Goal: Ask a question: Seek information or help from site administrators or community

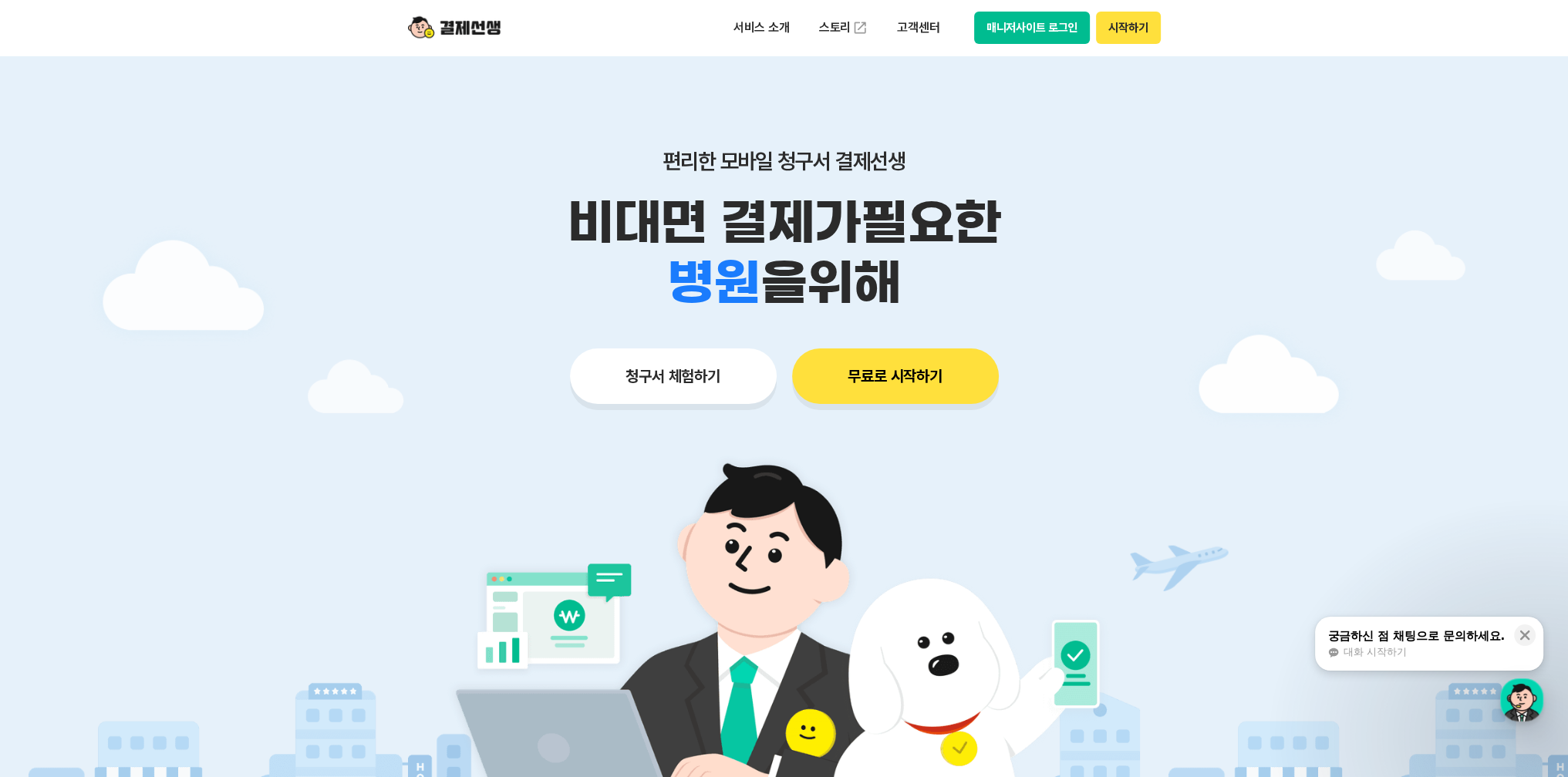
click at [1029, 31] on button "매니저사이트 로그인" at bounding box center [1032, 28] width 116 height 32
click at [1524, 696] on div "button" at bounding box center [1522, 700] width 43 height 43
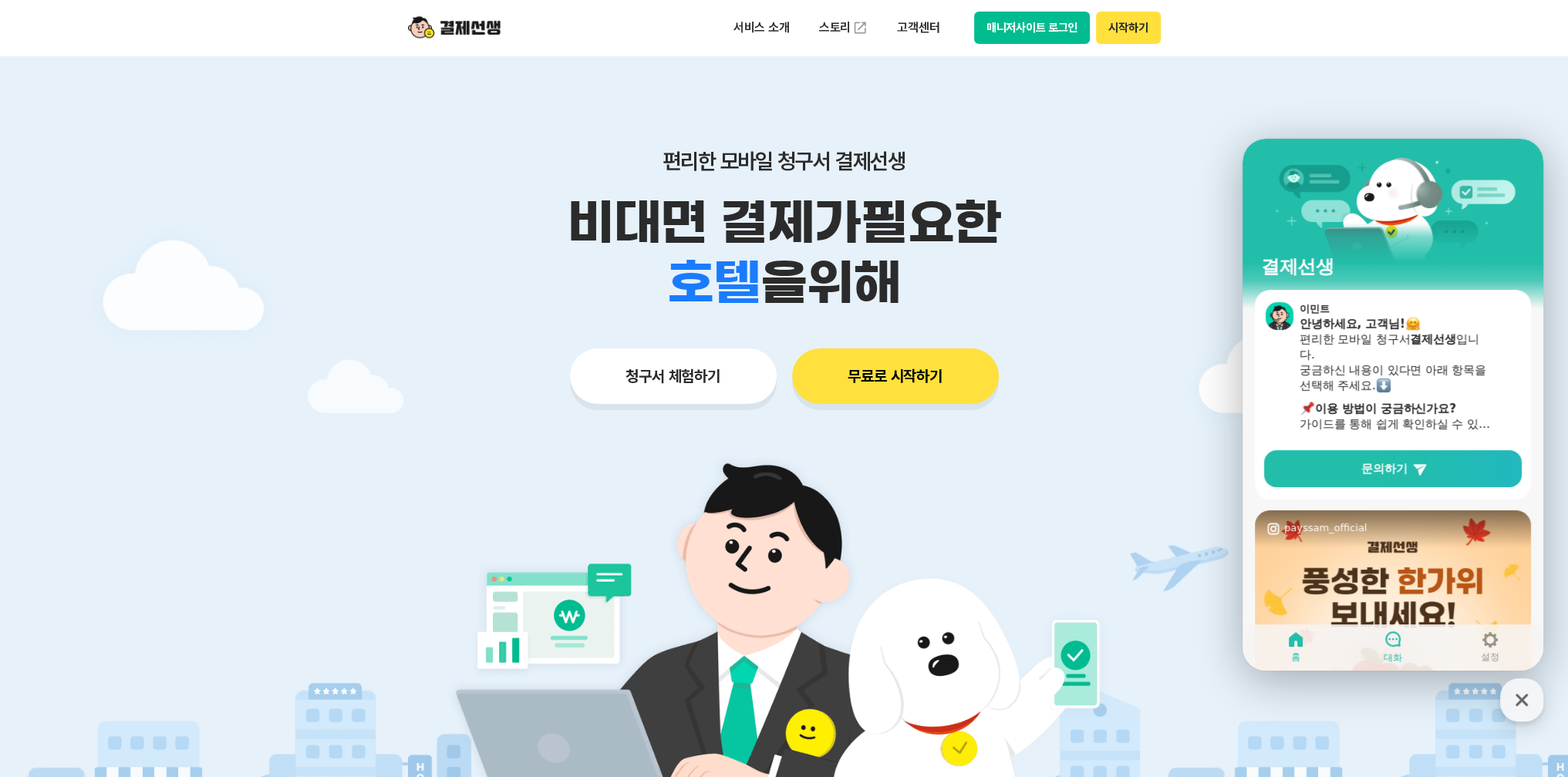
click at [1390, 642] on icon at bounding box center [1393, 639] width 19 height 19
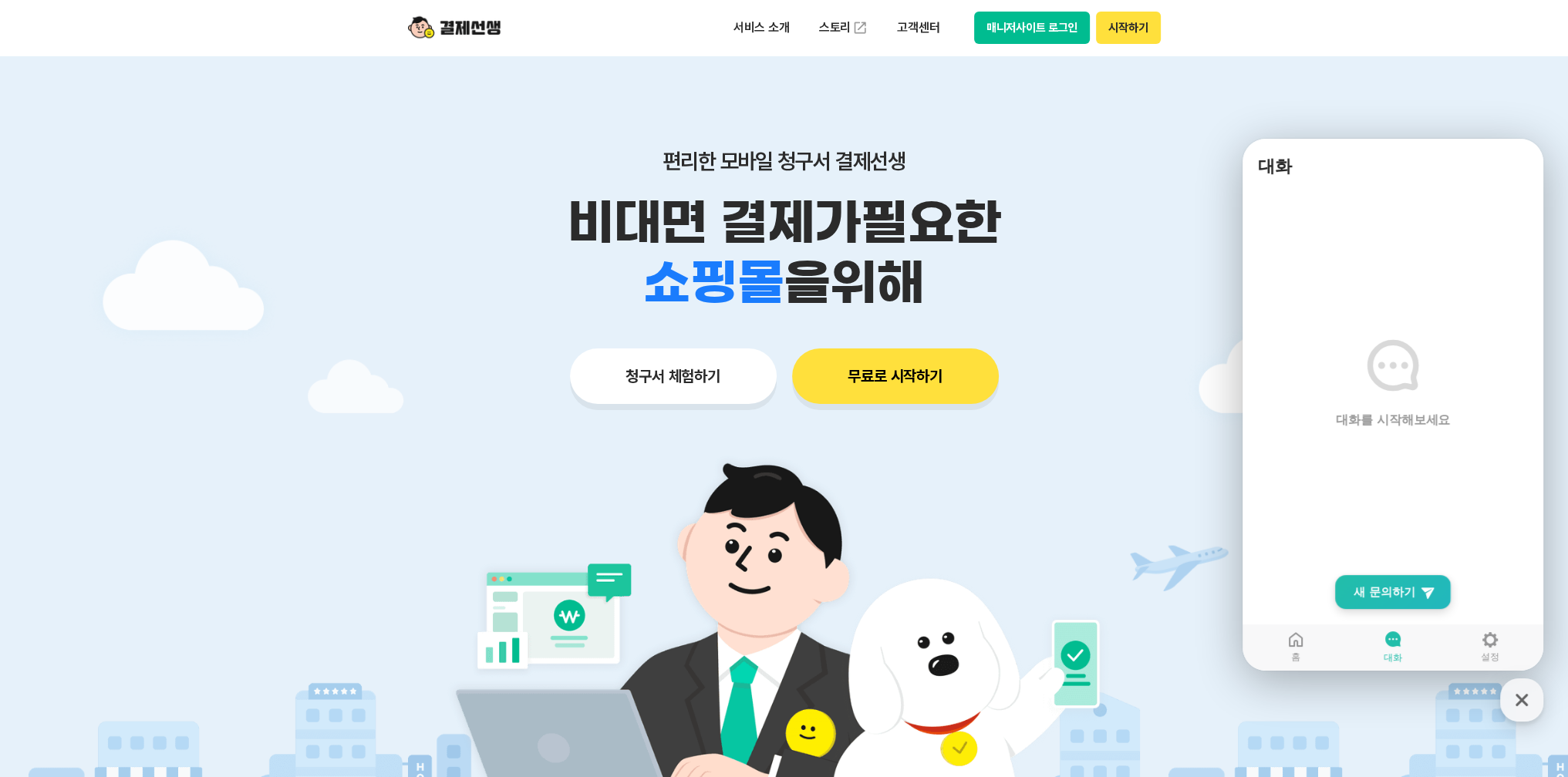
click at [1364, 590] on span "새 문의하기" at bounding box center [1384, 593] width 62 height 16
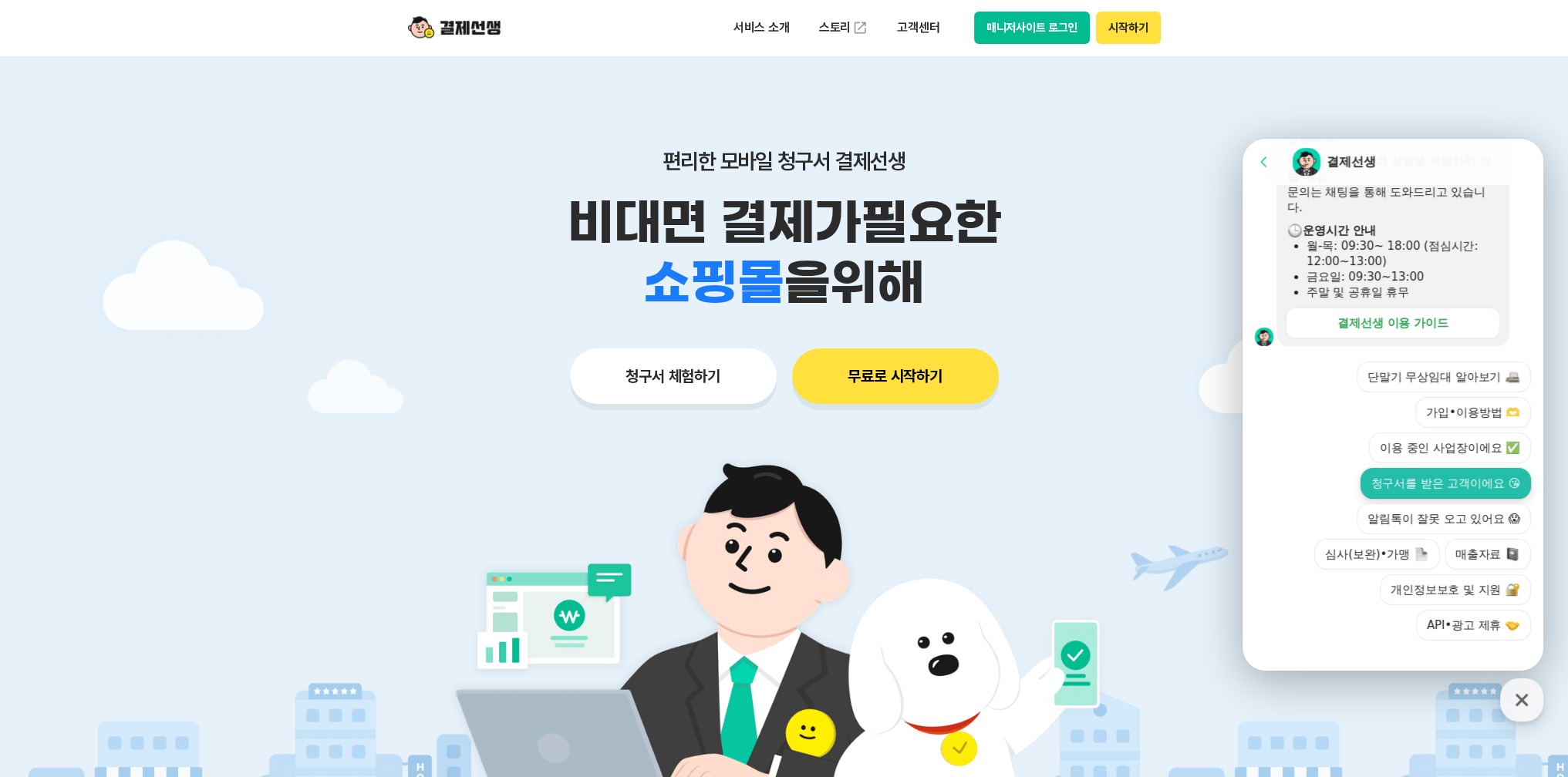
scroll to position [450, 0]
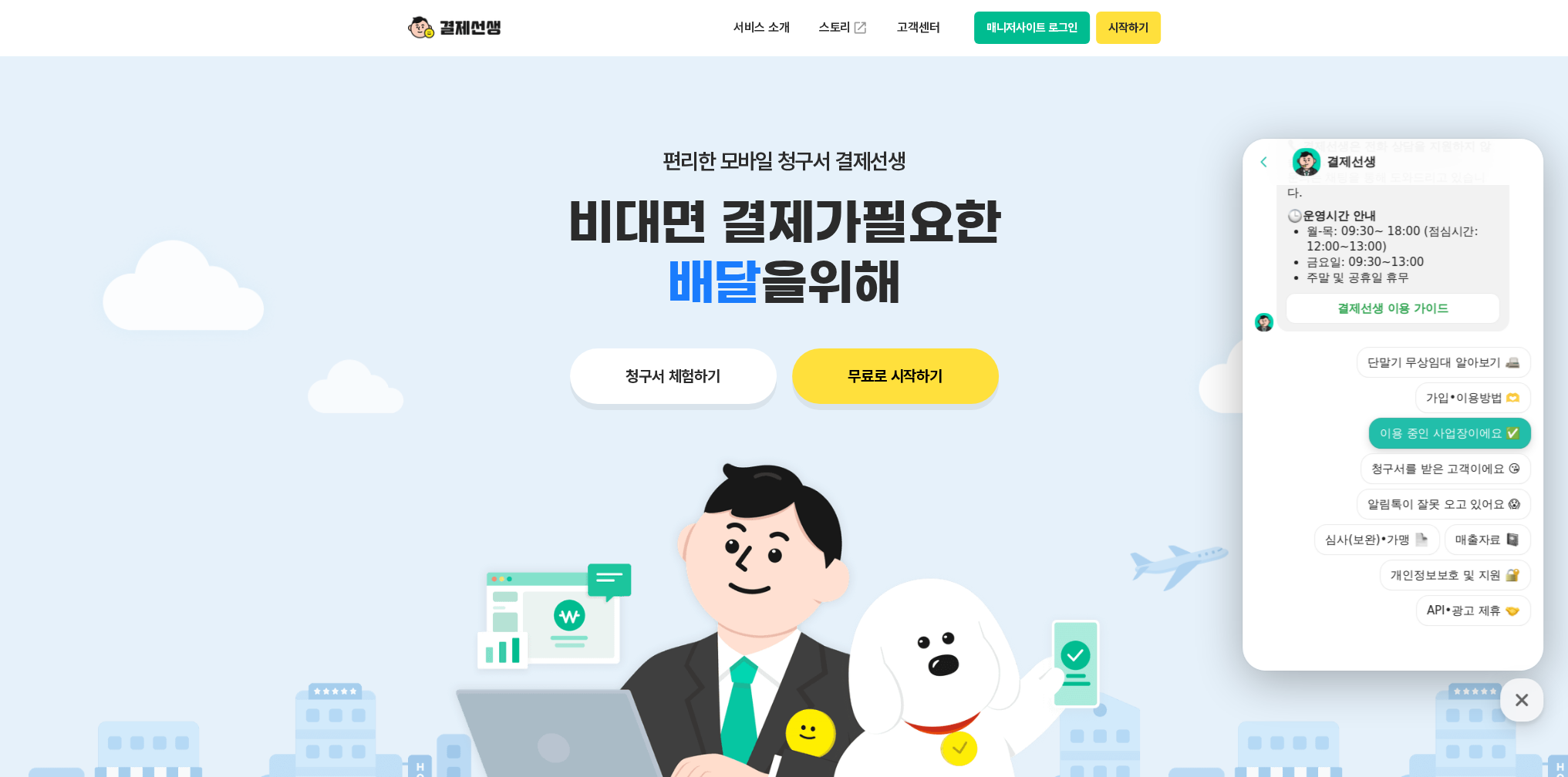
click at [1413, 437] on button "이용 중인 사업장이에요 ✅" at bounding box center [1450, 432] width 162 height 31
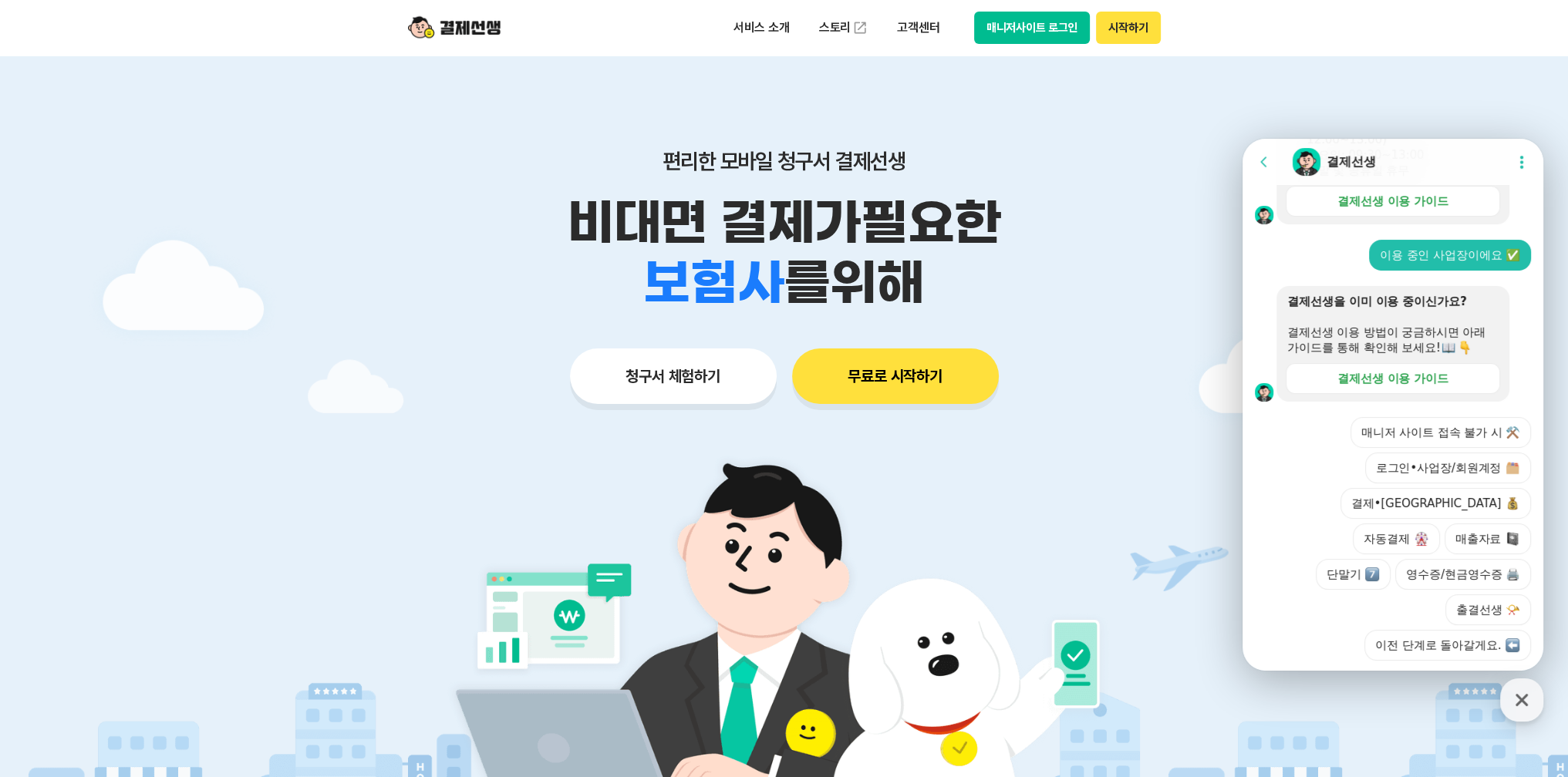
scroll to position [557, 0]
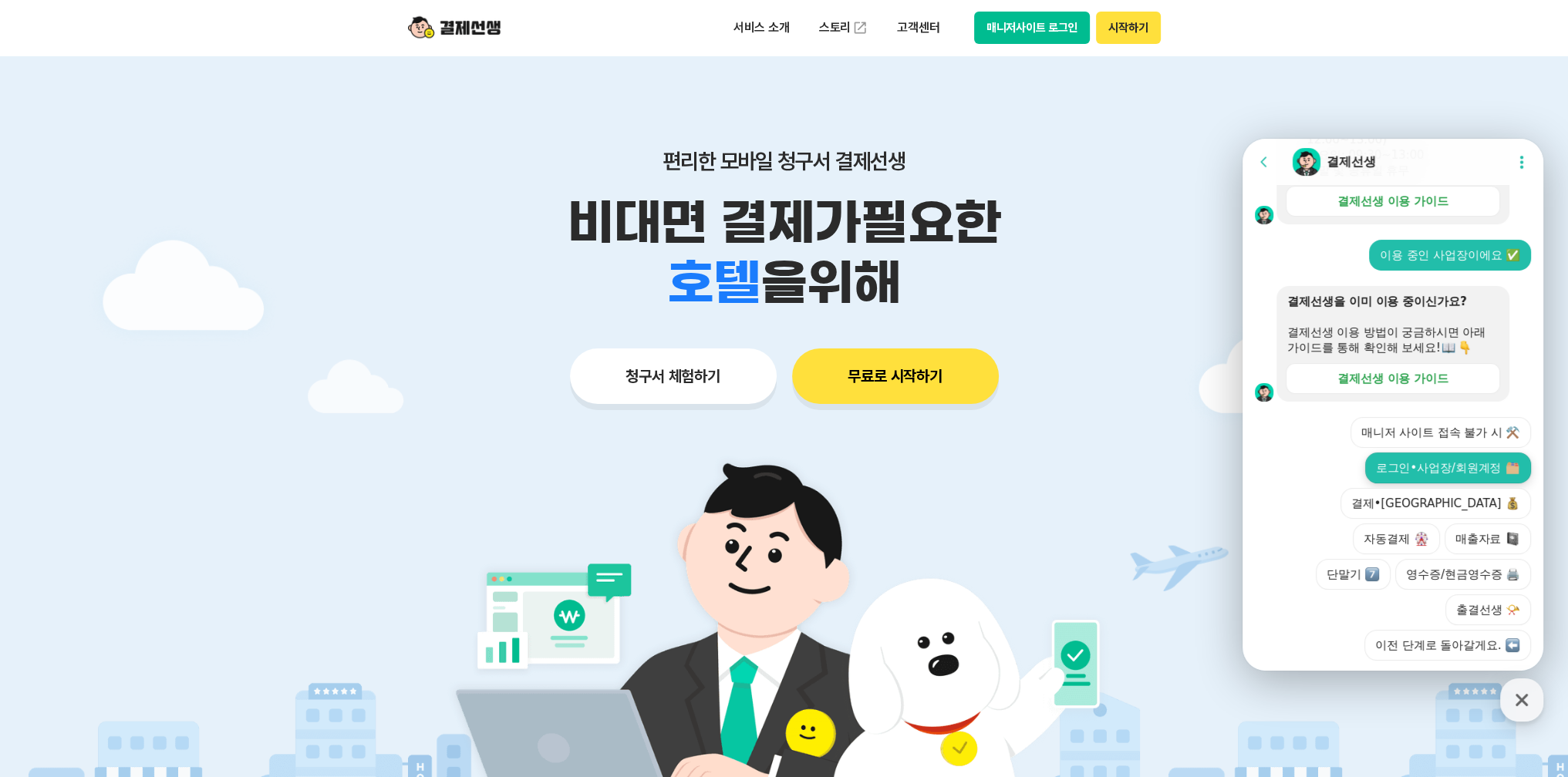
click at [1396, 465] on button "로그인•사업장/회원계정" at bounding box center [1448, 468] width 165 height 31
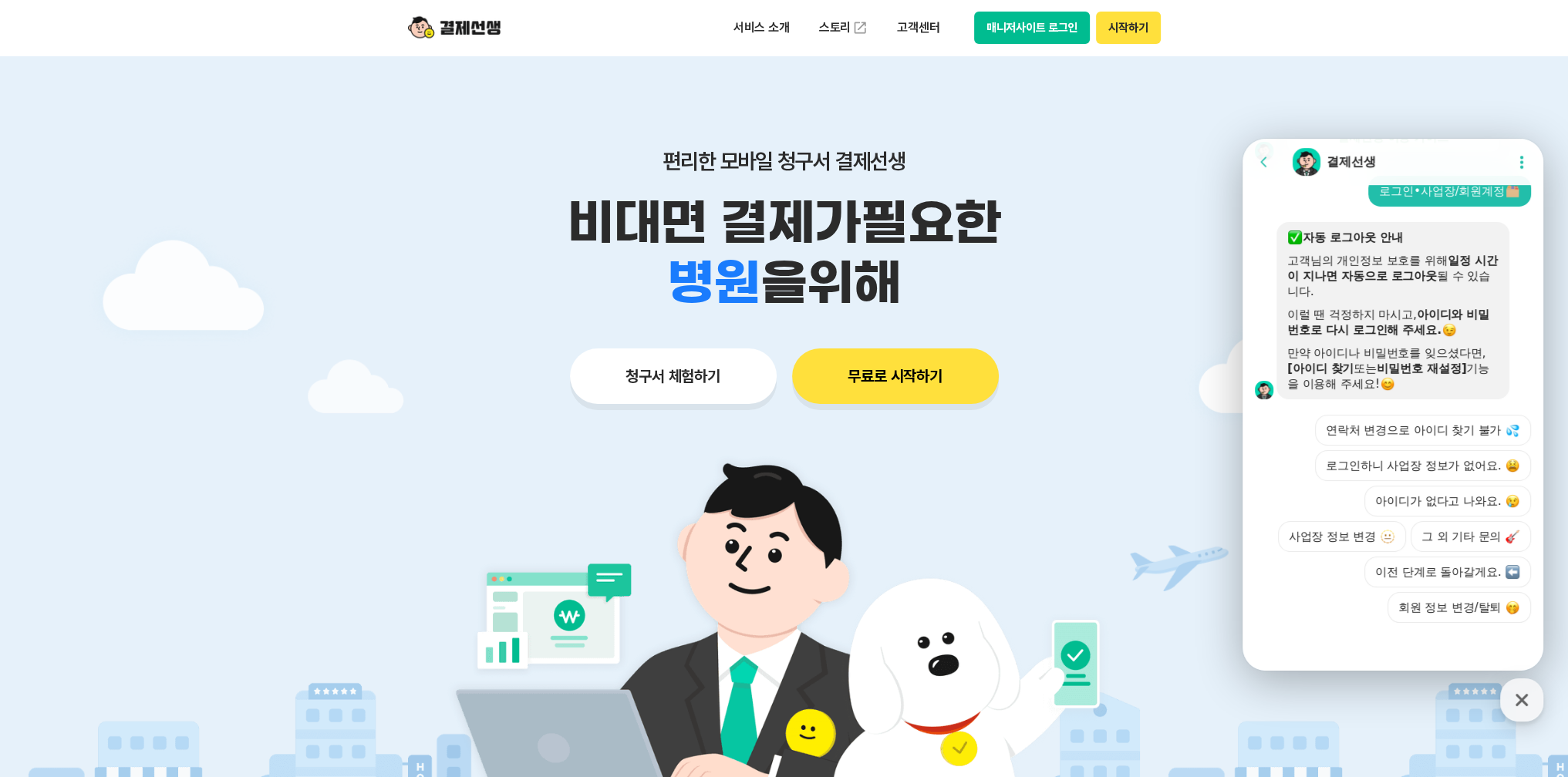
scroll to position [863, 0]
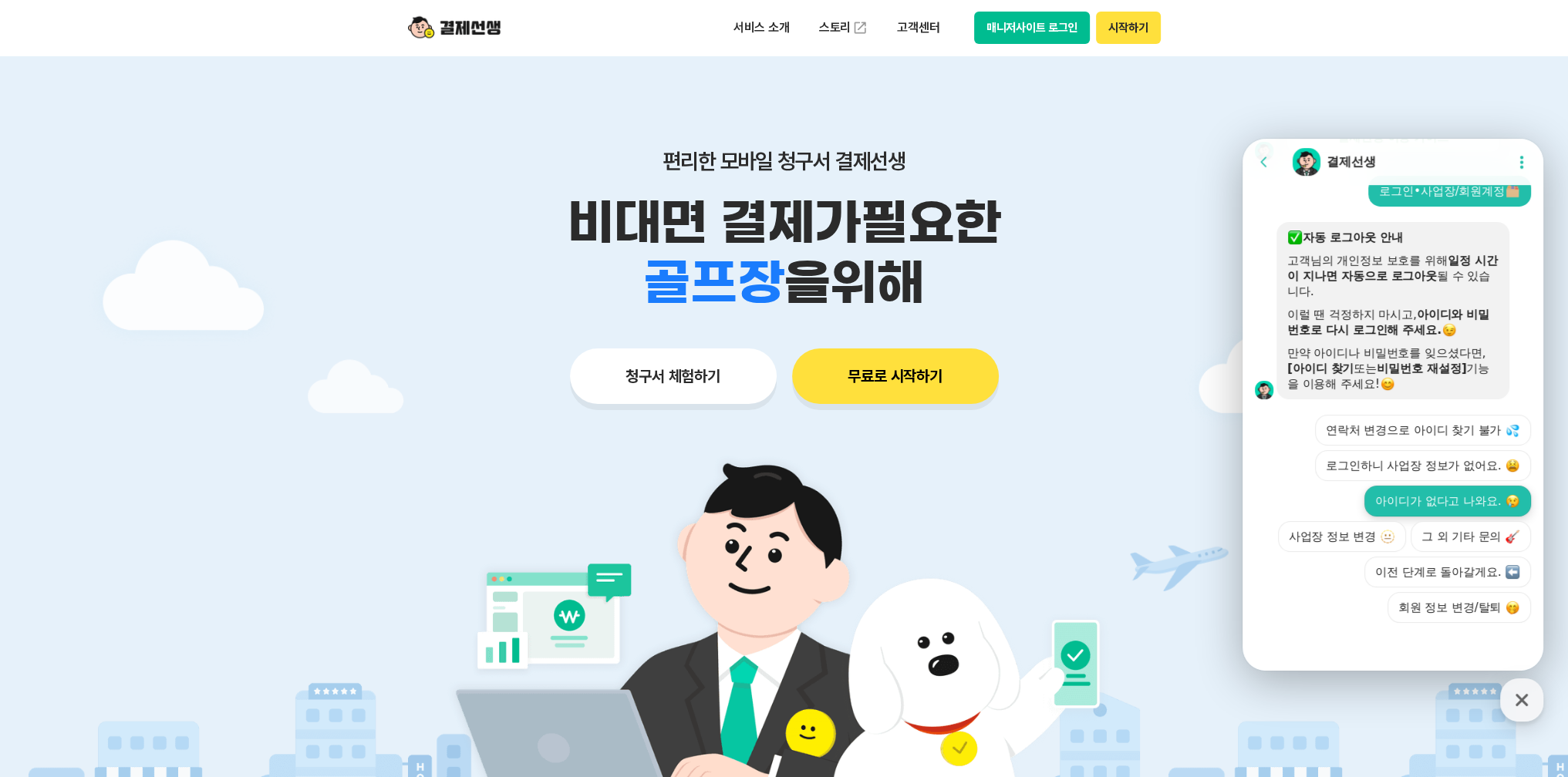
click at [1390, 486] on button "아이디가 없다고 나와요." at bounding box center [1447, 500] width 166 height 31
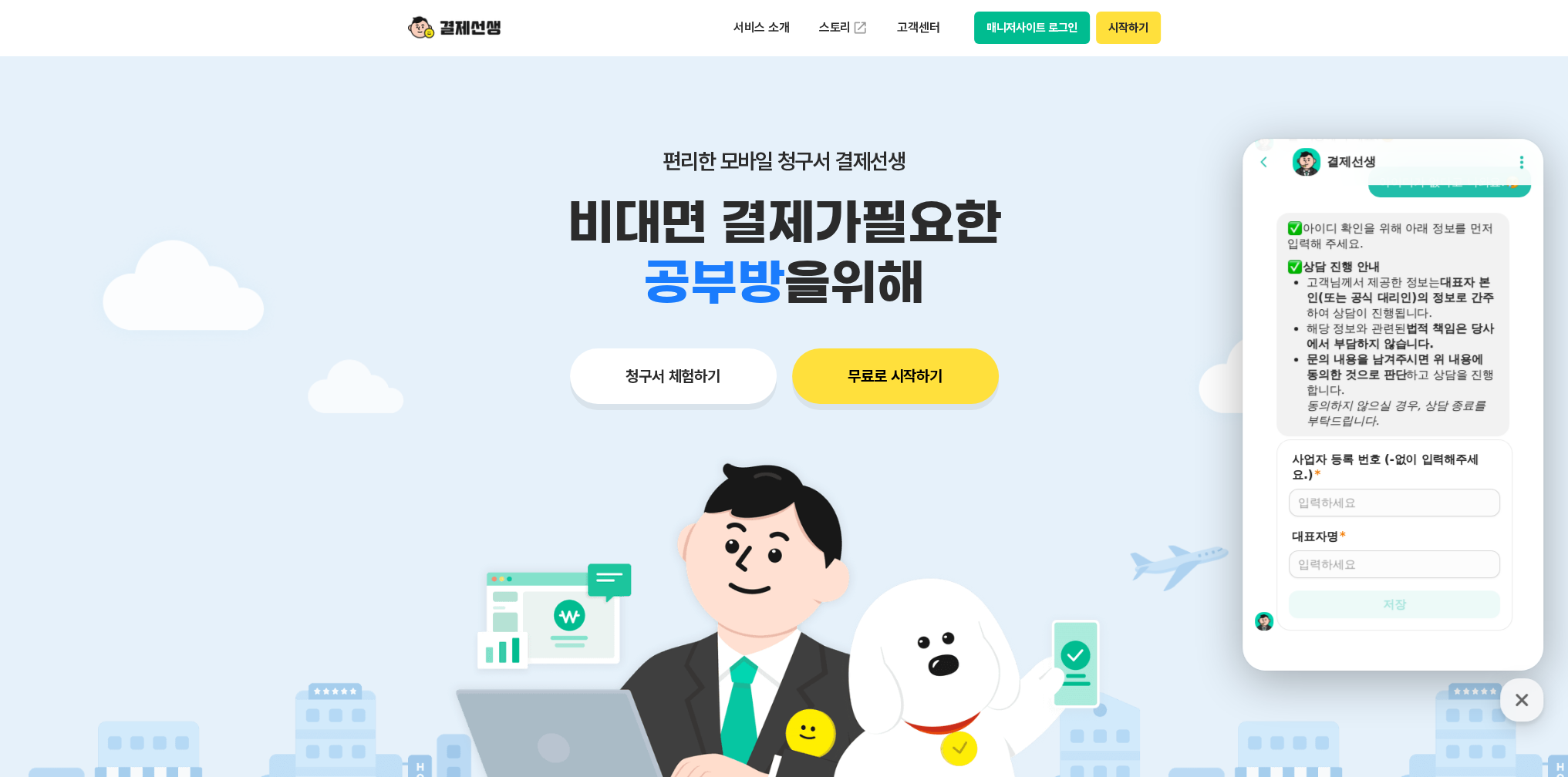
scroll to position [1055, 0]
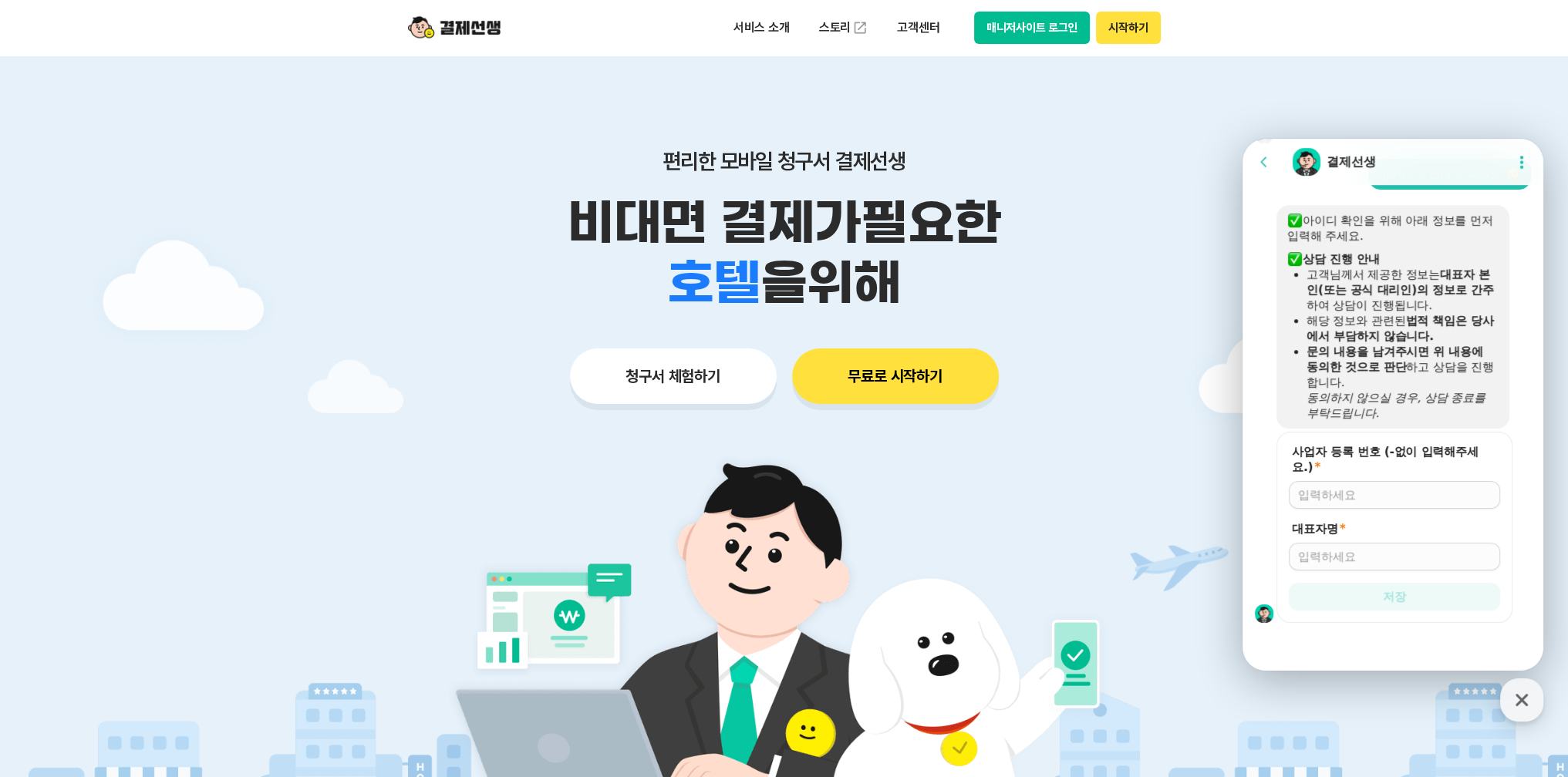
click at [1334, 492] on input "사업자 등록 번호 (-없이 입력해주세요.) *" at bounding box center [1395, 495] width 193 height 16
click at [1339, 492] on input "사업자 등록 번호 (-없이 입력해주세요.) *" at bounding box center [1395, 495] width 193 height 16
click at [1338, 492] on input "사업자 등록 번호 (-없이 입력해주세요.) *" at bounding box center [1395, 495] width 193 height 16
click at [1346, 508] on div at bounding box center [1395, 495] width 212 height 28
click at [1340, 497] on form "사업자 등록 번호 (-없이 입력해주세요.) * 대표자명 * 저장" at bounding box center [1395, 524] width 236 height 191
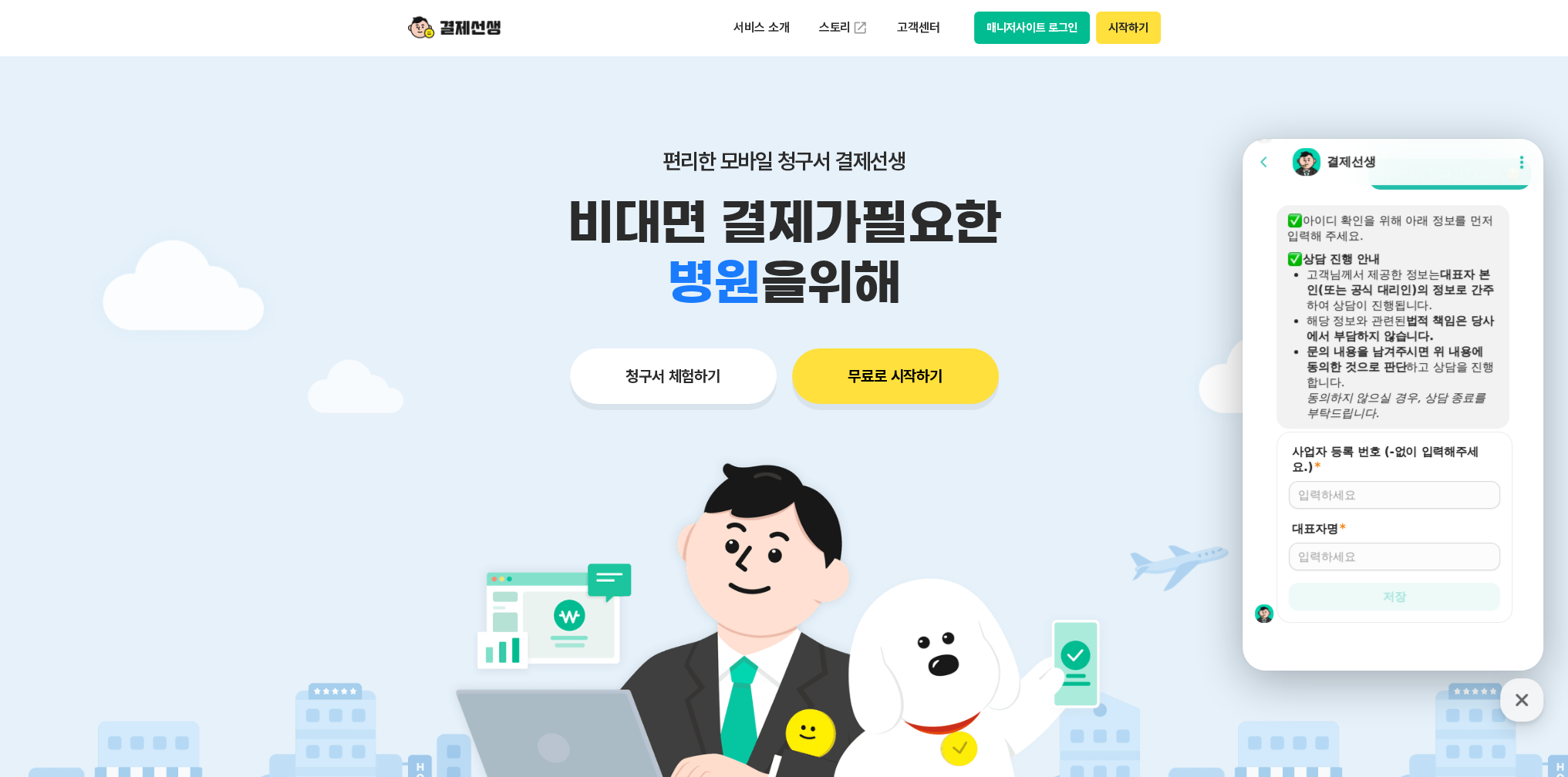
click at [1340, 482] on div at bounding box center [1395, 495] width 212 height 28
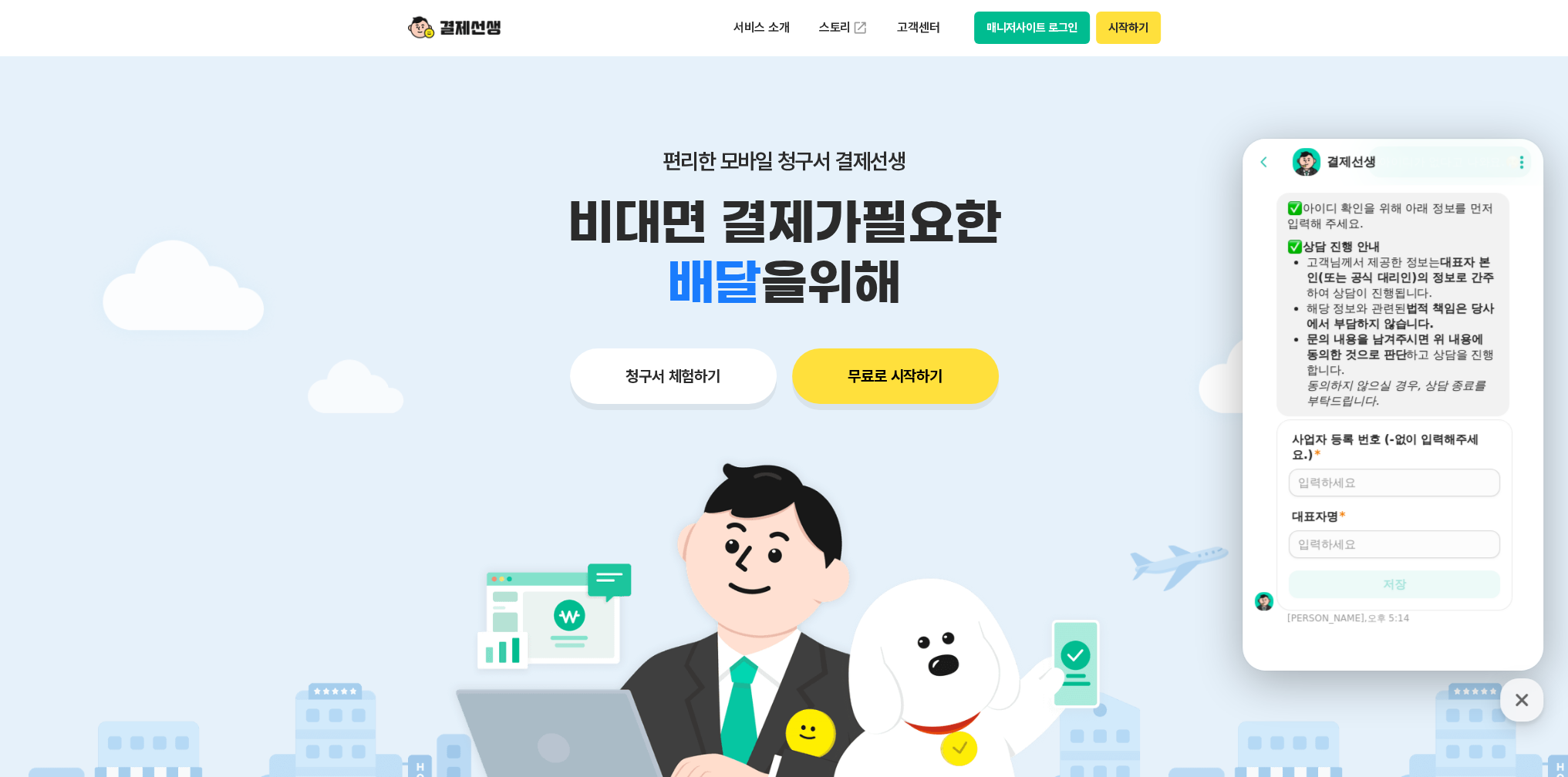
scroll to position [1068, 0]
click at [1342, 486] on input "사업자 등록 번호 (-없이 입력해주세요.) *" at bounding box center [1395, 483] width 193 height 16
type input "[PHONE_NUMBER]"
type input "d"
type input "유은실"
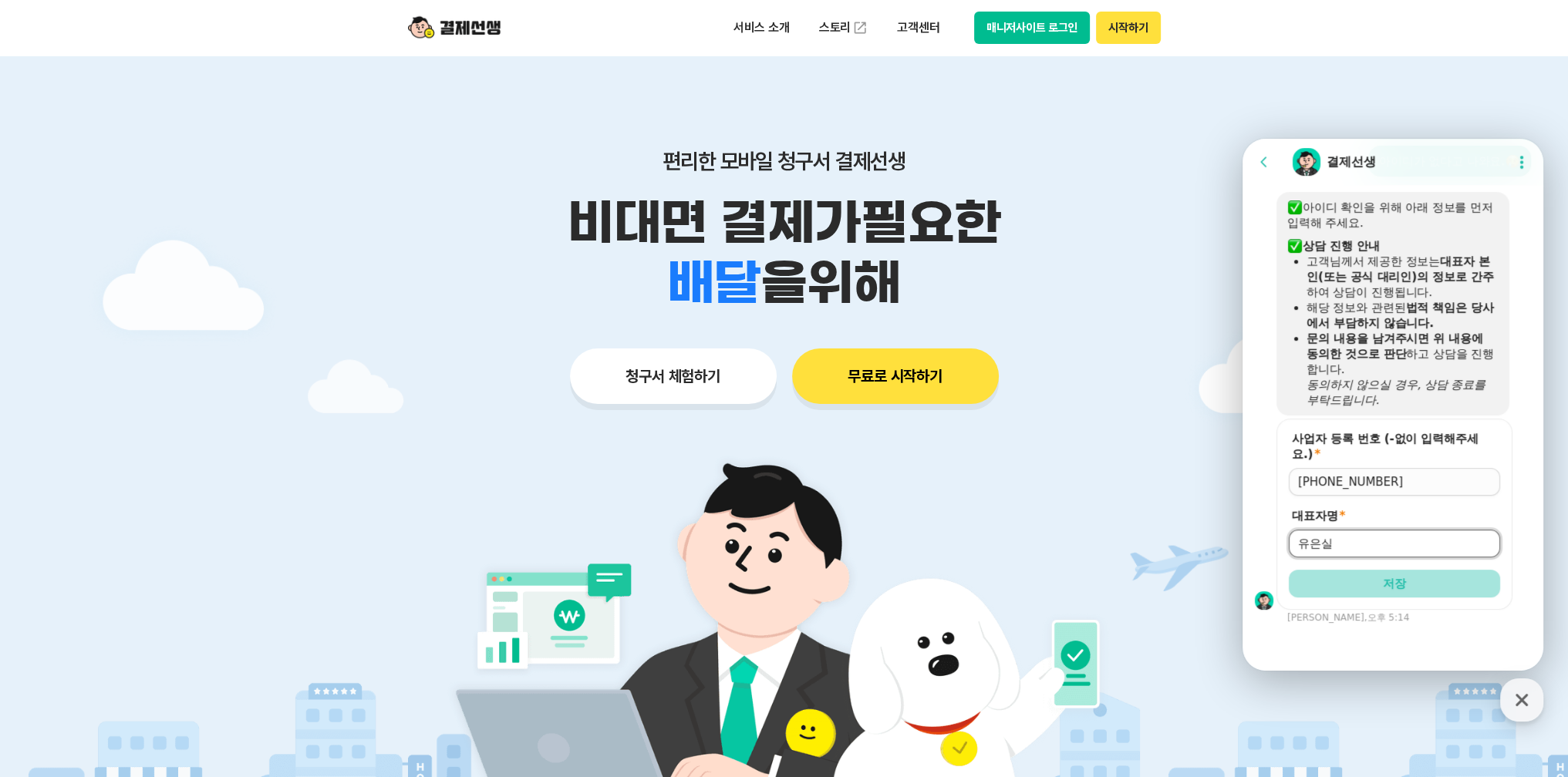
click at [1358, 586] on button "저장" at bounding box center [1395, 584] width 212 height 28
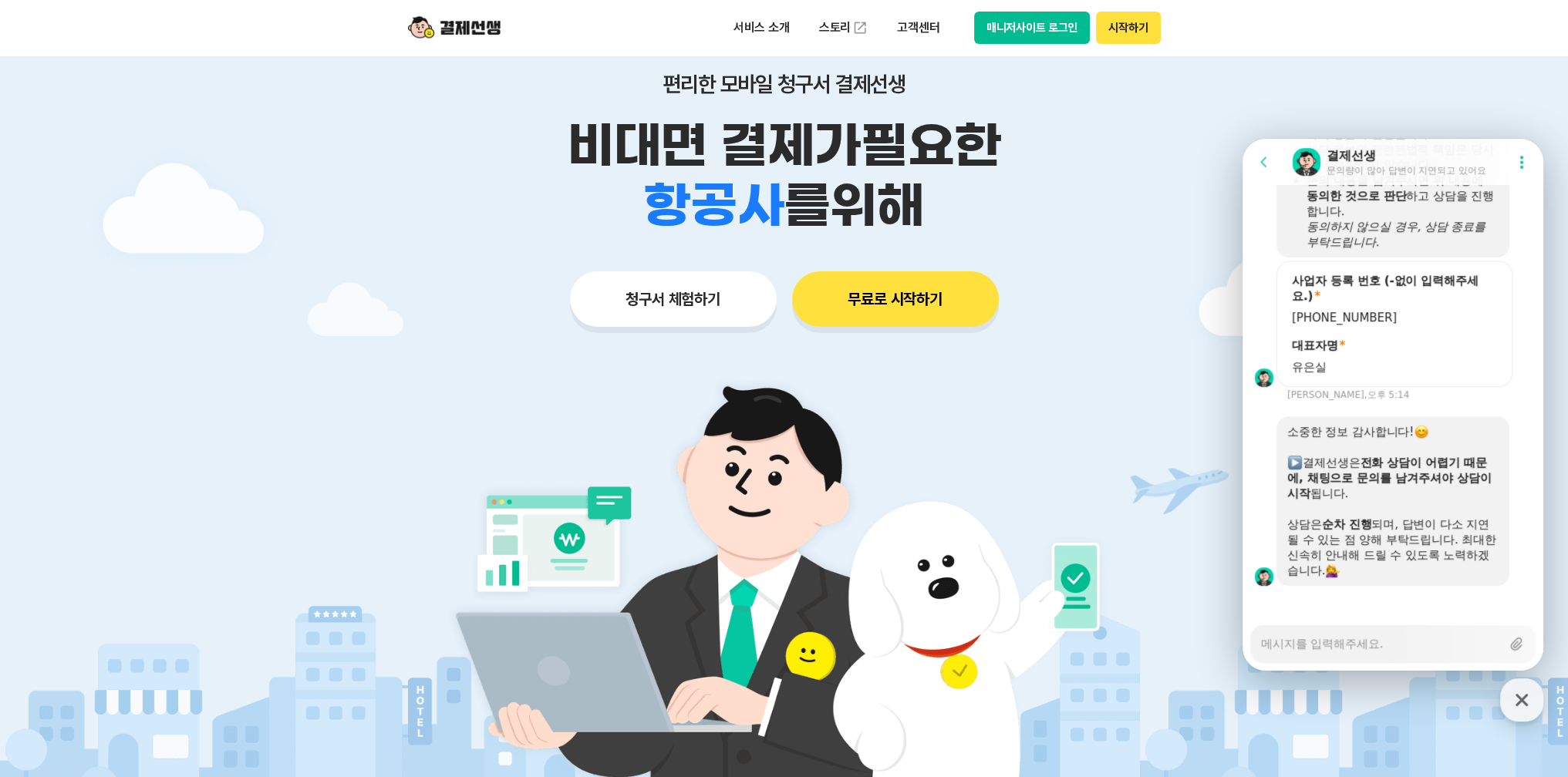
scroll to position [1235, 0]
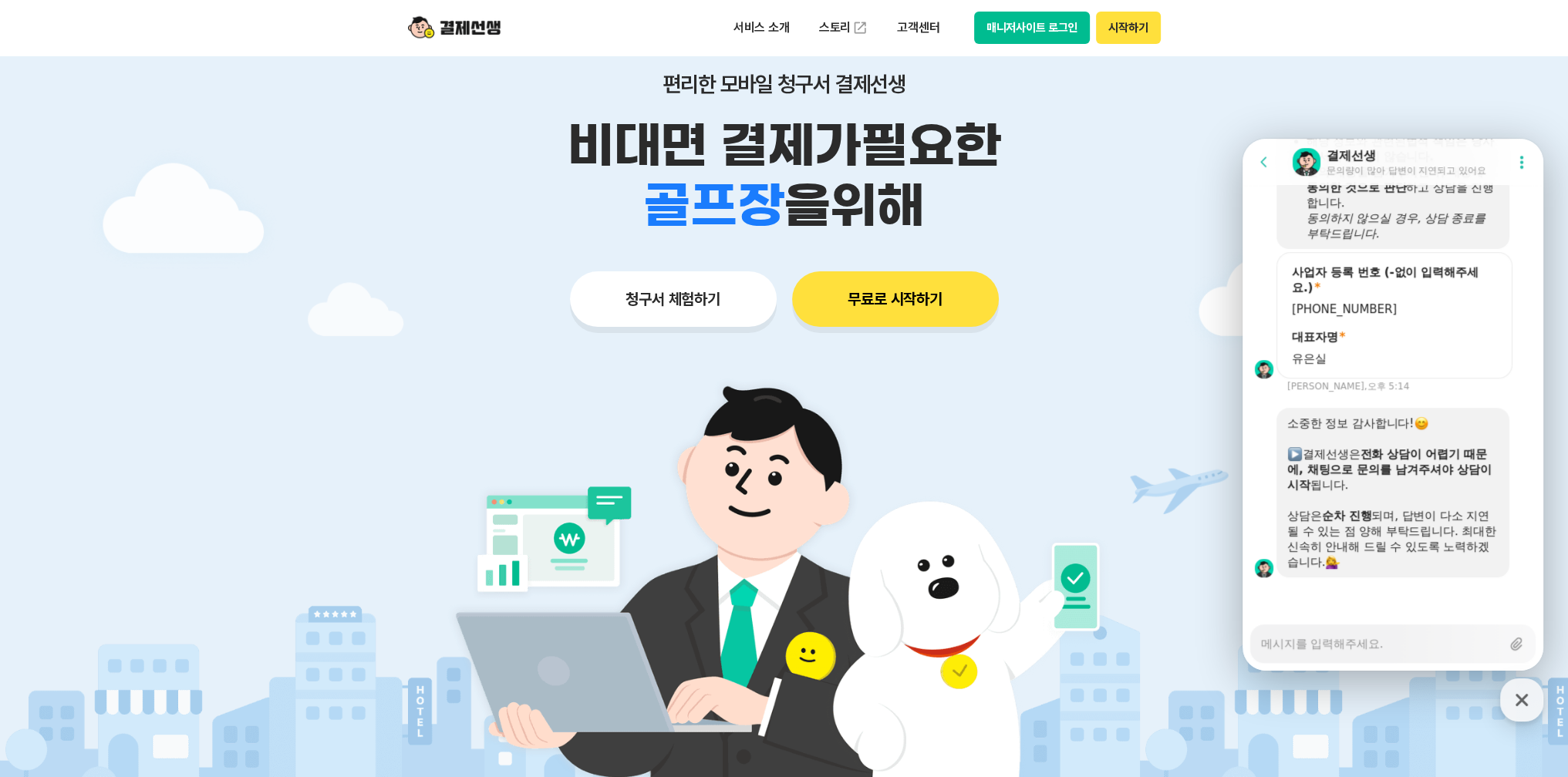
click at [1339, 641] on textarea "Messenger Input Textarea" at bounding box center [1381, 638] width 240 height 27
type textarea "x"
type textarea "ㅇ"
type textarea "x"
type textarea "아"
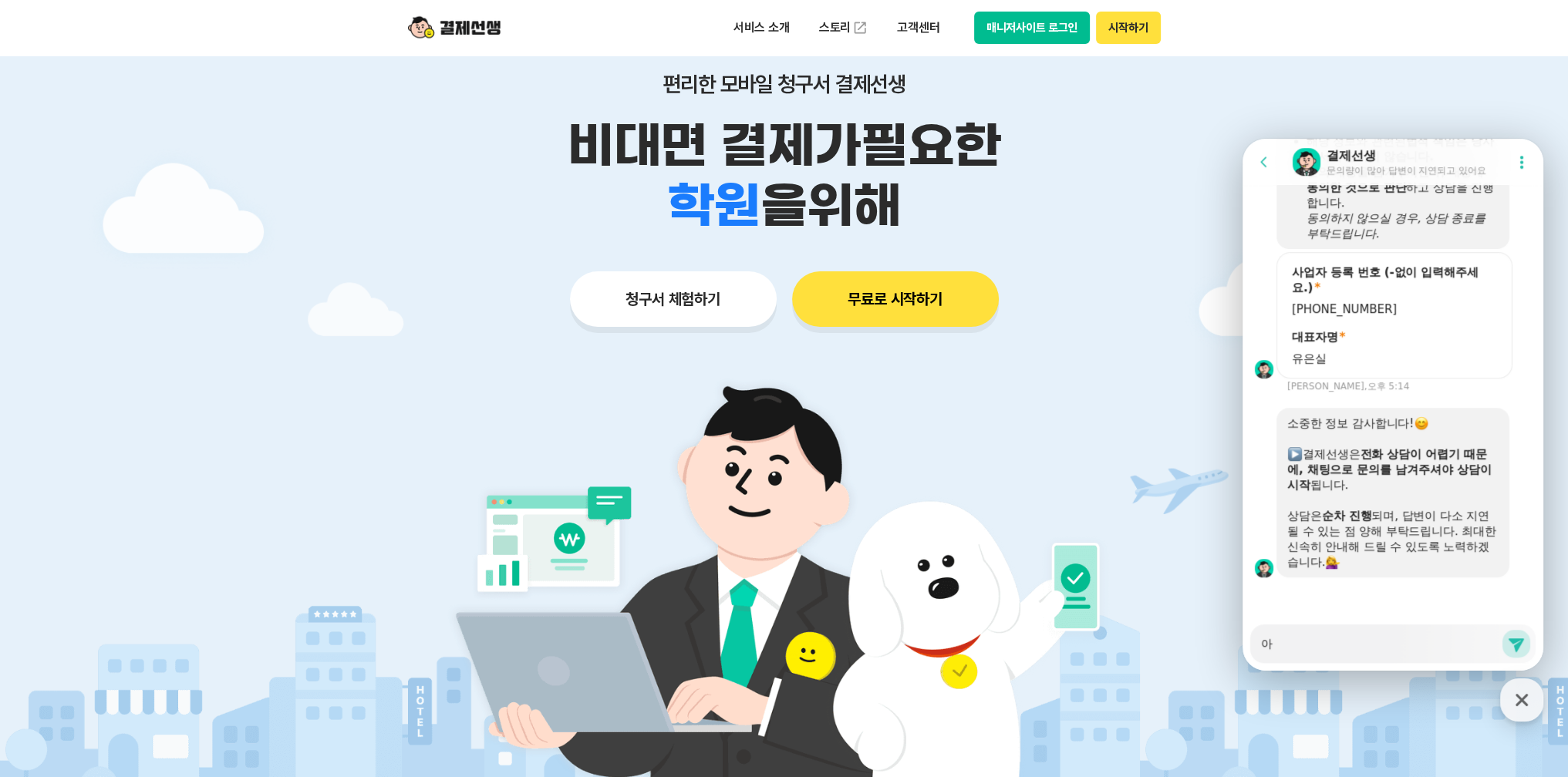
type textarea "x"
type textarea "안"
type textarea "x"
type textarea "안ㄴ"
type textarea "x"
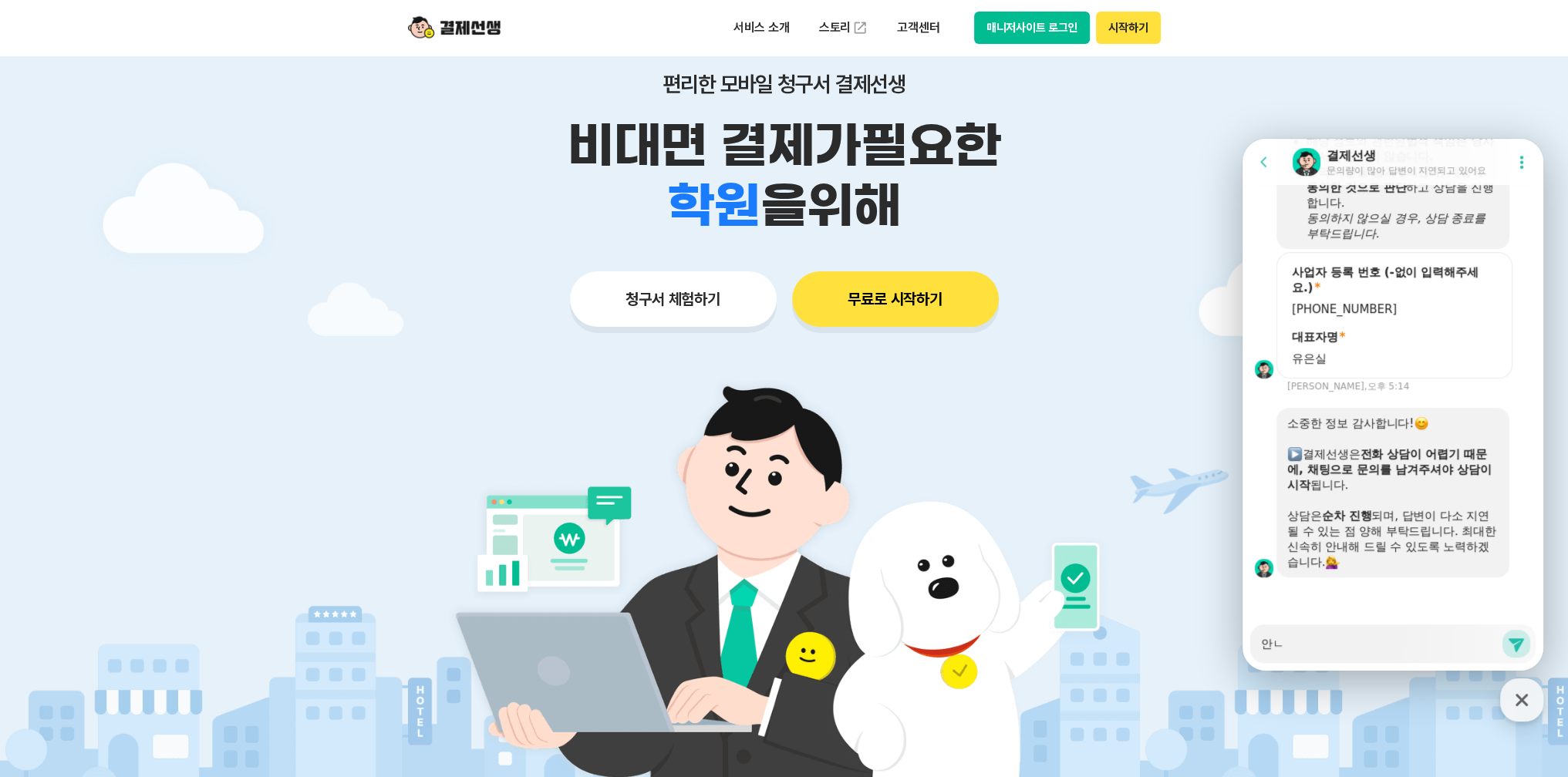
type textarea "안녀"
type textarea "x"
type textarea "안녕"
type textarea "x"
type textarea "안녕ㅎ"
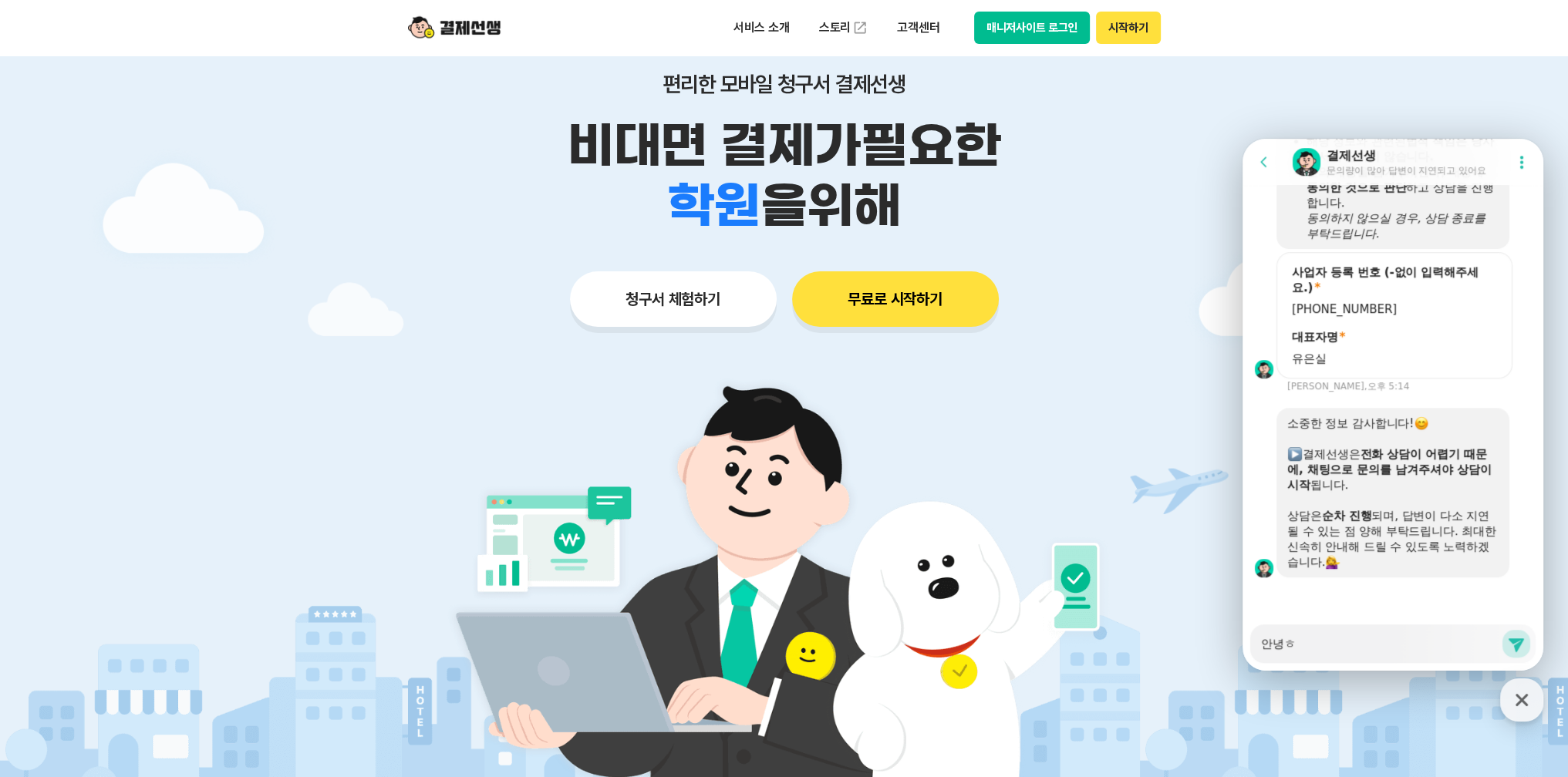
type textarea "x"
type textarea "안녕하"
type textarea "x"
type textarea "안녕핫"
type textarea "x"
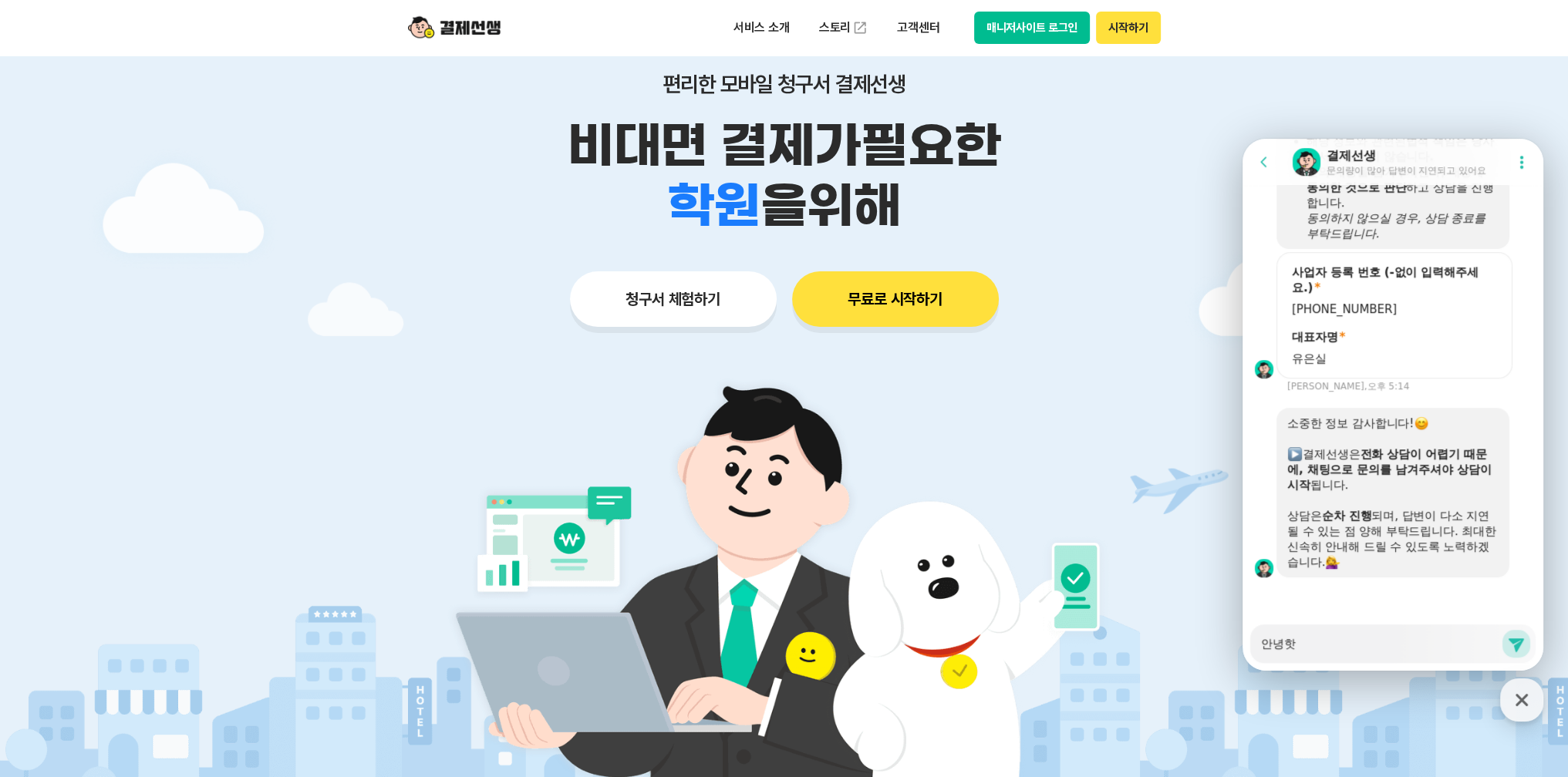
type textarea "안녕하세"
type textarea "x"
type textarea "안녕하셍"
type textarea "x"
type textarea "안녕하세요"
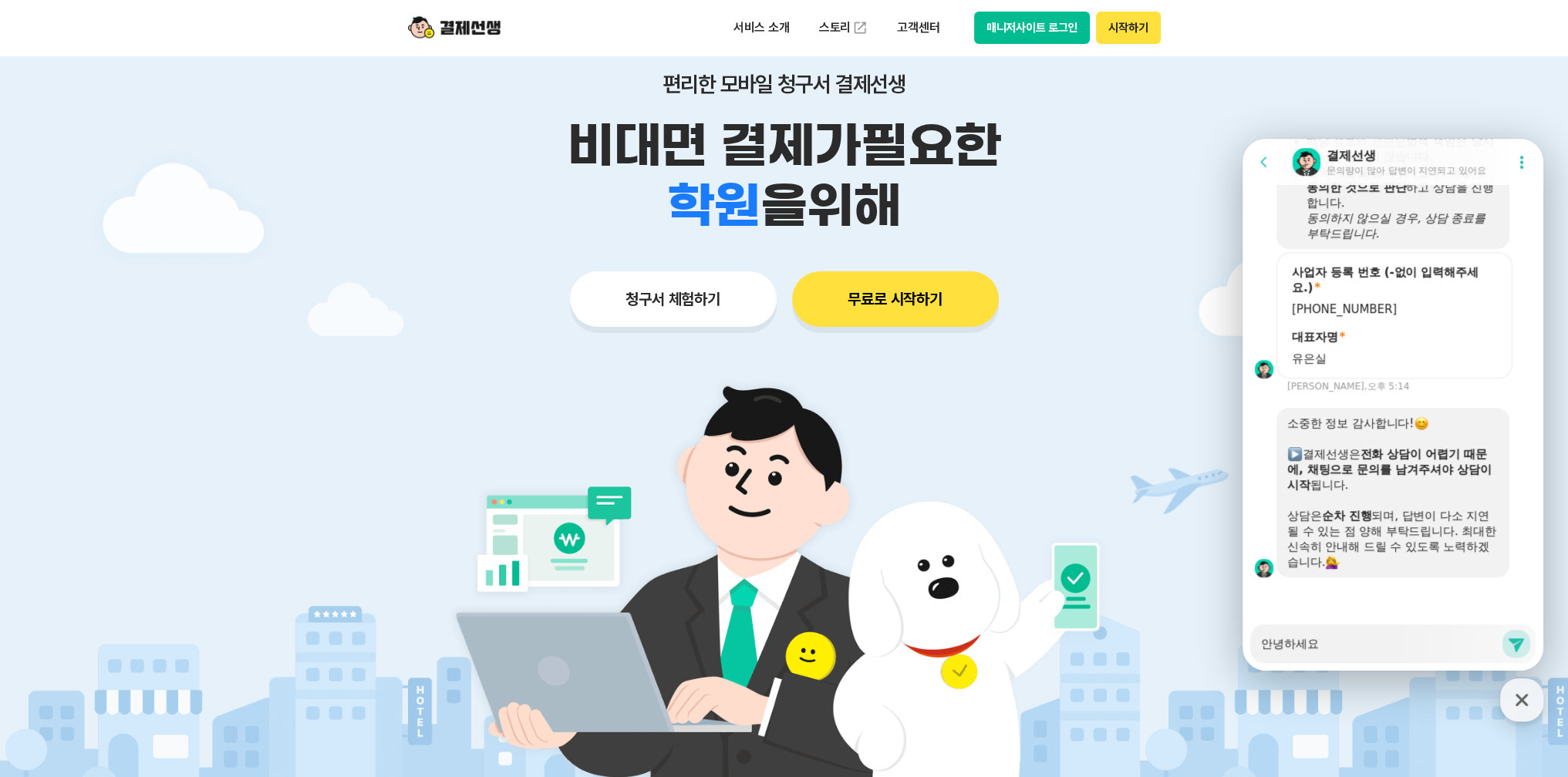
type textarea "x"
type textarea "안녕하세요."
type textarea "x"
type textarea "안녕하세요."
type textarea "x"
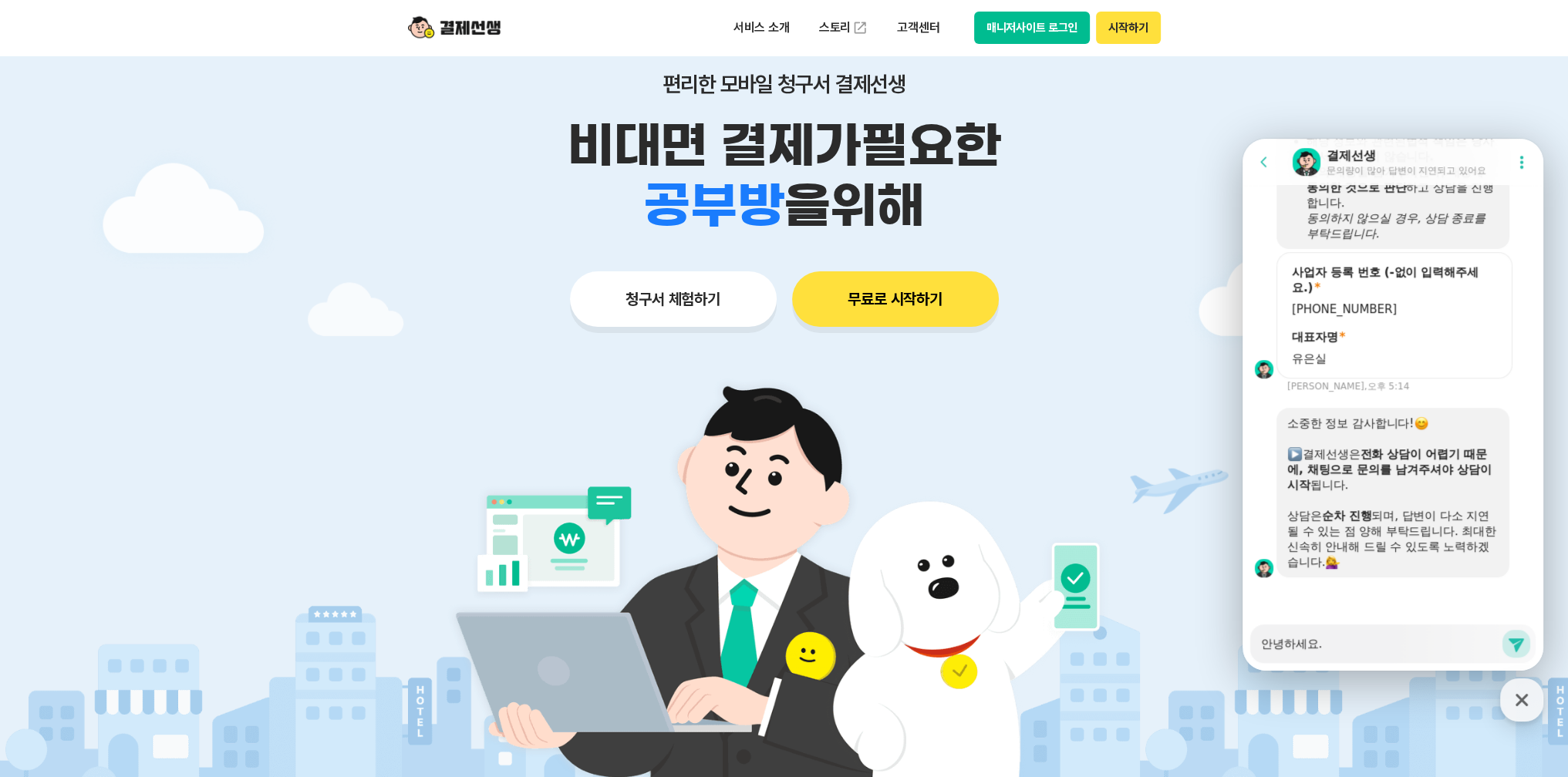
type textarea "안녕하세요. ㄱ"
type textarea "x"
type textarea "안녕하세요. 겨"
type textarea "x"
type textarea "안녕하세요. 결"
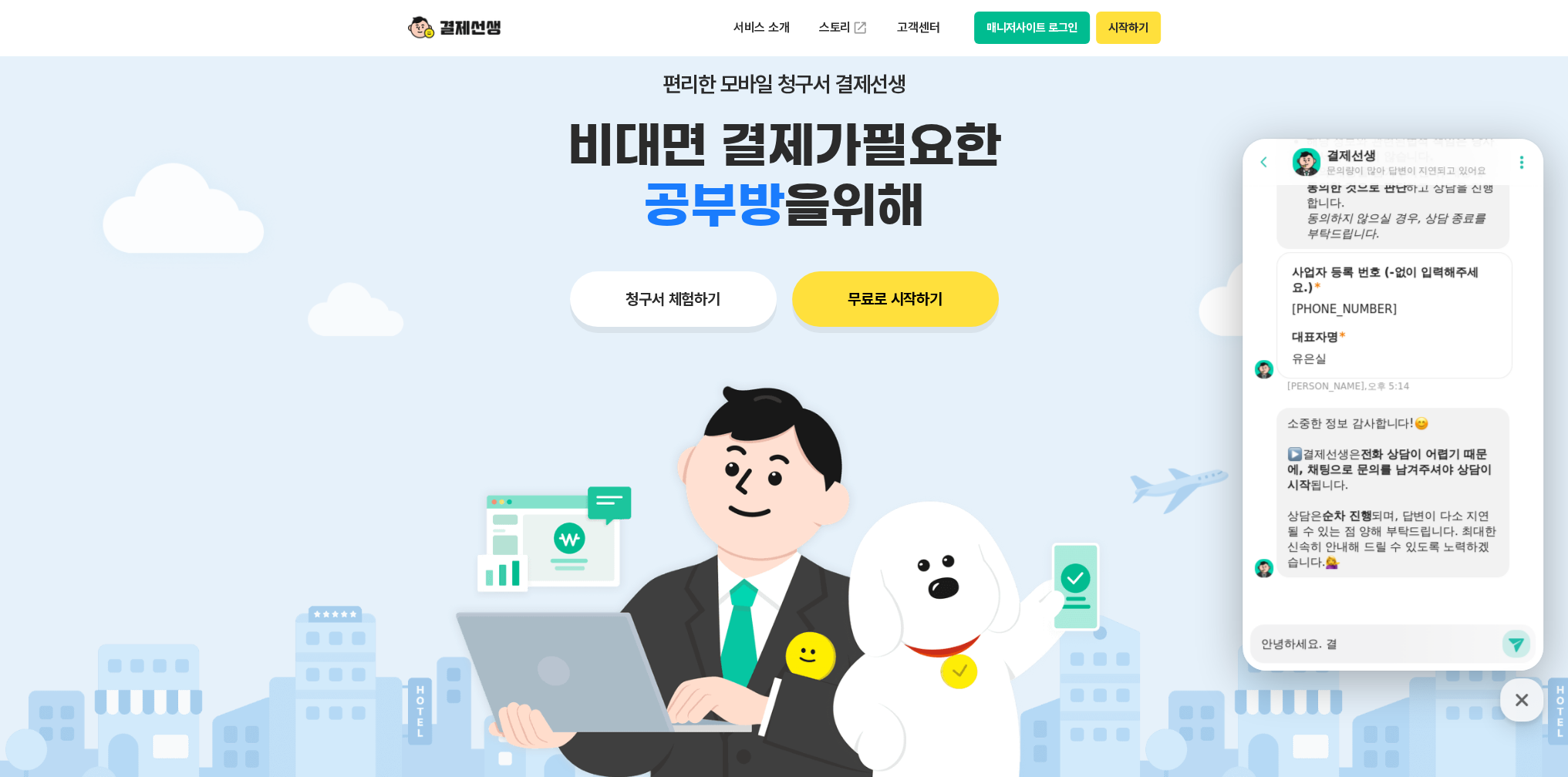
type textarea "x"
type textarea "안녕하세요. 결ㅈ"
type textarea "x"
type textarea "안녕하세요. 결제"
type textarea "x"
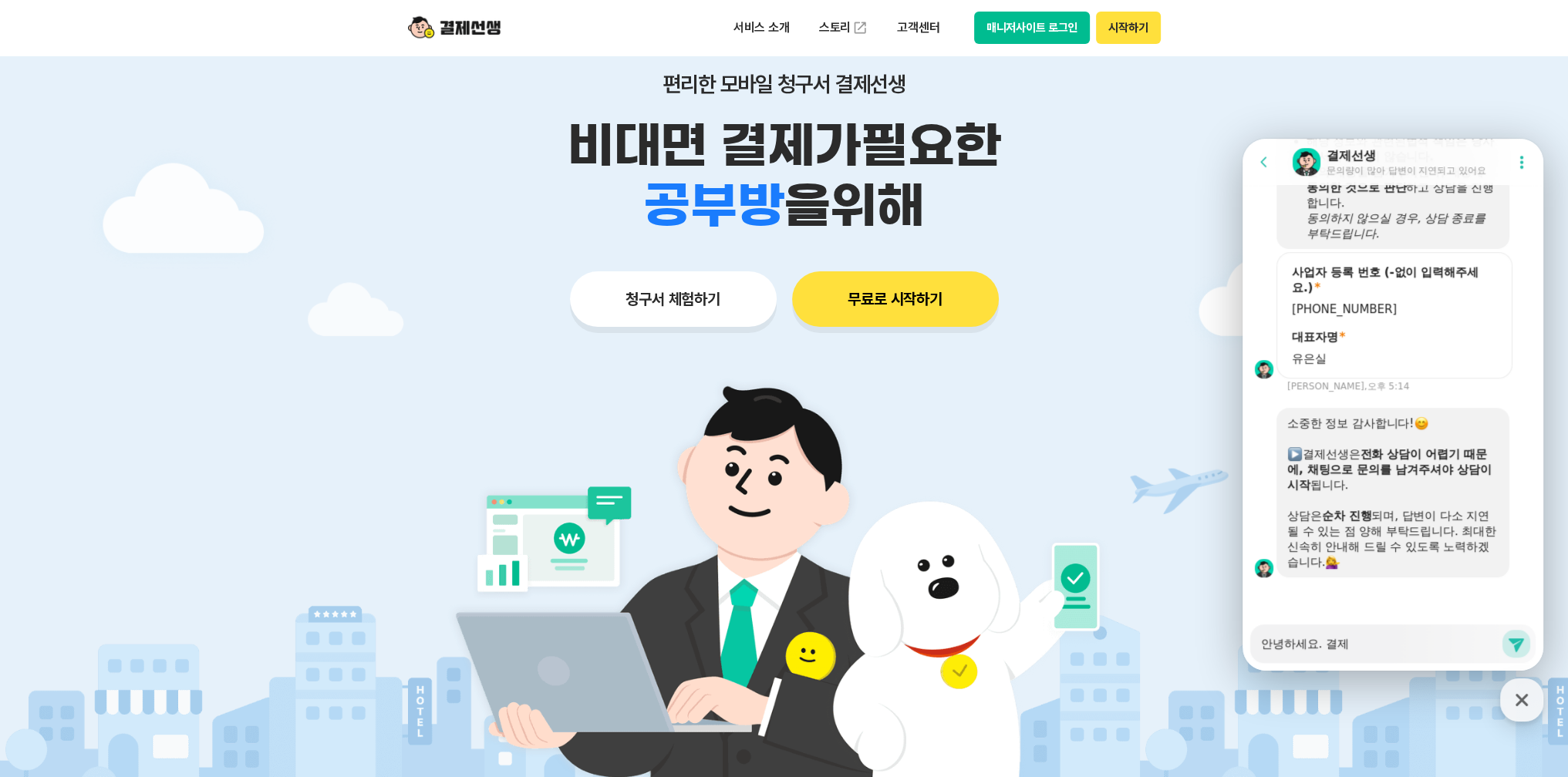
type textarea "안녕하세요. 결젯"
type textarea "x"
type textarea "안녕하세요. 결제서"
type textarea "x"
type textarea "안녕하세요. 결제선"
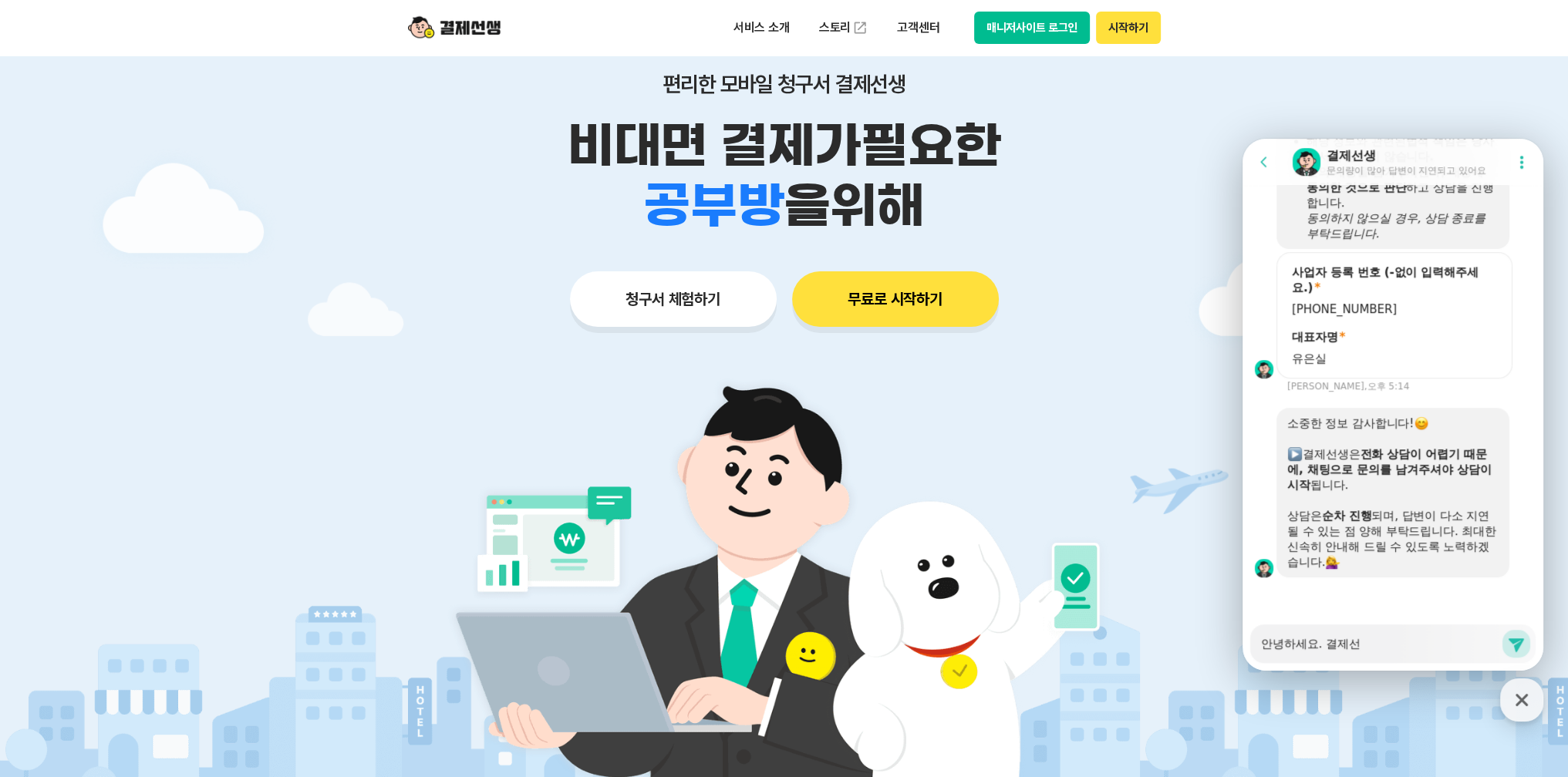
type textarea "x"
type textarea "안녕하세요. 결제선ㅅ"
type textarea "x"
type textarea "안녕하세요. 결제선새"
type textarea "x"
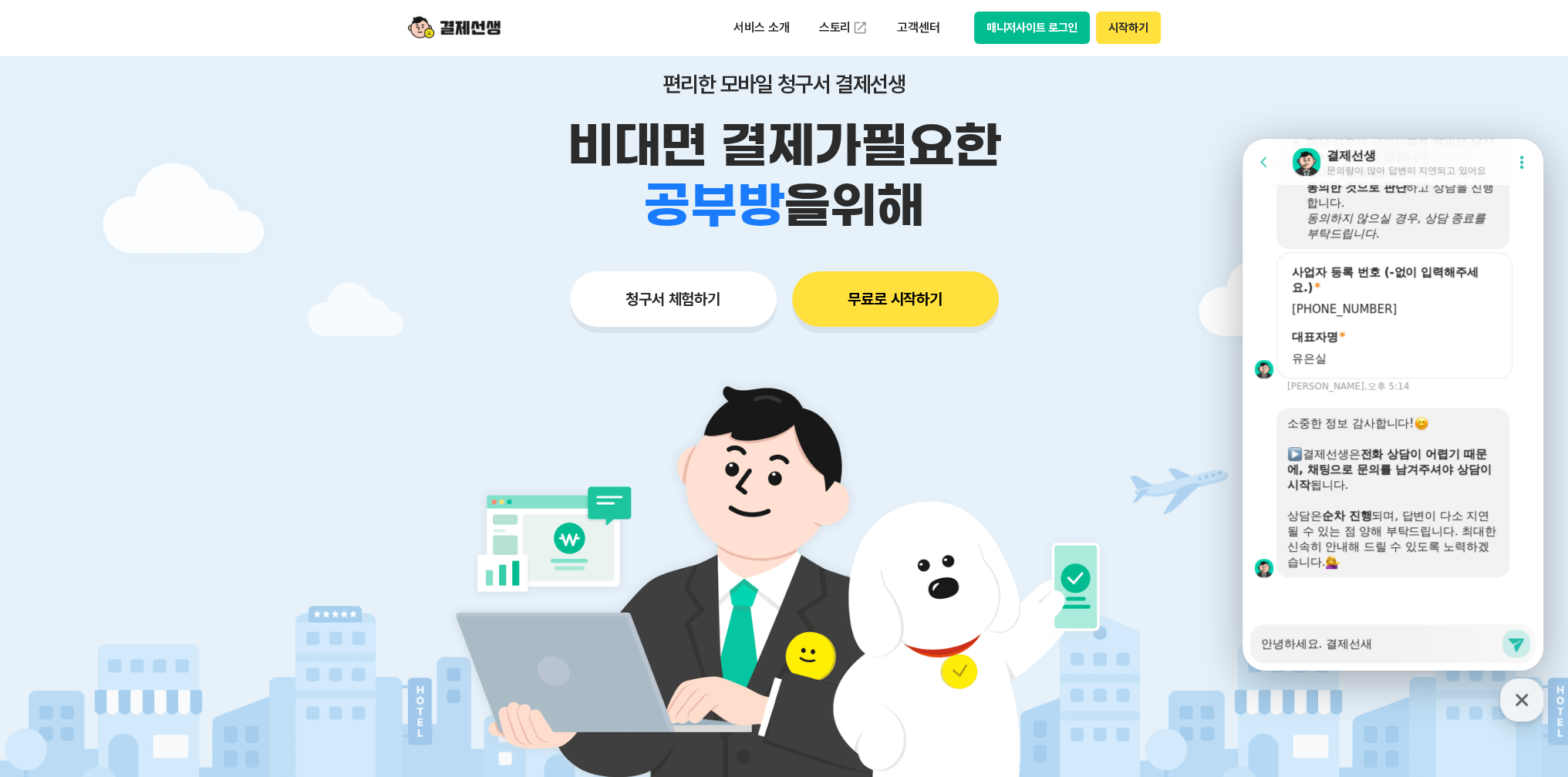
type textarea "안녕하세요. 결제선생"
type textarea "x"
type textarea "안녕하세요. 결제선생"
type textarea "x"
type textarea "안녕하세요. 결제선생 ㄷ"
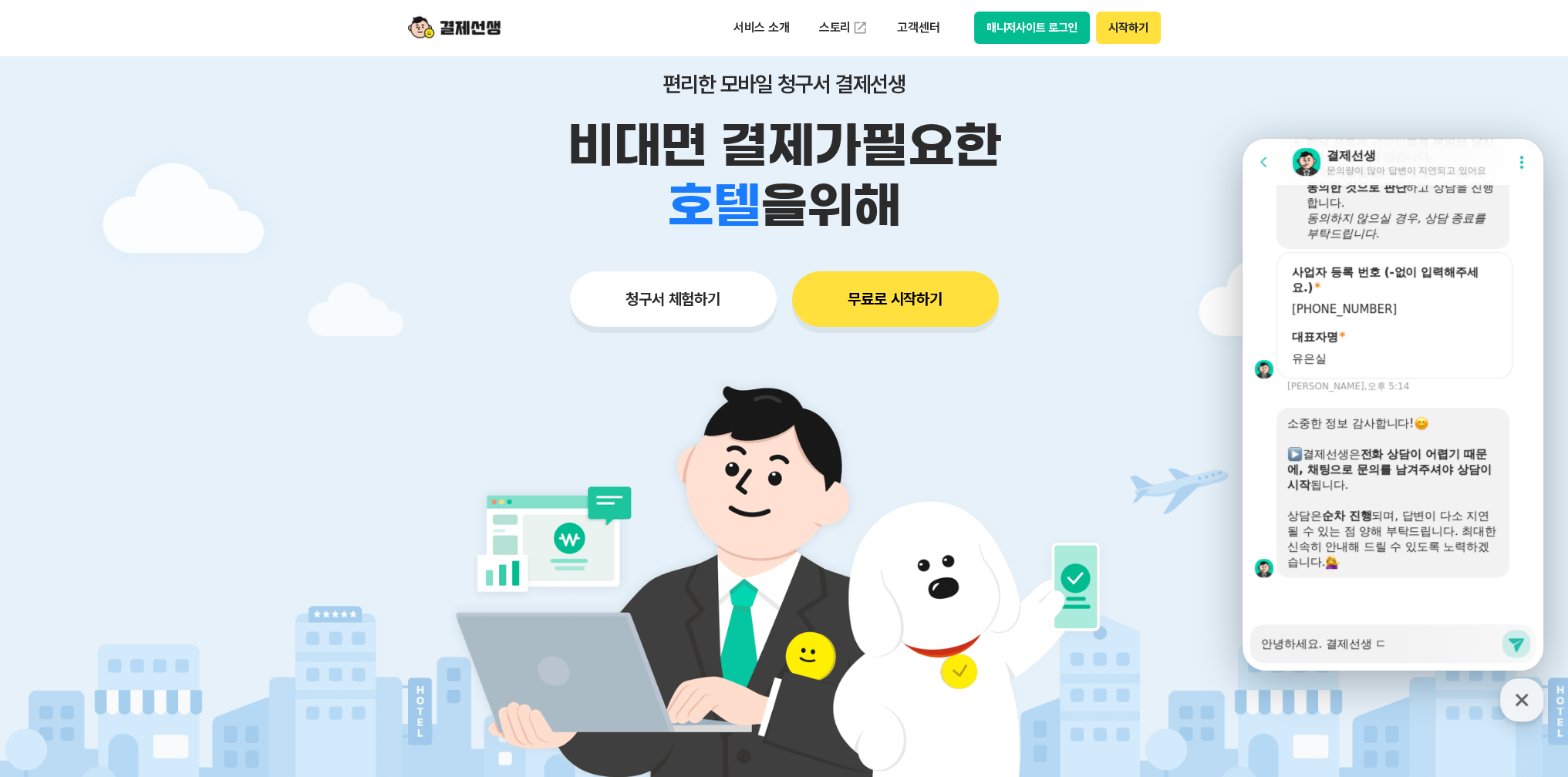
type textarea "x"
type textarea "안녕하세요. 결제선생 드"
type textarea "x"
type textarea "안녕하세요. 결제선생 등"
type textarea "x"
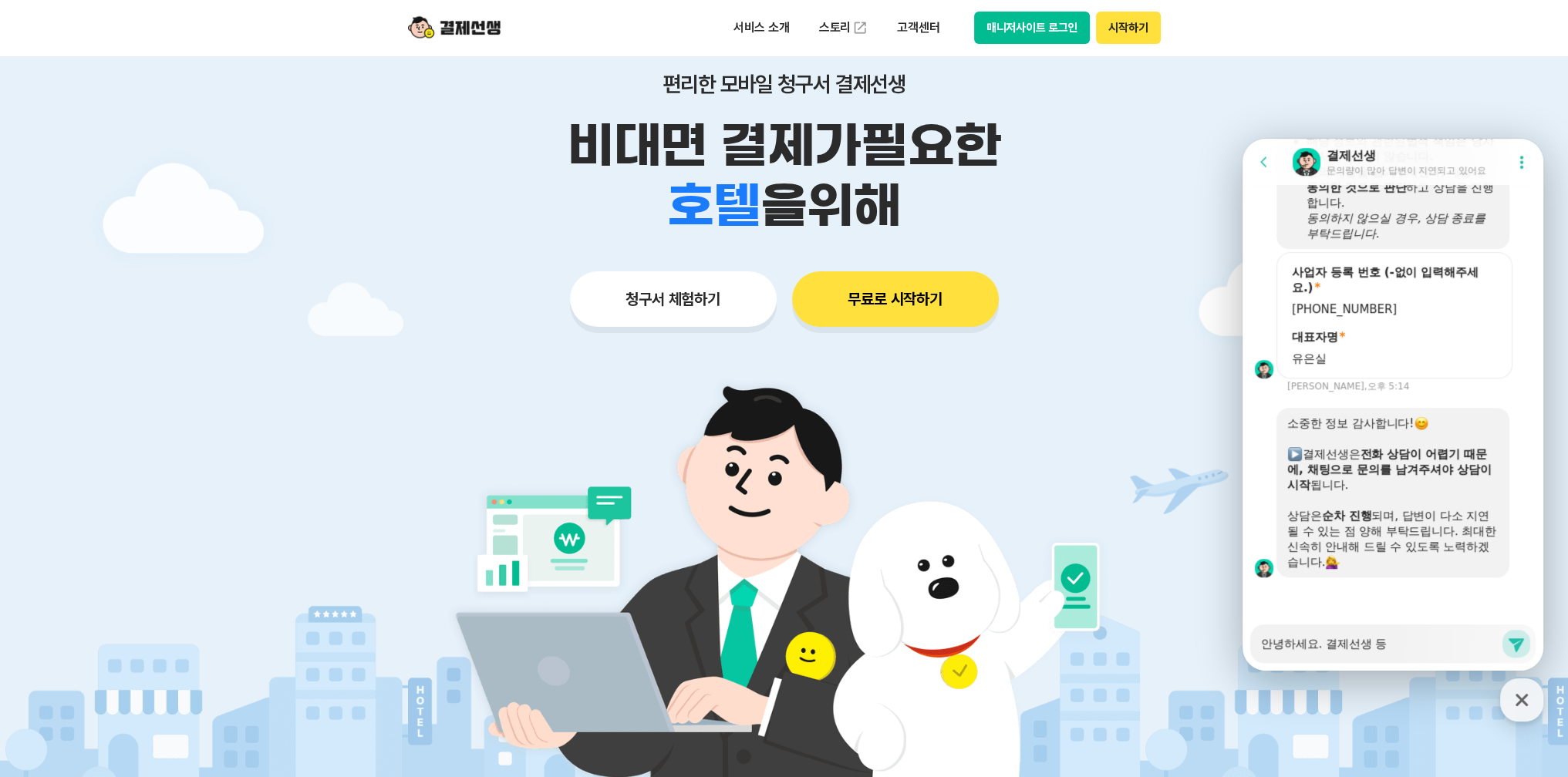
type textarea "안녕하세요. 결제선생 등ㄹ"
type textarea "x"
type textarea "안녕하세요. 결제선생 등로"
type textarea "x"
type textarea "안녕하세요. 결제선생 등록"
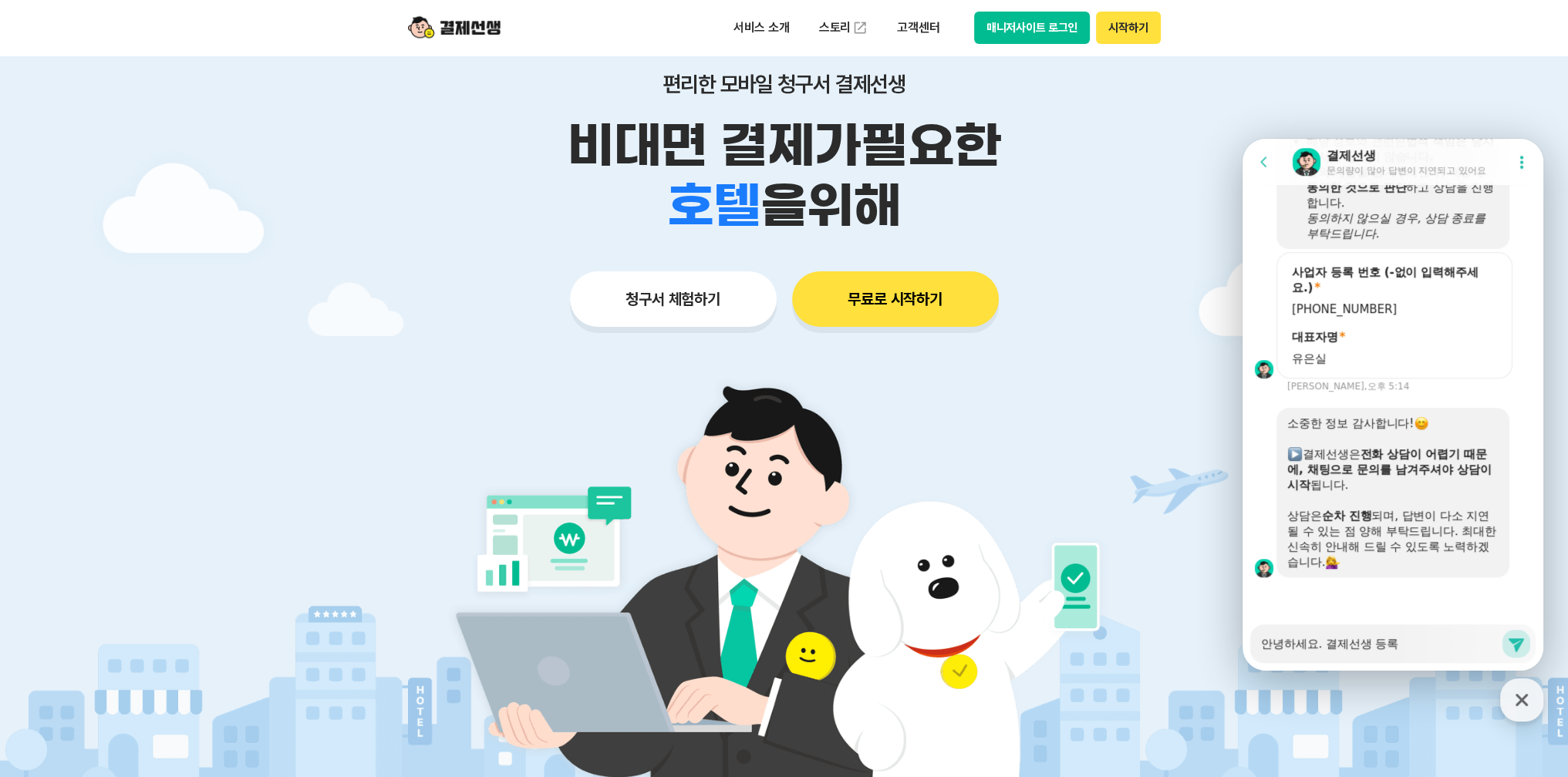
type textarea "x"
type textarea "안녕하세요. 결제선생 등록ㅇ"
type textarea "x"
type textarea "안녕하세요. 결제선생 등록이"
type textarea "x"
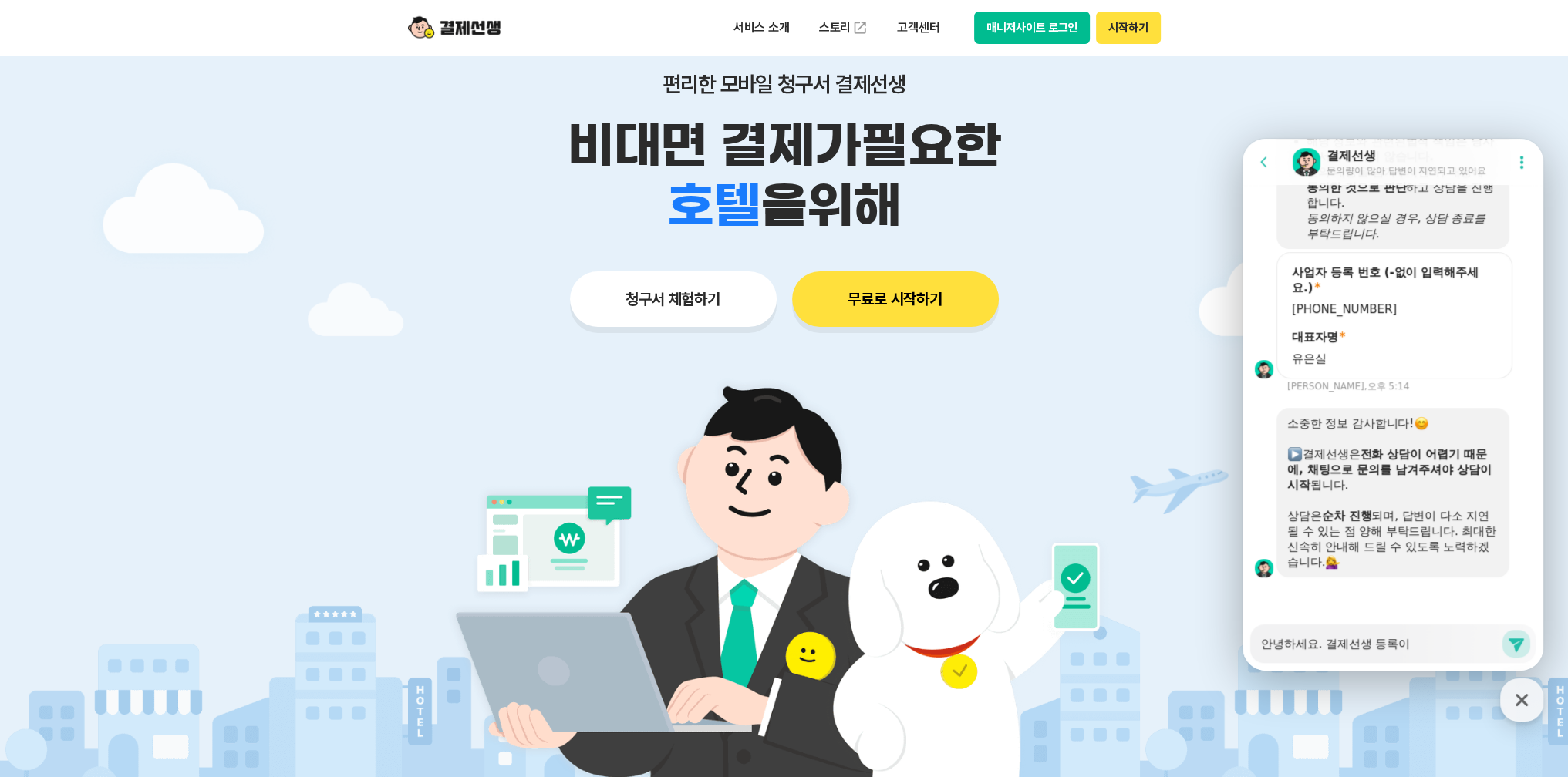
type textarea "안녕하세요. 결제선생 등록이"
type textarea "x"
type textarea "안녕하세요. 결제선생 등록이 ㄷ"
type textarea "x"
type textarea "안녕하세요. 결제선생 등록이 도"
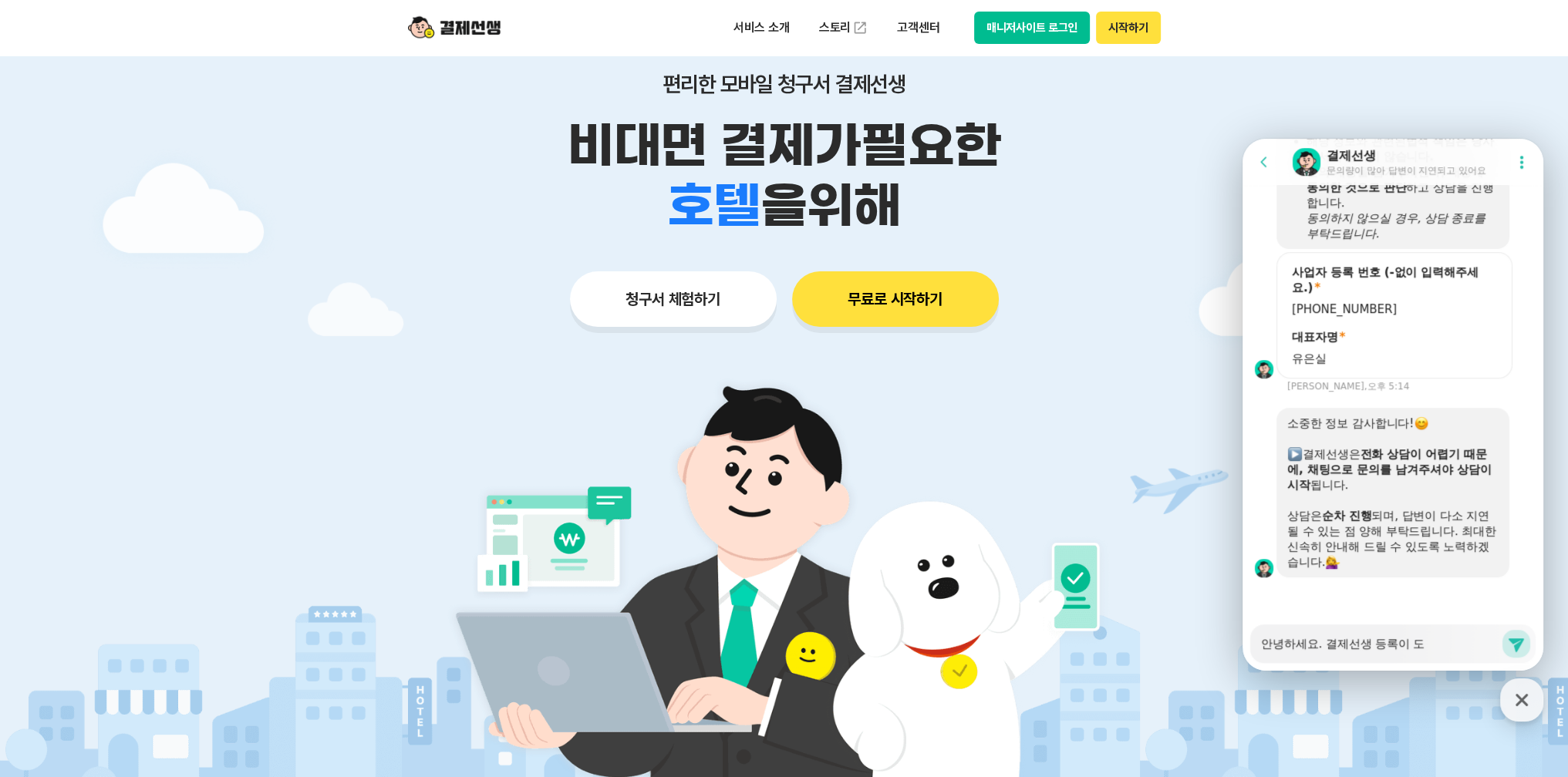
type textarea "x"
type textarea "안녕하세요. 결제선생 등록이 되"
type textarea "x"
type textarea "안녕하세요. 결제선생 등록[PERSON_NAME]"
type textarea "x"
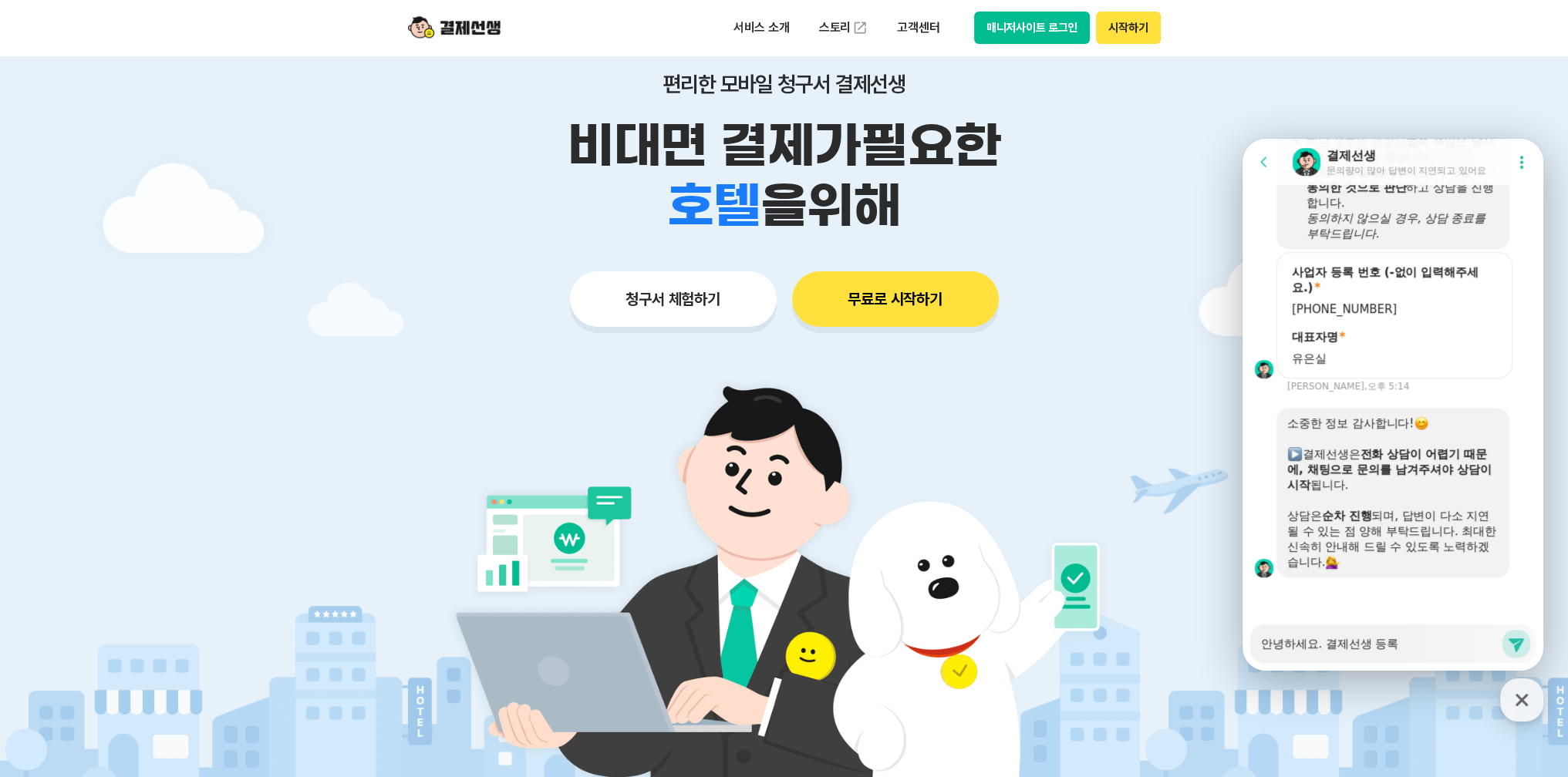
type textarea "안녕하세요. 결제선생 등록이 되어"
type textarea "x"
type textarea "안녕하세요. 결제선생 등록이 되었"
type textarea "x"
type textarea "안녕하세요. 결제선생 등록이 되었ㄴ"
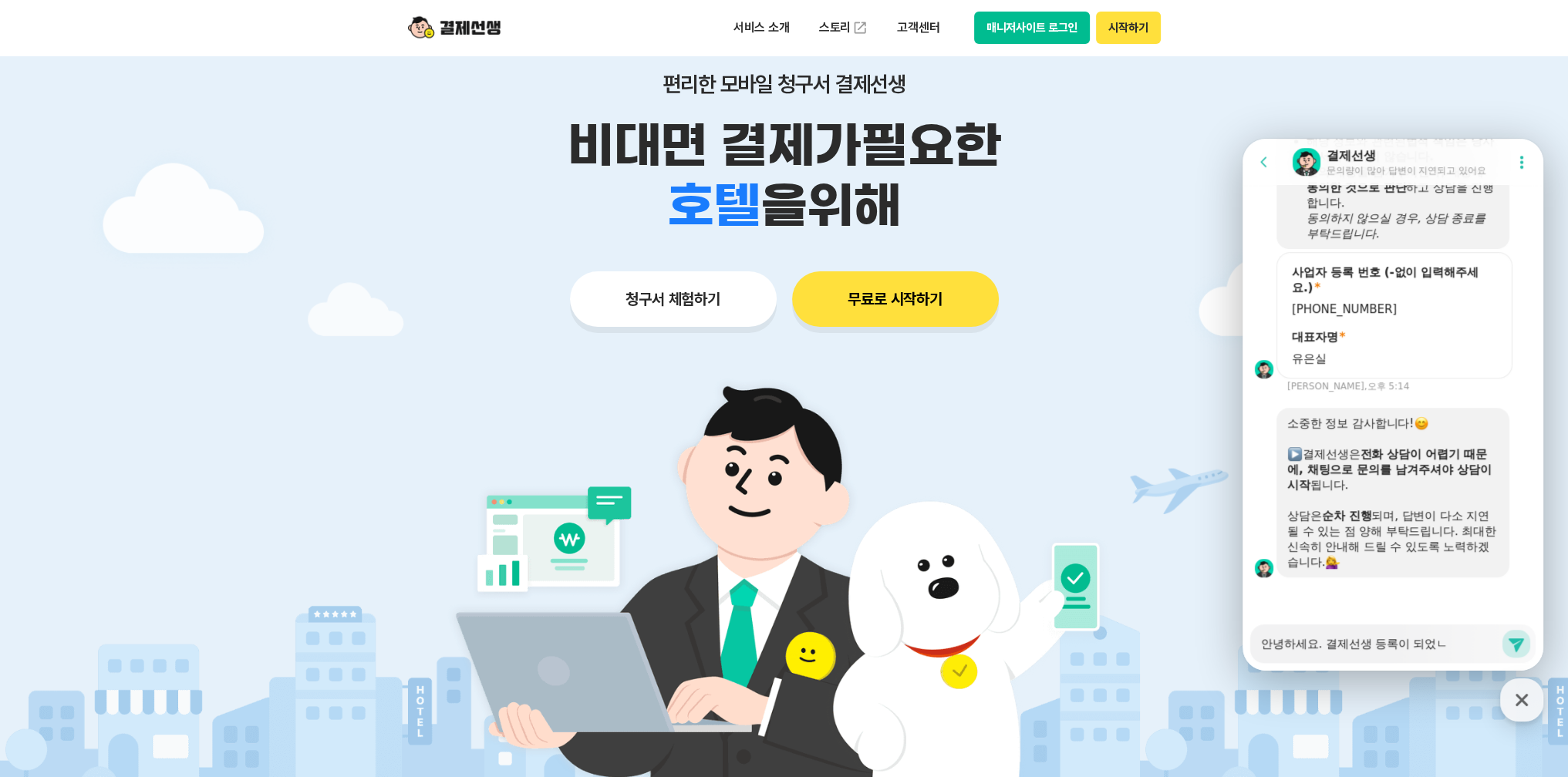
type textarea "x"
type textarea "안녕하세요. 결제선생 등록이 되었느"
type textarea "x"
type textarea "안녕하세요. 결제선생 등록이 되었는"
type textarea "x"
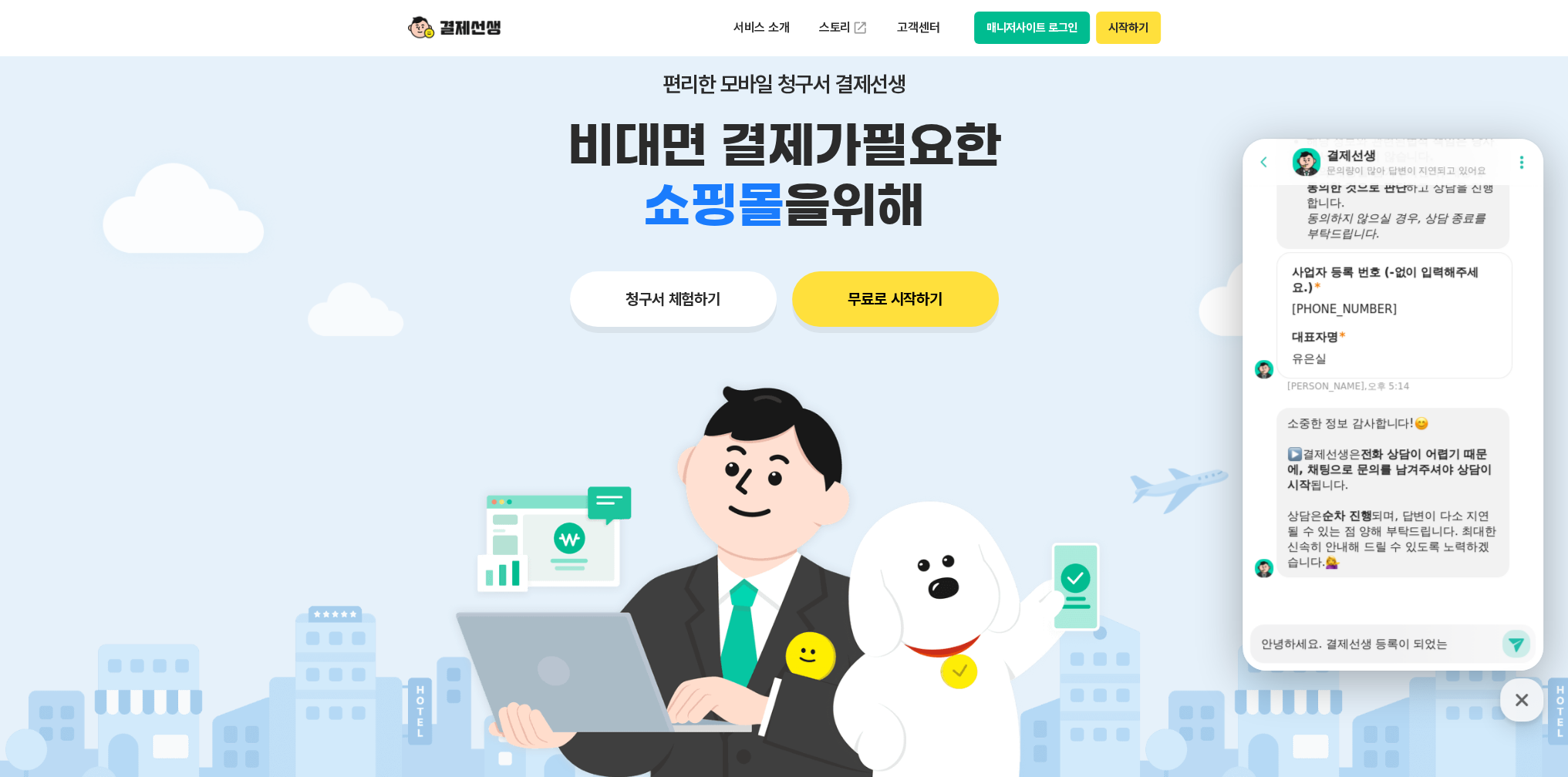
type textarea "안녕하세요. 결제선생 등록이 되었늕"
type textarea "x"
type textarea "안녕하세요. 결제선생 등록이 되었는지"
type textarea "x"
type textarea "안녕하세요. 결제선생 등록이 되었는지"
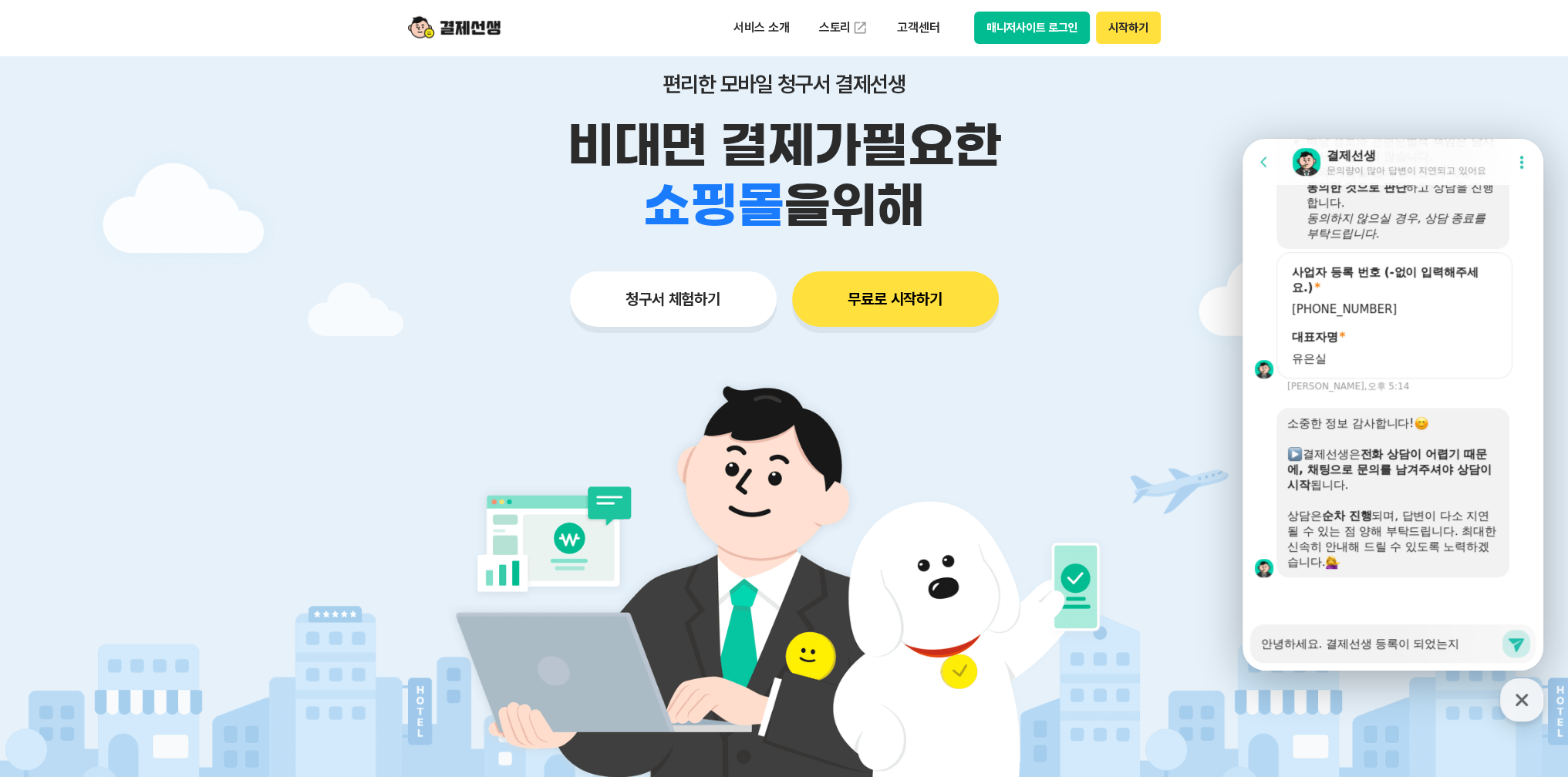
type textarea "x"
type textarea "안녕하세요. 결제선생 등록이 되었는지 ㅎ"
type textarea "x"
type textarea "안녕하세요. 결제선생 등록이 되었는지 호"
type textarea "x"
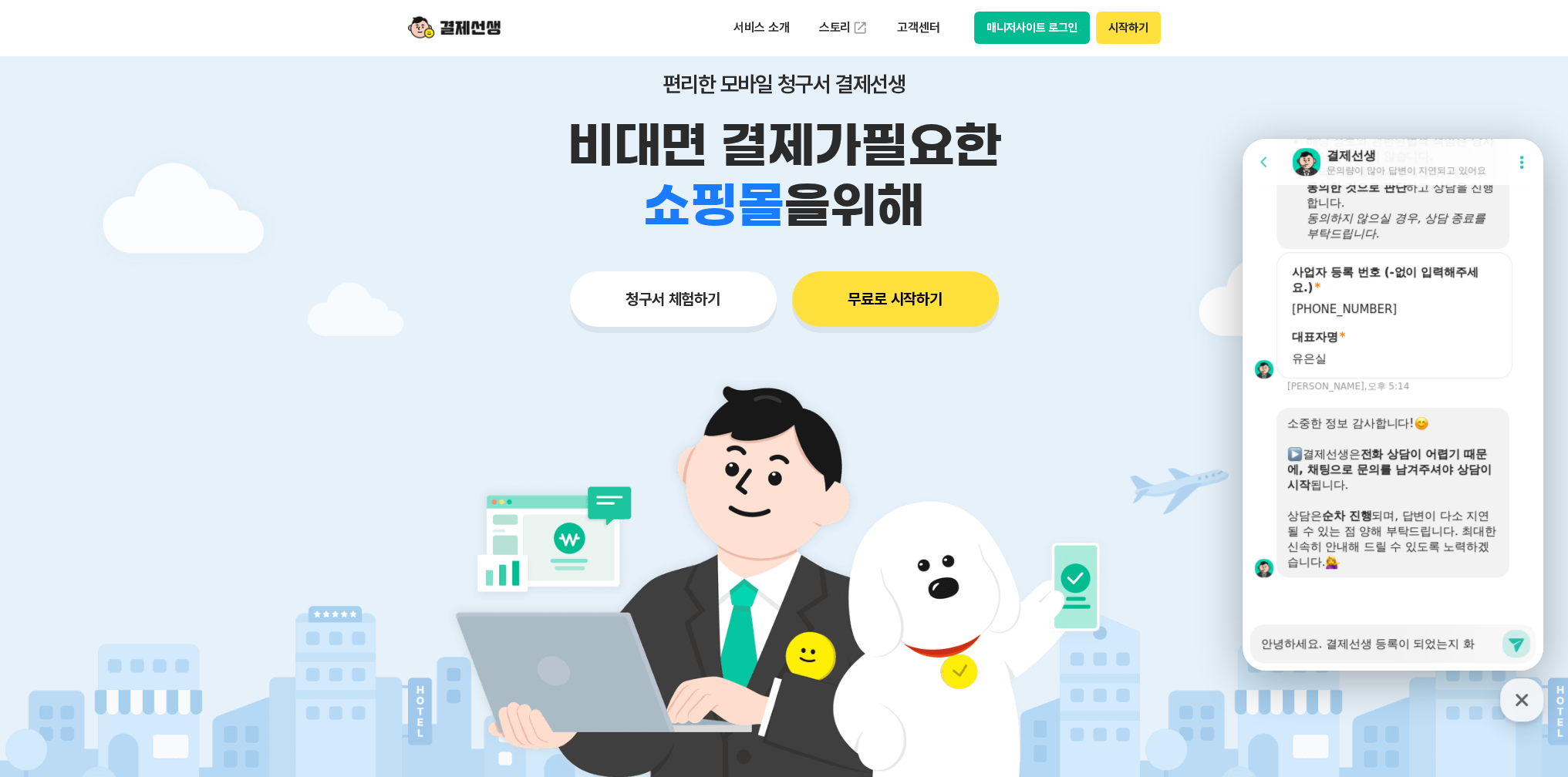
type textarea "안녕하세요. 결제선생 등록이 되었는지 확"
type textarea "x"
type textarea "안녕하세요. 결제선생 등록이 되었는지 확ㅇ"
type textarea "x"
type textarea "안녕하세요. 결제선생 등록이 되었는지 확이"
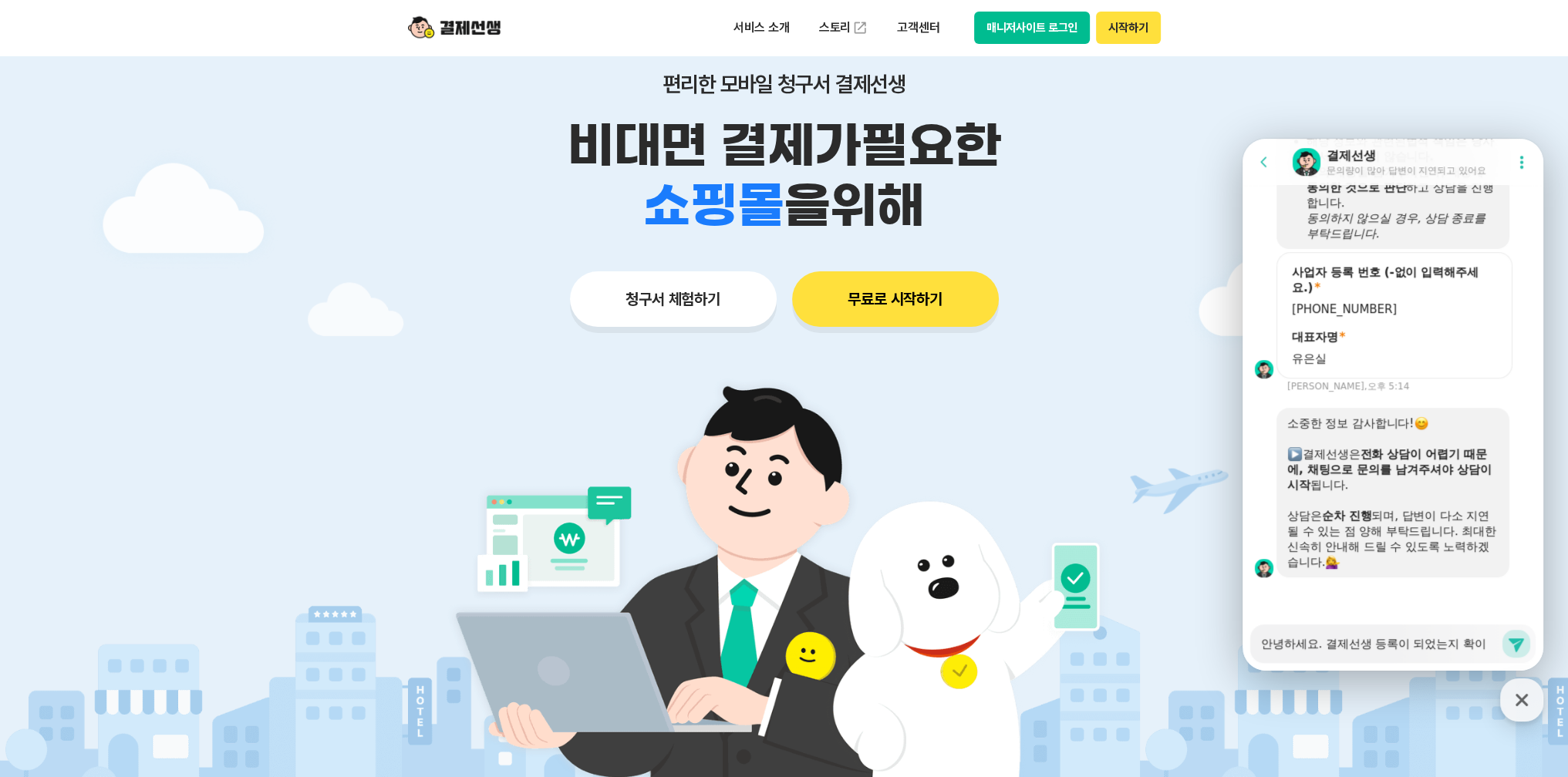
type textarea "x"
type textarea "안녕하세요. 결제선생 등록이 되었는지 확인"
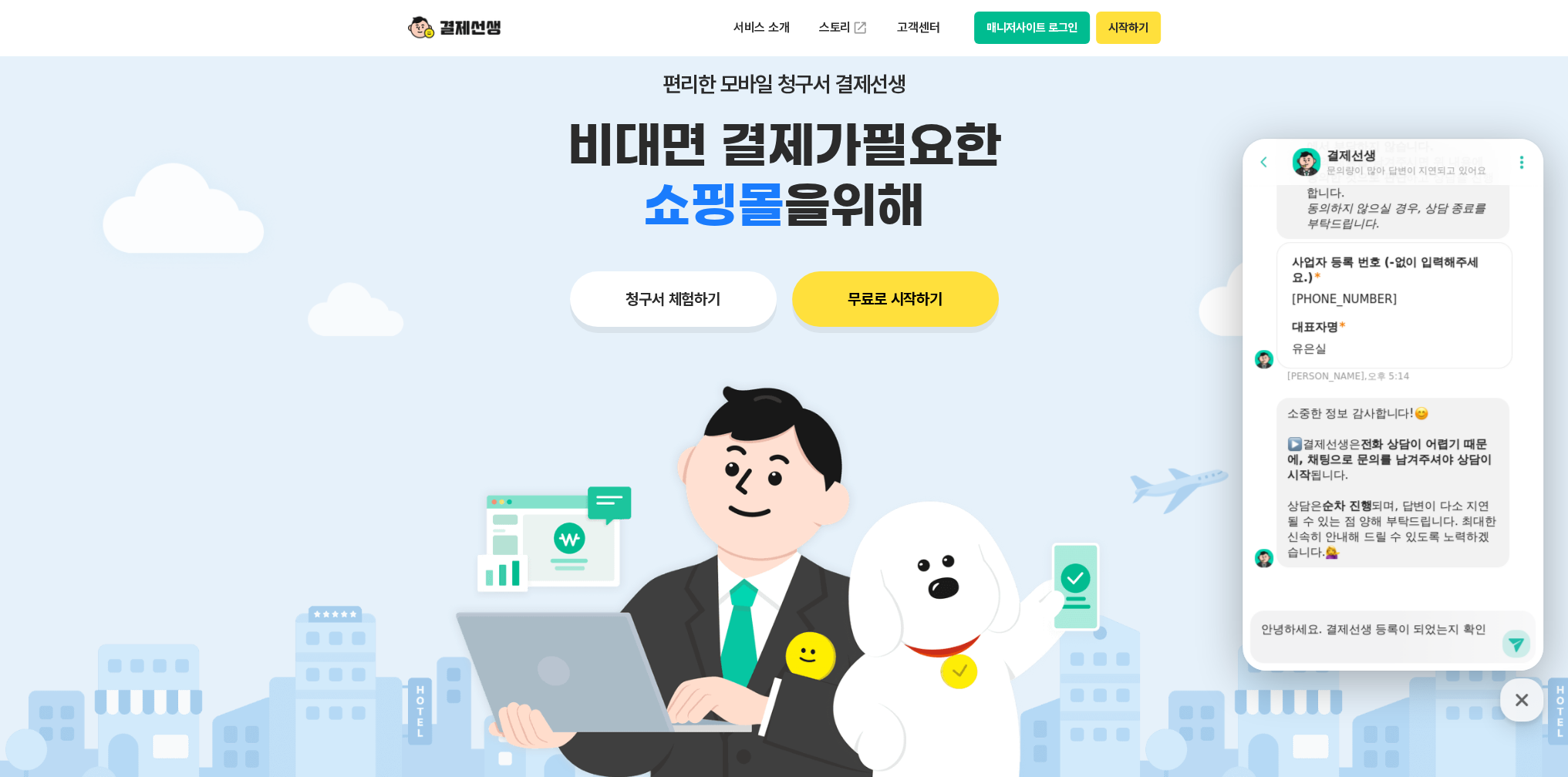
scroll to position [1250, 0]
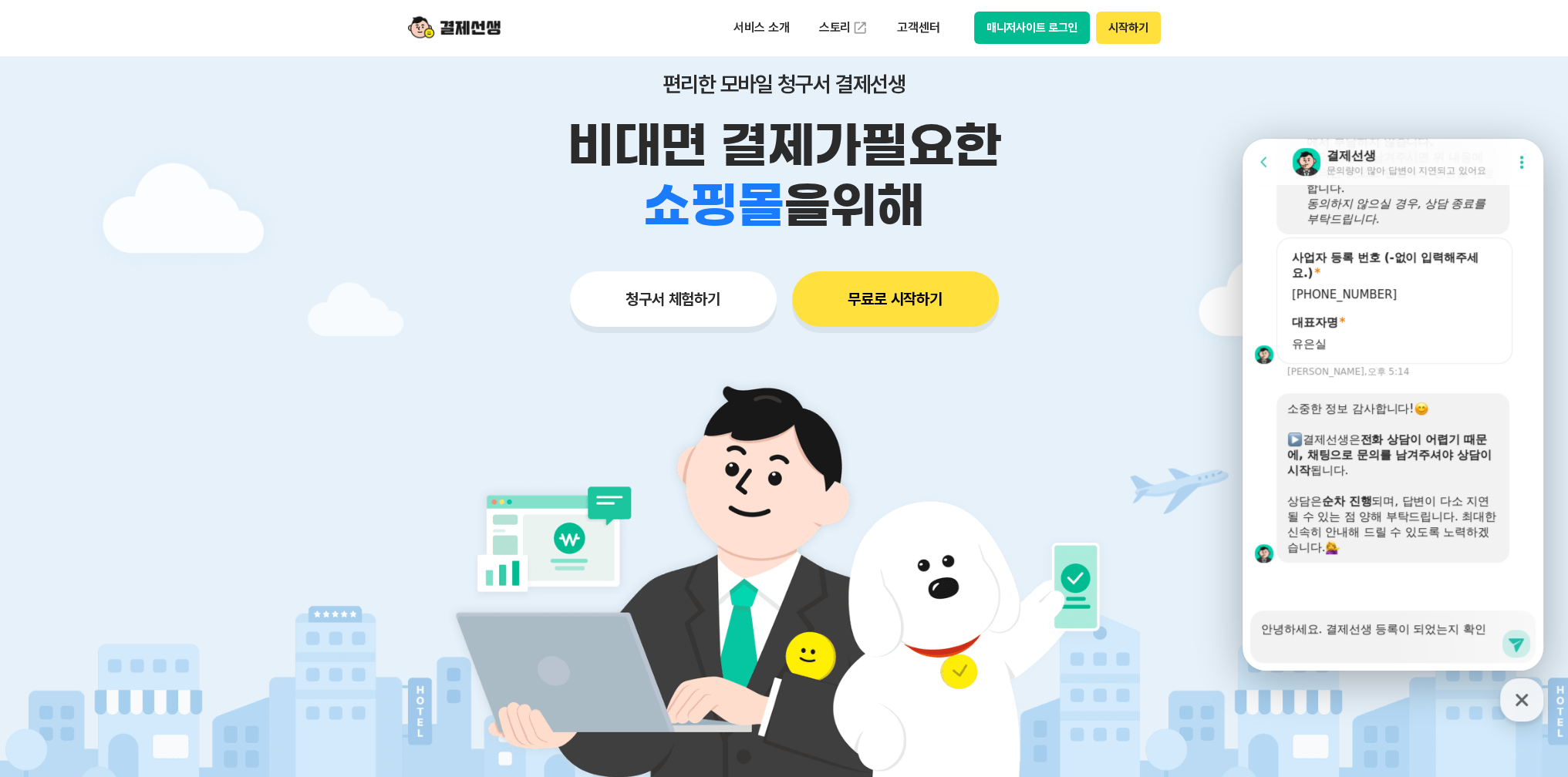
type textarea "x"
type textarea "안녕하세요. 결제선생 등록이 되었는지 확읹"
type textarea "x"
type textarea "안녕하세요. 결제선생 등록이 되었는지 확인조"
type textarea "x"
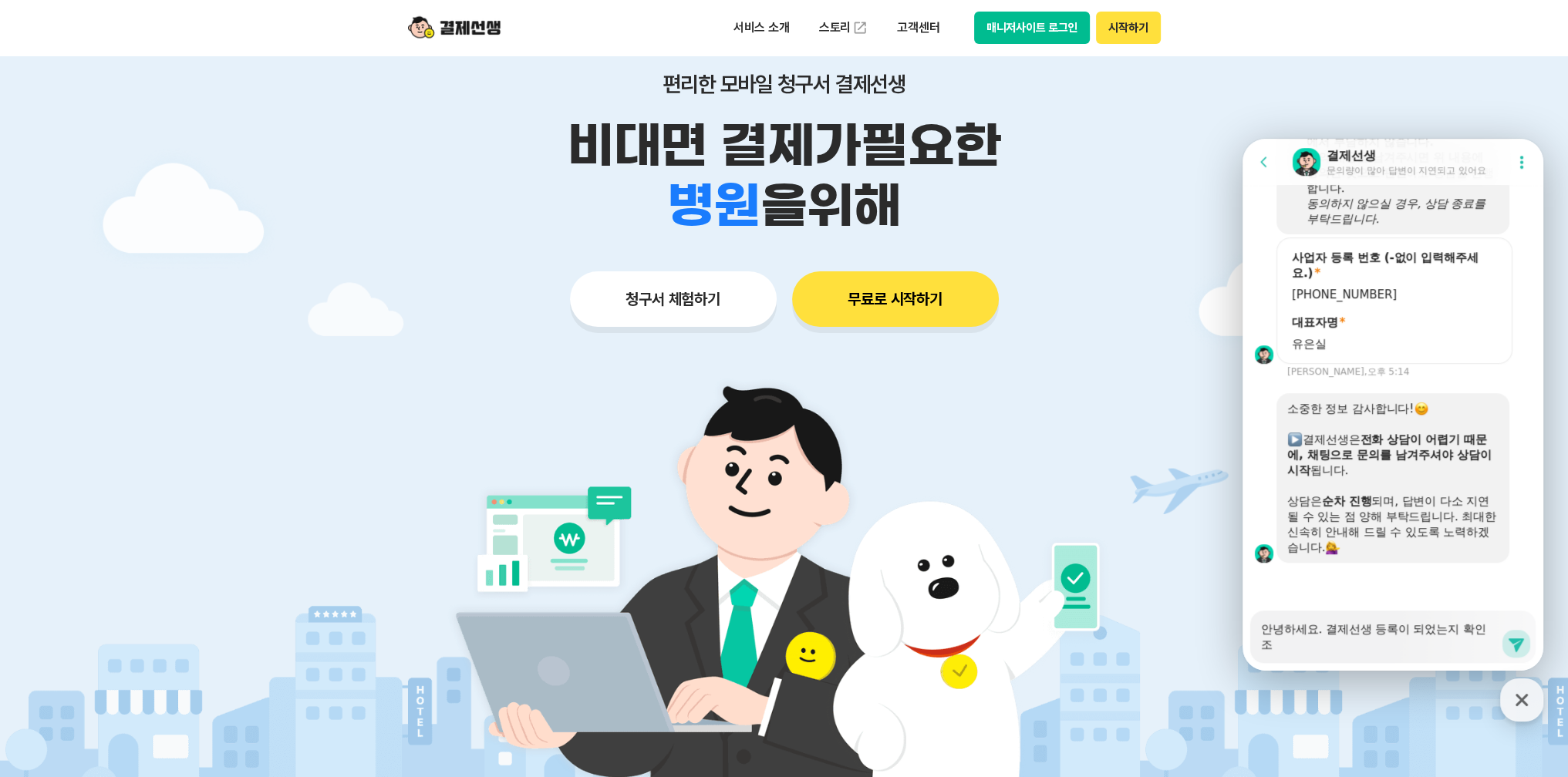
type textarea "안녕하세요. 결제선생 등록이 되었는지 확인좀"
type textarea "x"
type textarea "안녕하세요. 결제선생 등록이 되었는지 확인좀"
type textarea "x"
type textarea "안녕하세요. 결제선생 등록이 되었는지 확인좀 ㅂ"
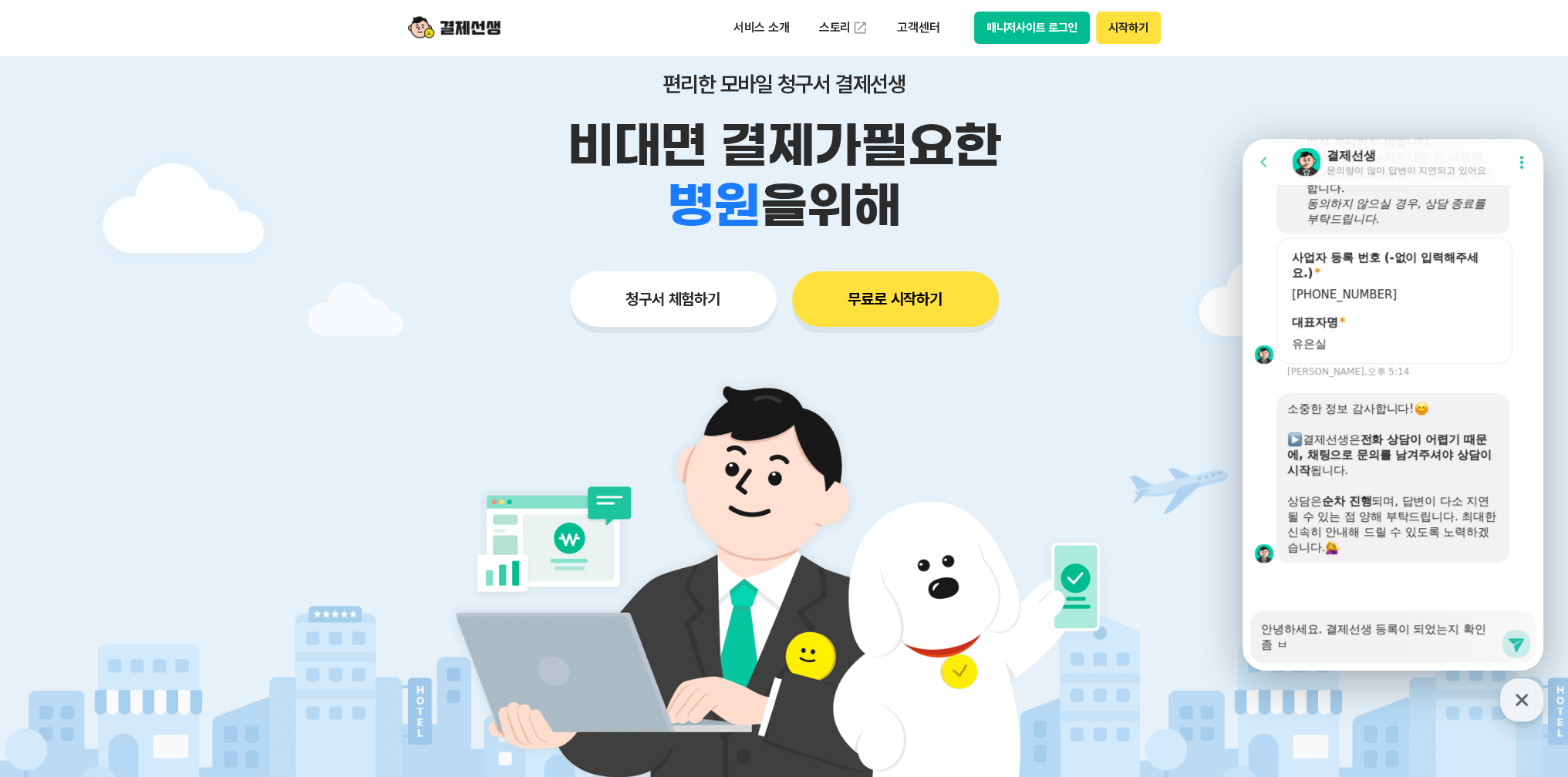
type textarea "x"
type textarea "안녕하세요. 결제선생 등록이 되었는지 확인좀 부"
type textarea "x"
type textarea "안녕하세요. 결제선생 등록이 되었는지 확인좀 붙"
type textarea "x"
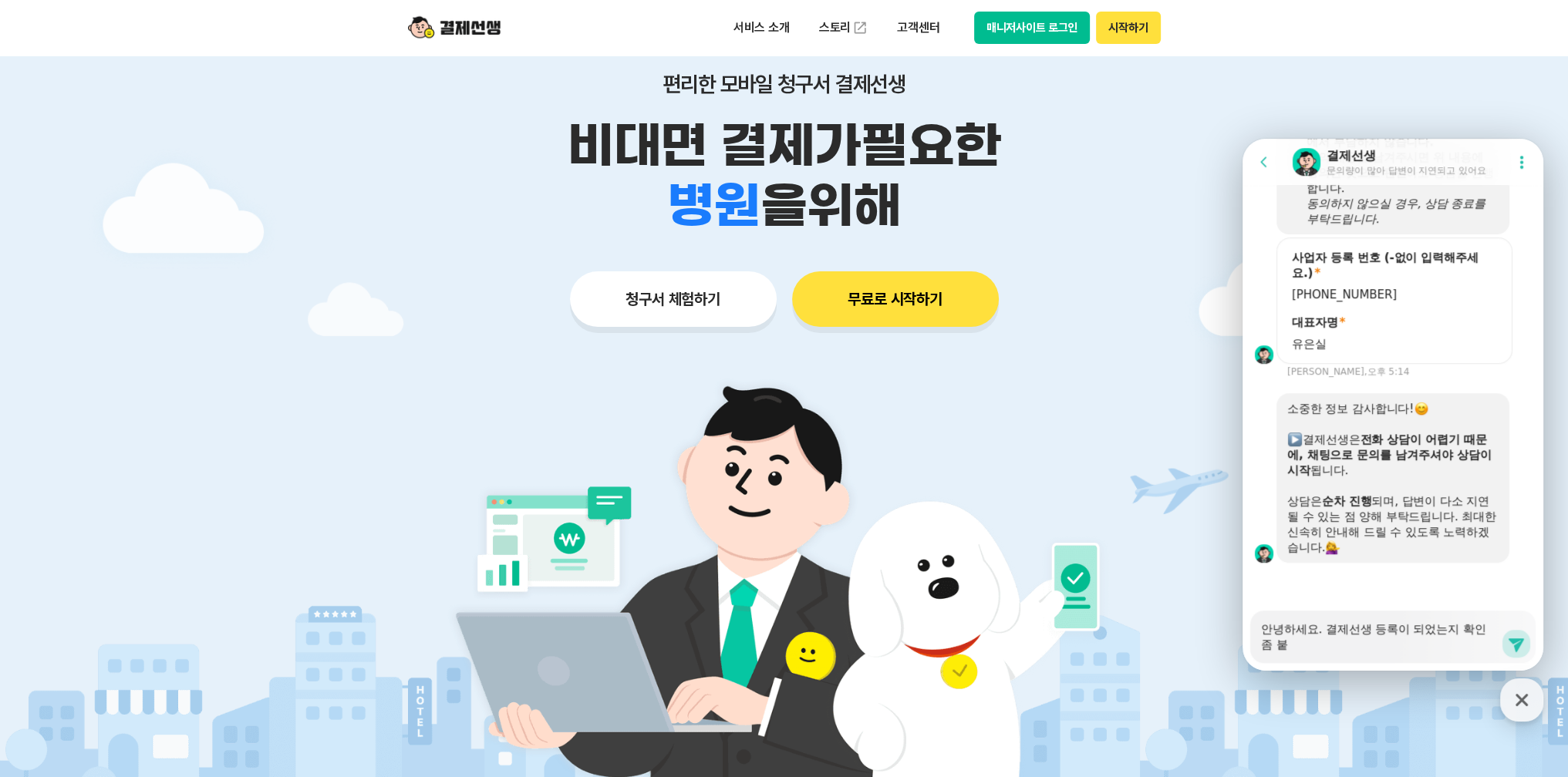
type textarea "안녕하세요. 결제선생 등록이 되었는지 확인좀 부타"
type textarea "x"
type textarea "안녕하세요. 결제선생 등록이 되었는지 확인좀 부탁"
type textarea "x"
type textarea "안녕하세요. 결제선생 등록이 되었는지 확인좀 부탁ㄷ"
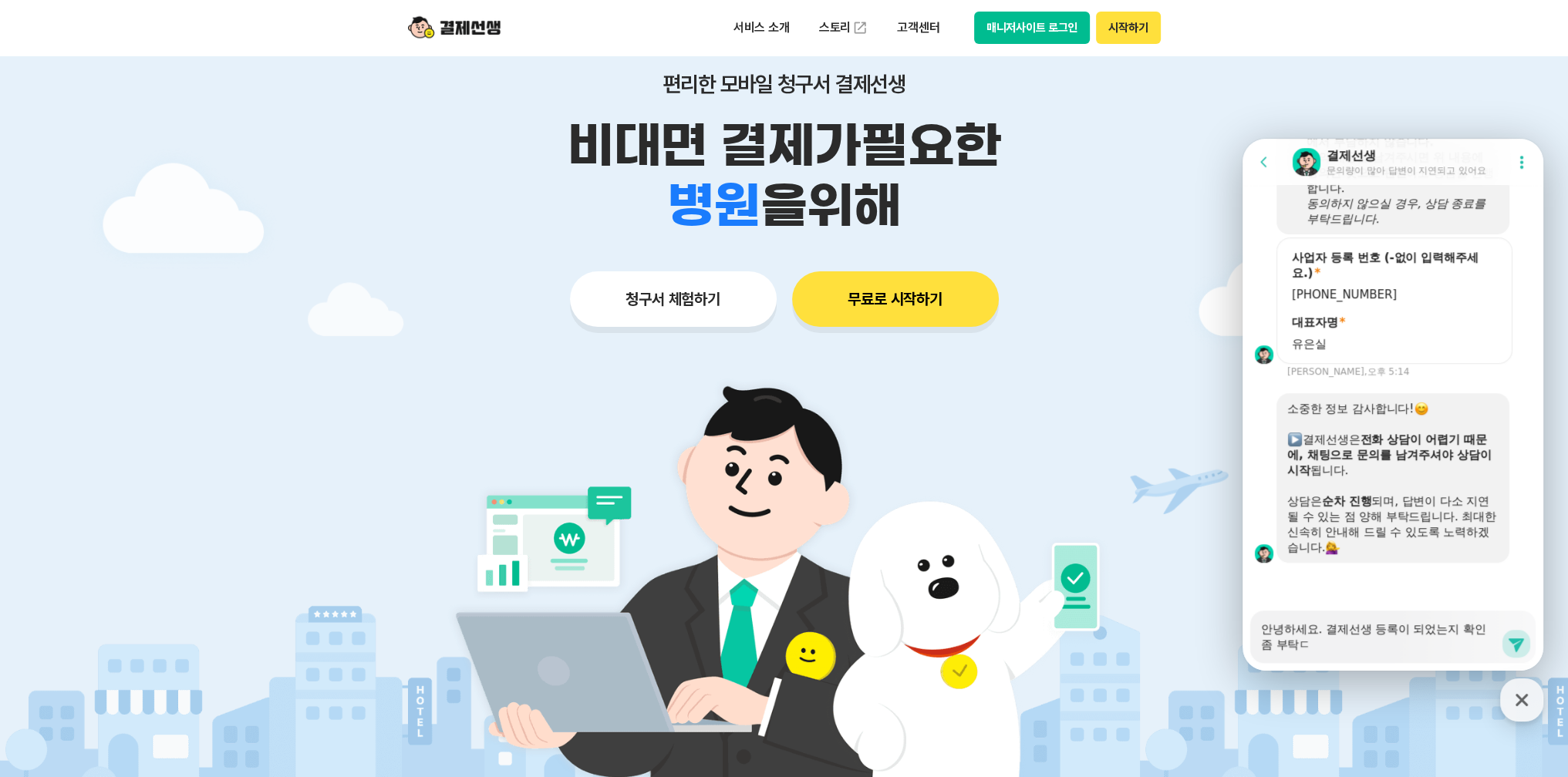
type textarea "x"
type textarea "안녕하세요. 결제선생 등록이 되었는지 확인좀 부탁드"
type textarea "x"
type textarea "안녕하세요. 결제선생 등록이 되었는지 확인좀 부탁들"
type textarea "x"
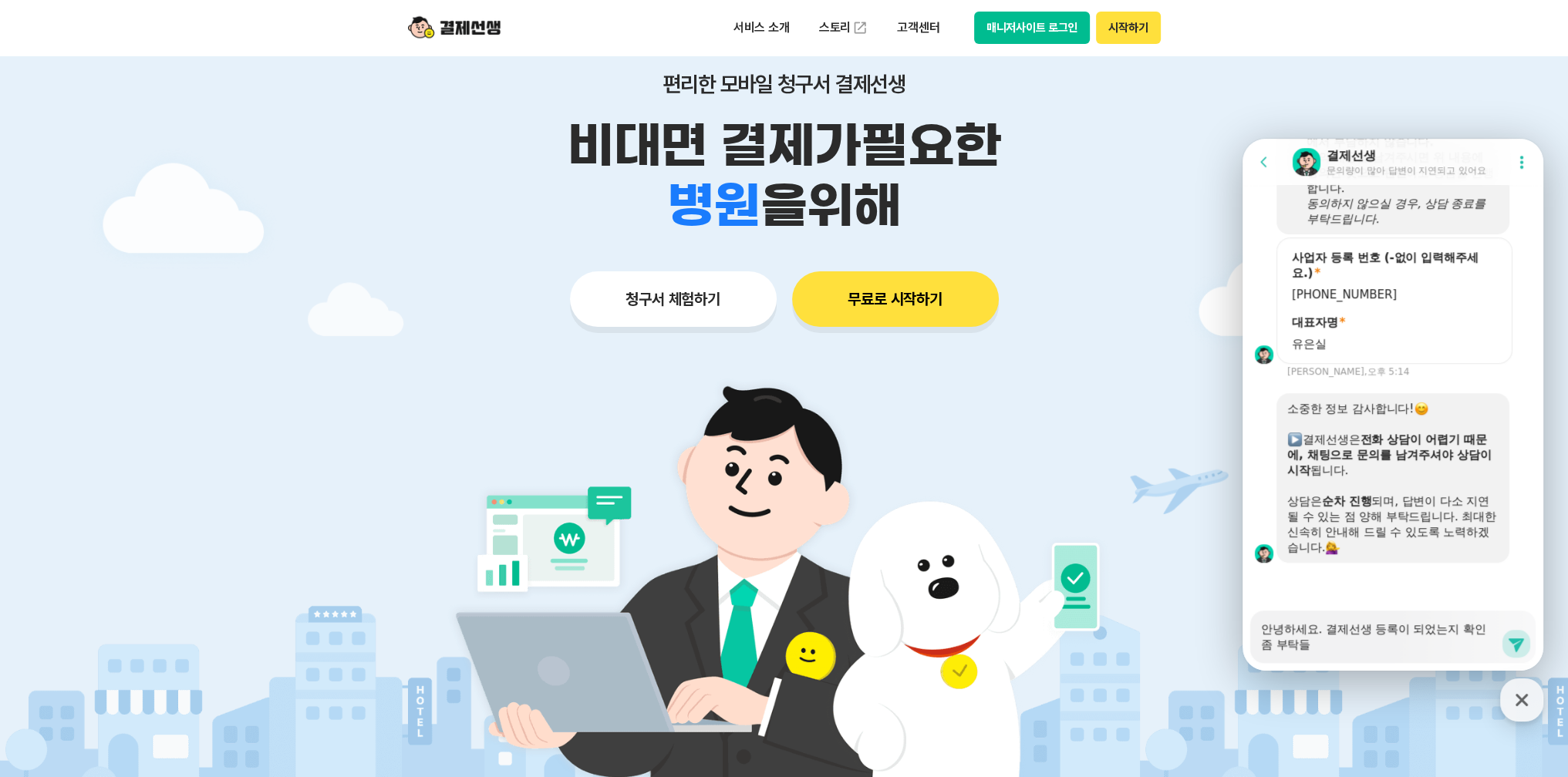
type textarea "안녕하세요. 결제선생 등록이 되었는지 확인좀 부탁드려"
type textarea "x"
type textarea "안녕하세요. 결제선생 등록이 되었는지 확인좀 부탁드령"
type textarea "x"
type textarea "안녕하세요. 결제선생 등록이 되었는지 확인좀 부탁드려요"
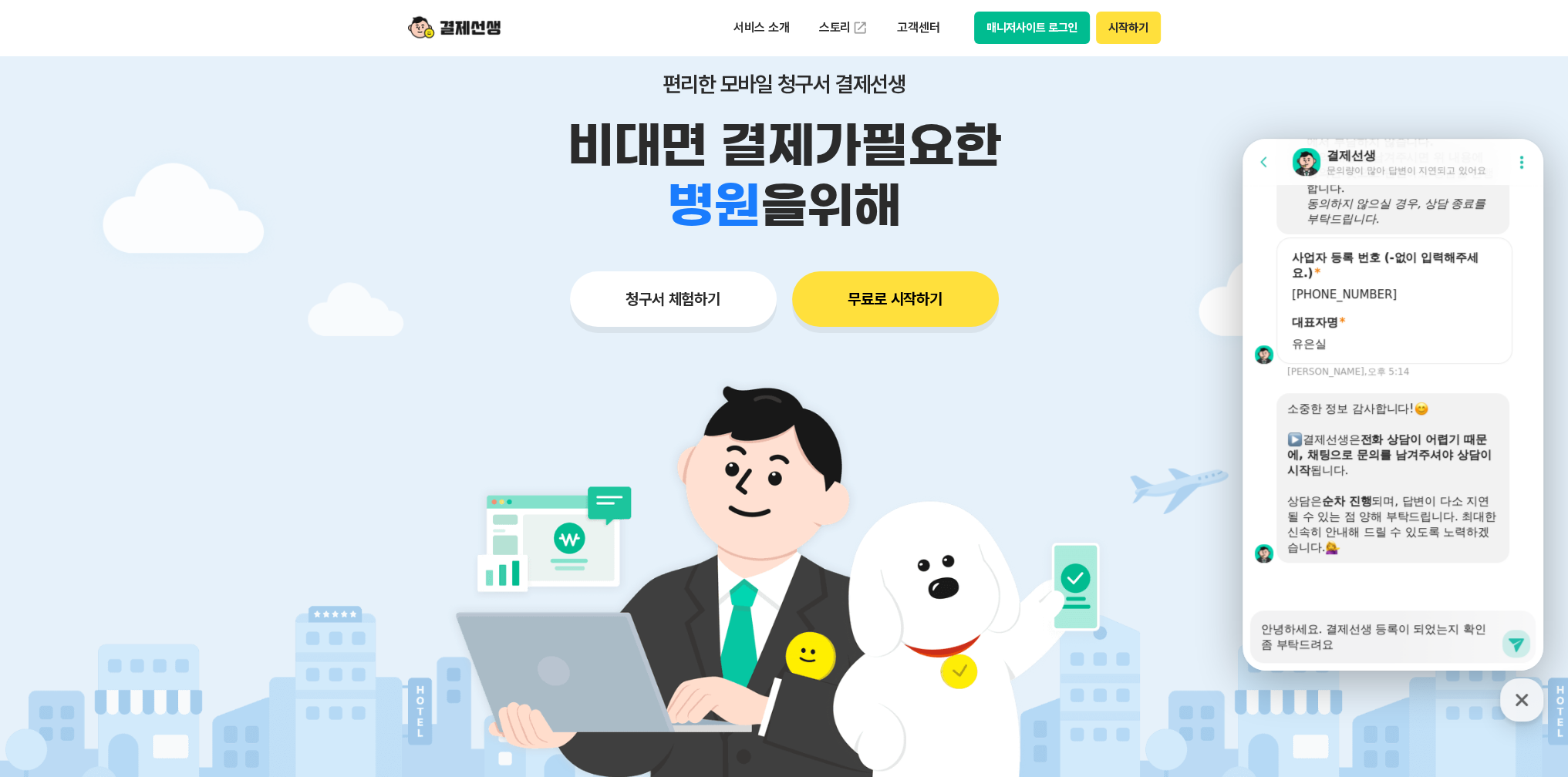
type textarea "x"
type textarea "안녕하세요. 결제선생 등록이 되었는지 확인좀 부탁드려요'"
type textarea "x"
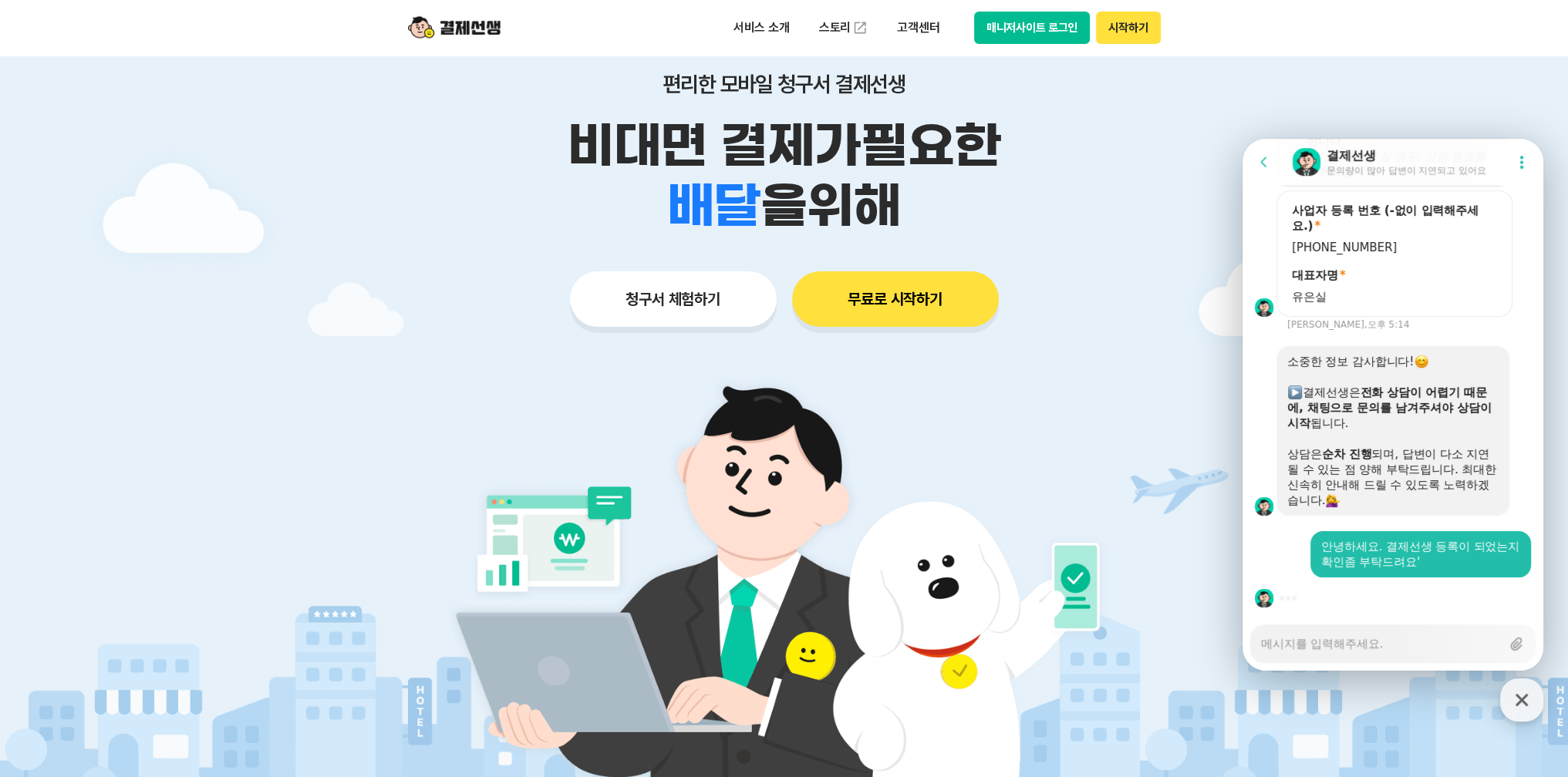
type textarea "x"
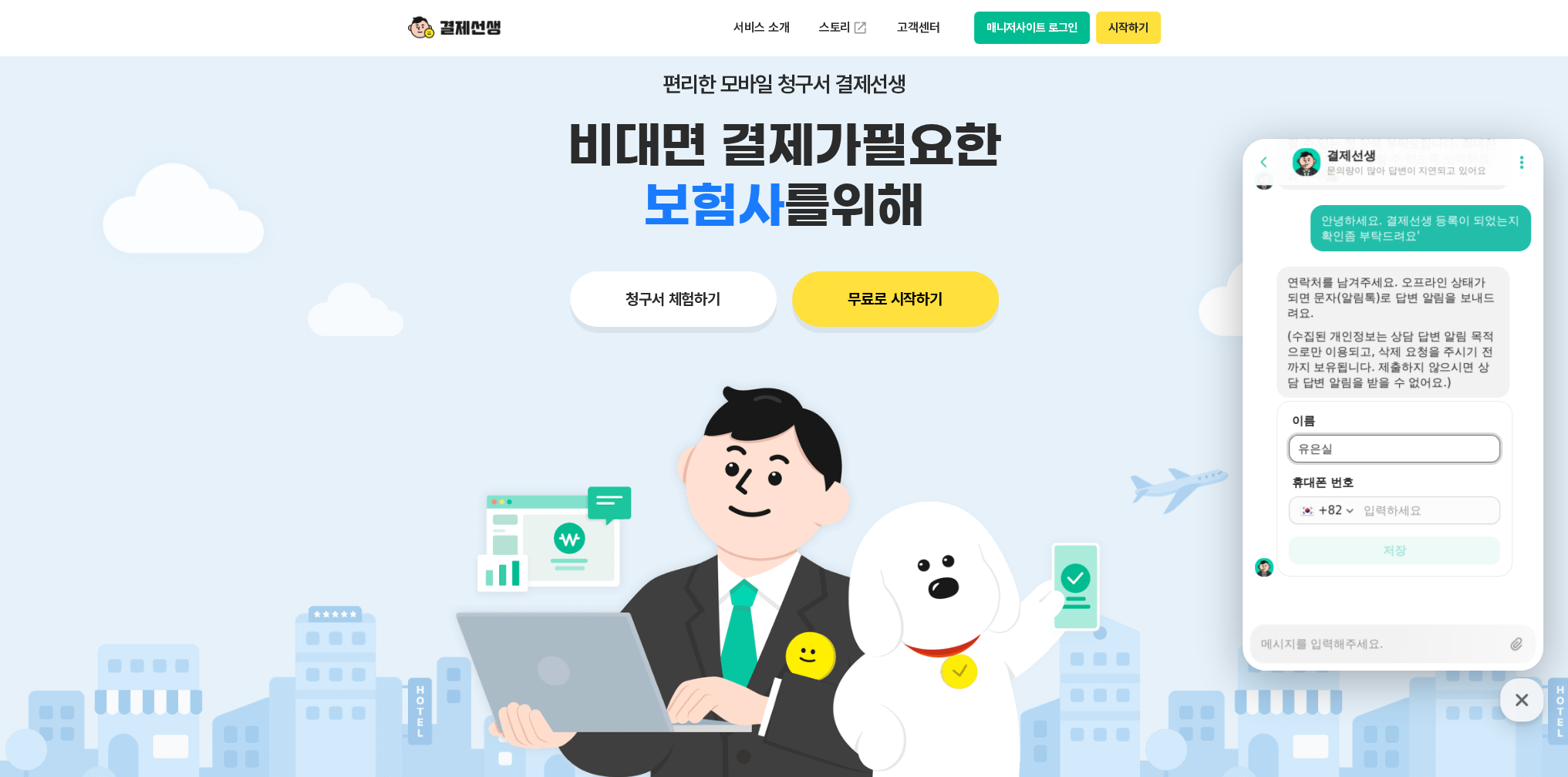
scroll to position [1591, 0]
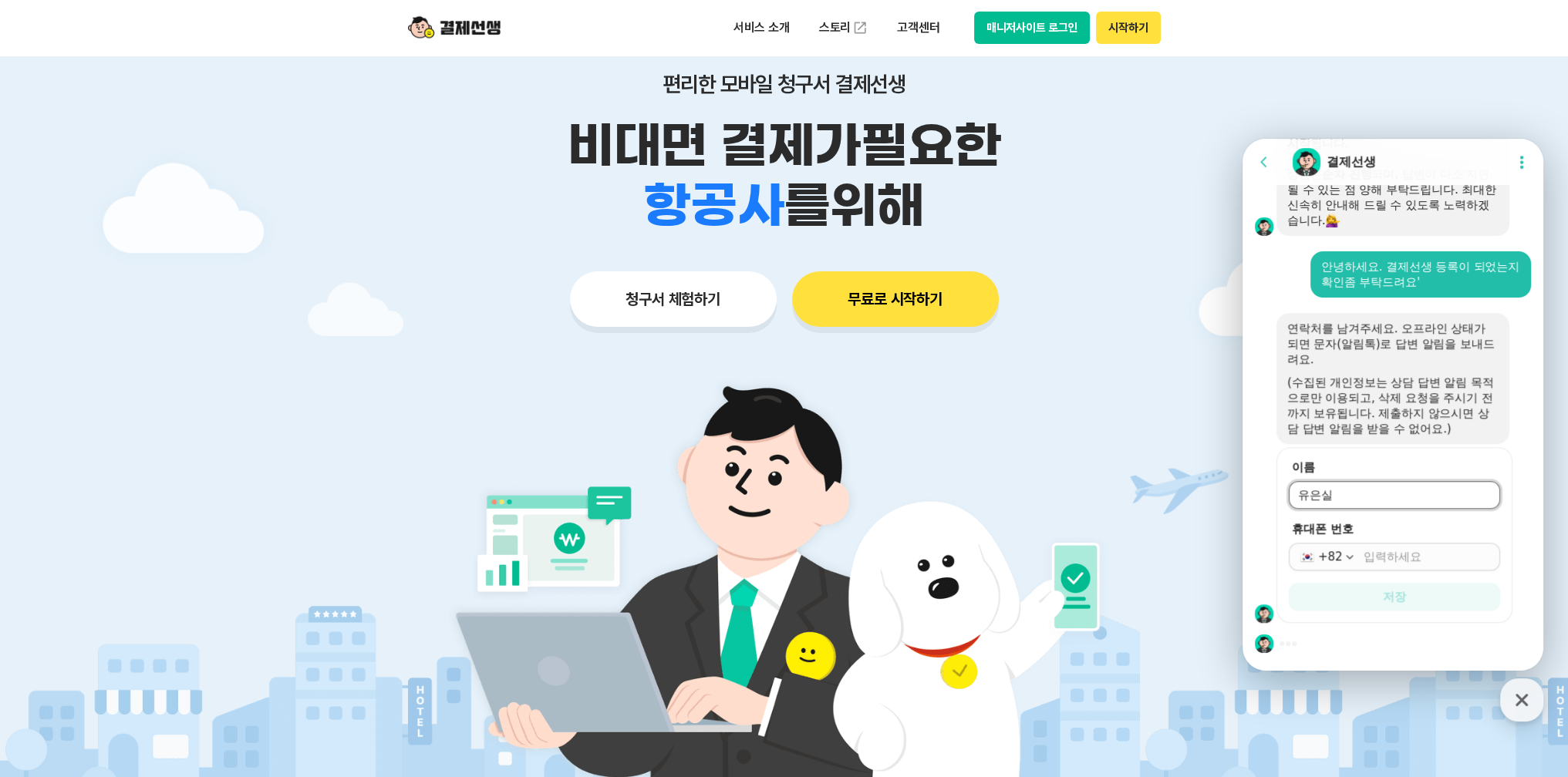
click at [1413, 557] on input "휴대폰 번호" at bounding box center [1427, 557] width 127 height 16
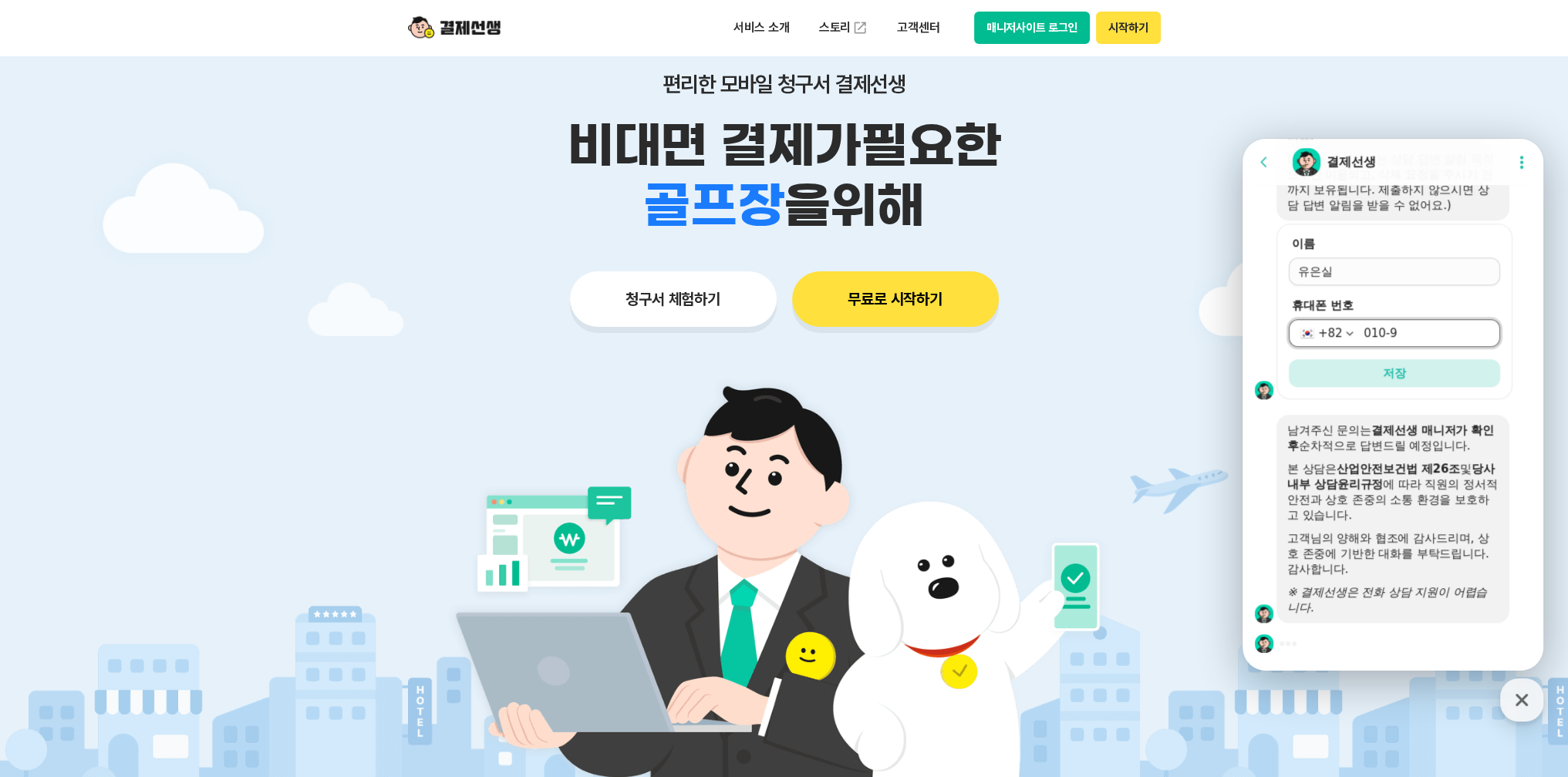
scroll to position [1830, 0]
type input "[PHONE_NUMBER]"
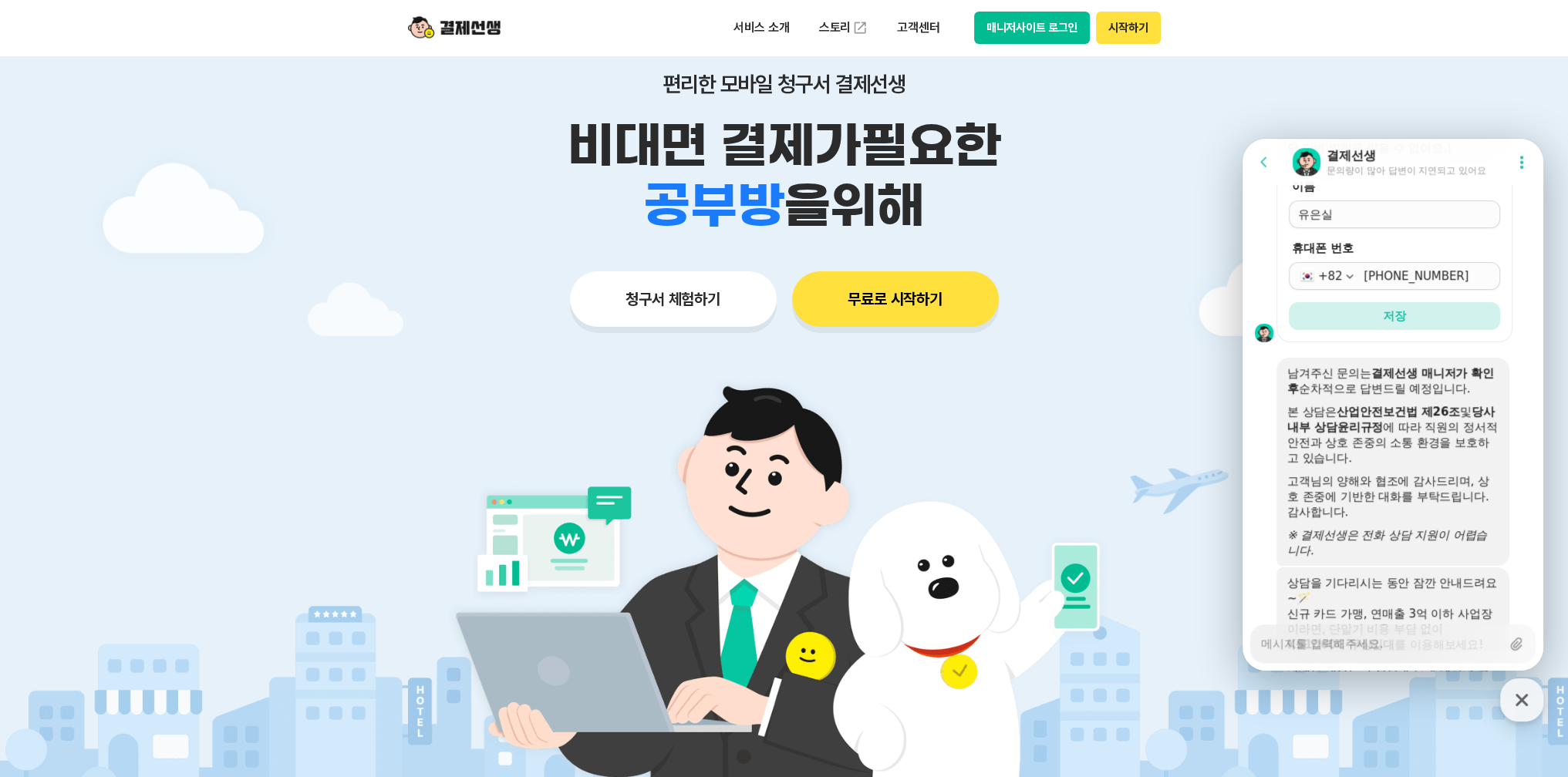
scroll to position [1817, 0]
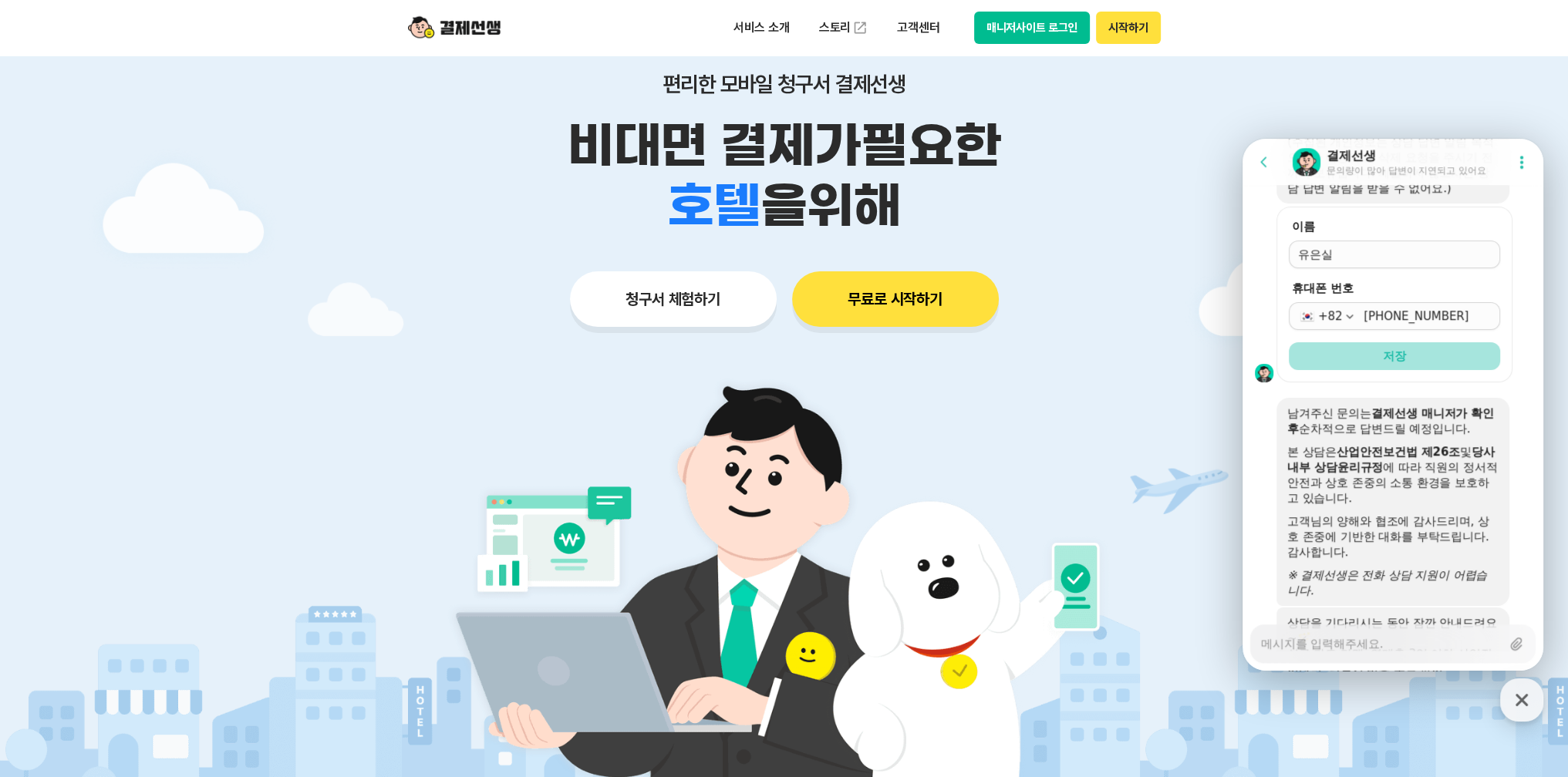
click at [1385, 364] on span "저장" at bounding box center [1394, 356] width 23 height 16
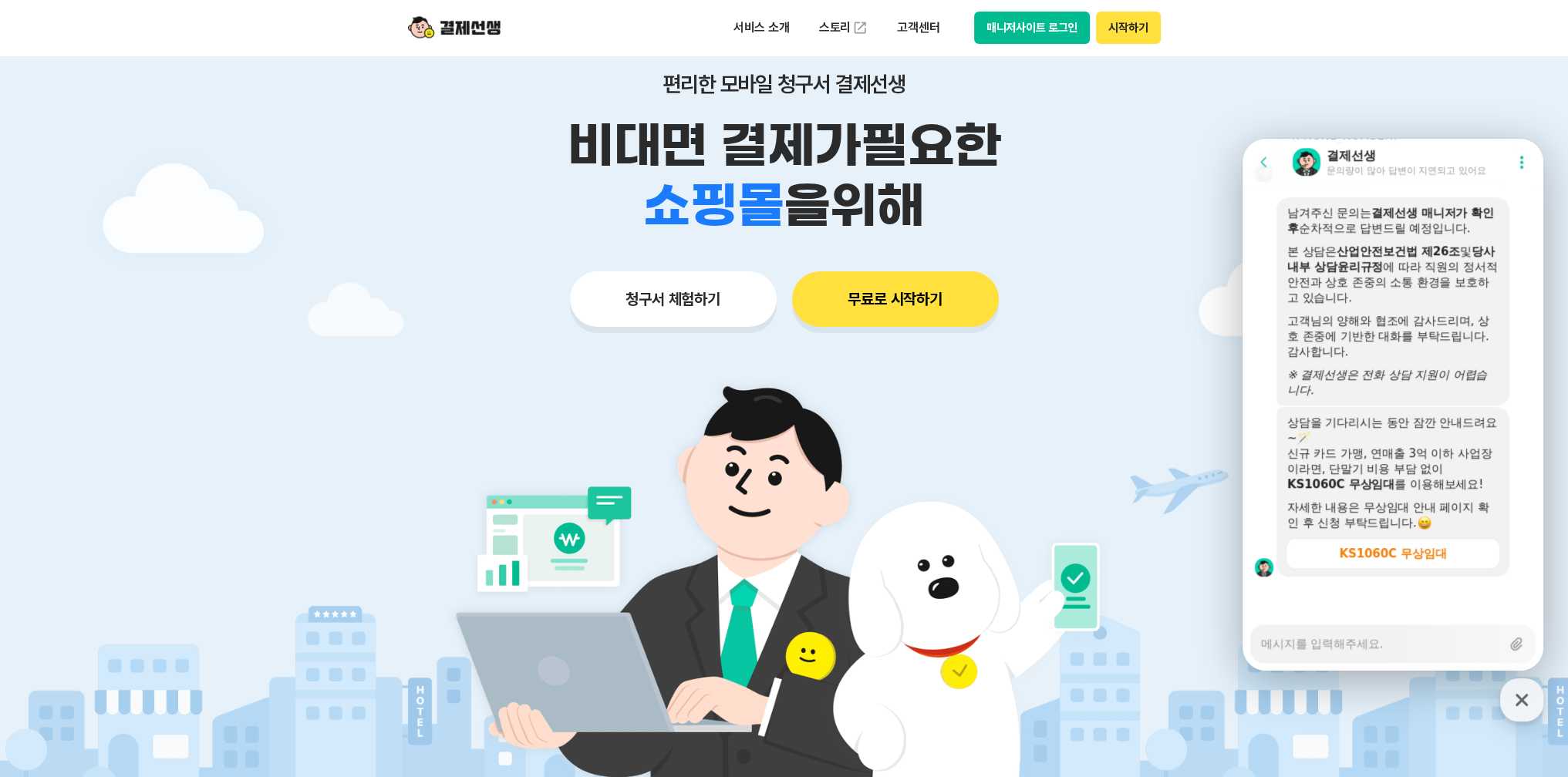
scroll to position [2009, 0]
click at [1330, 649] on textarea "Messenger Input Textarea" at bounding box center [1381, 638] width 240 height 27
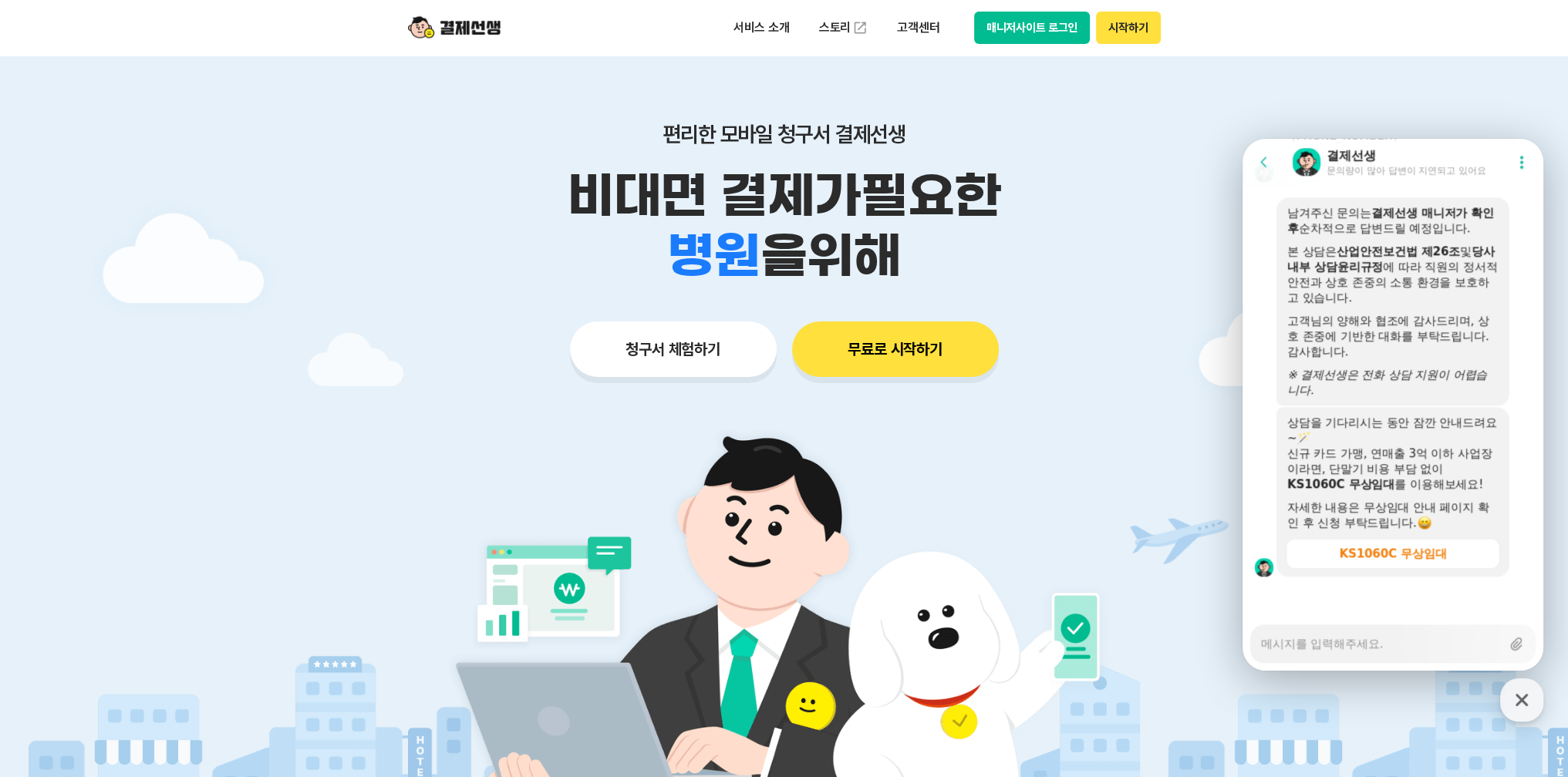
scroll to position [0, 0]
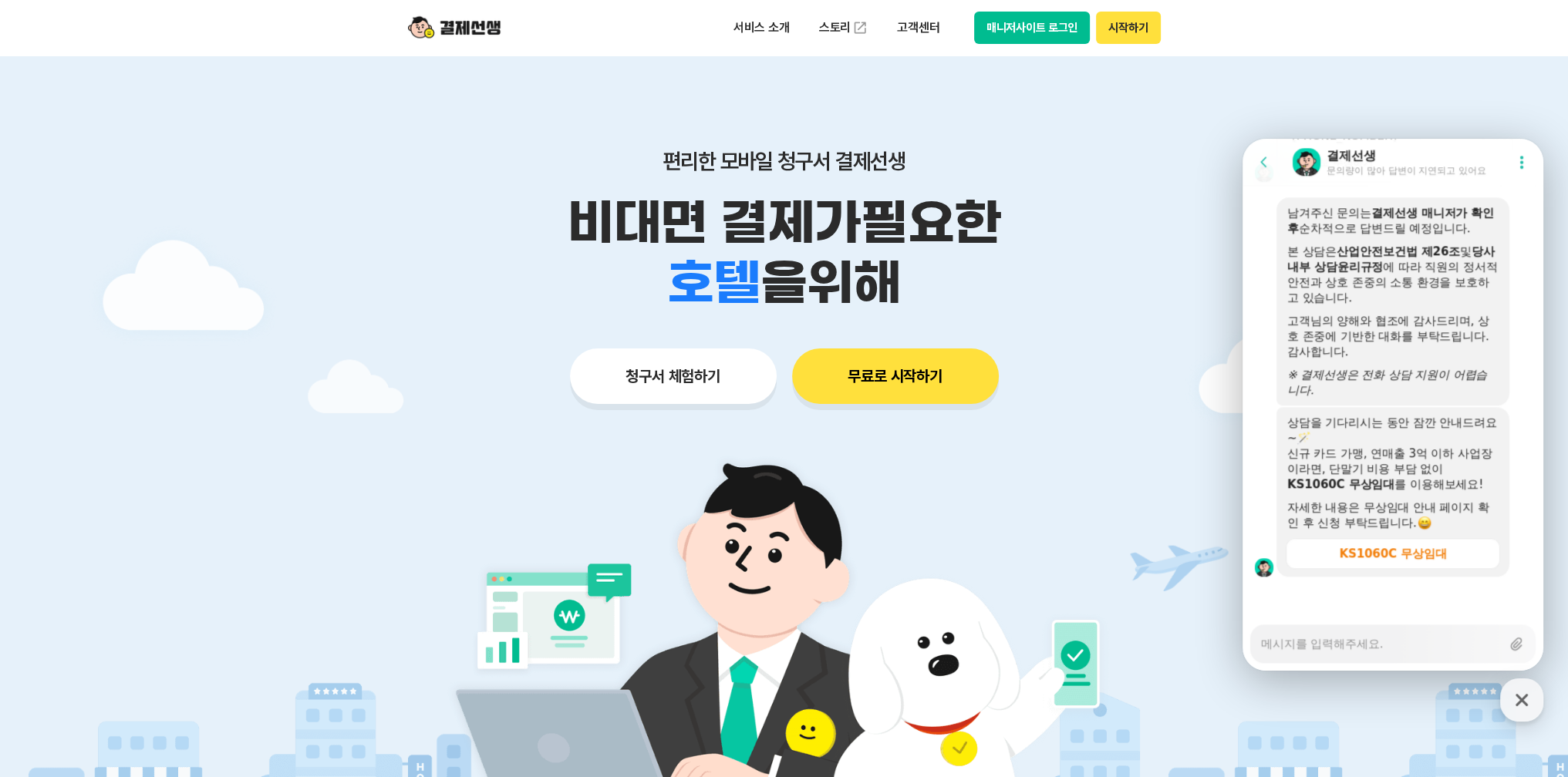
click at [1310, 656] on div "Messenger Input Textarea" at bounding box center [1381, 644] width 240 height 37
click at [1303, 642] on textarea "Messenger Input Textarea" at bounding box center [1381, 638] width 240 height 27
type textarea "x"
type textarea "ㅈ"
type textarea "x"
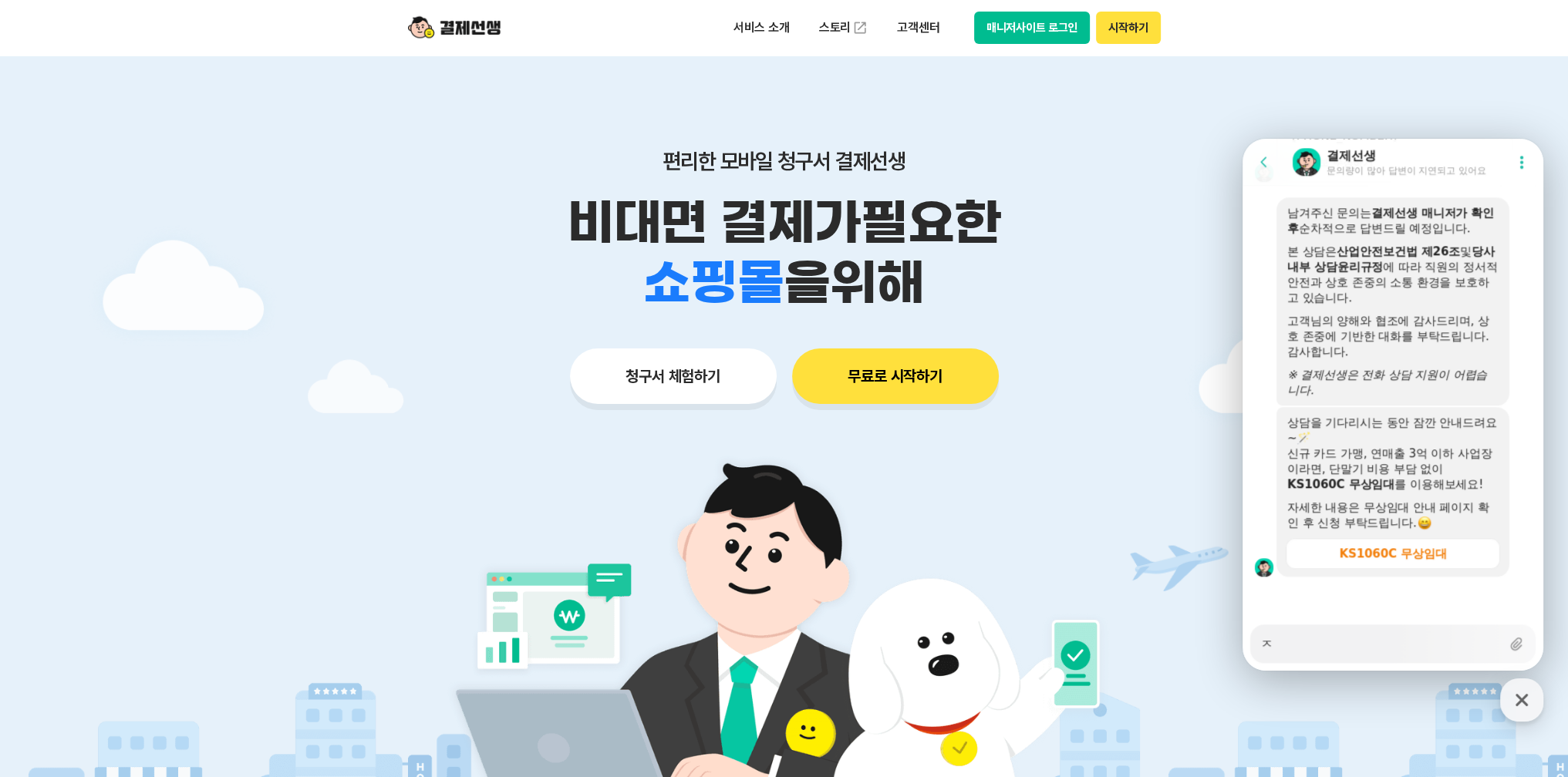
type textarea "저"
type textarea "x"
type textarea "적"
type textarea "x"
type textarea "저기"
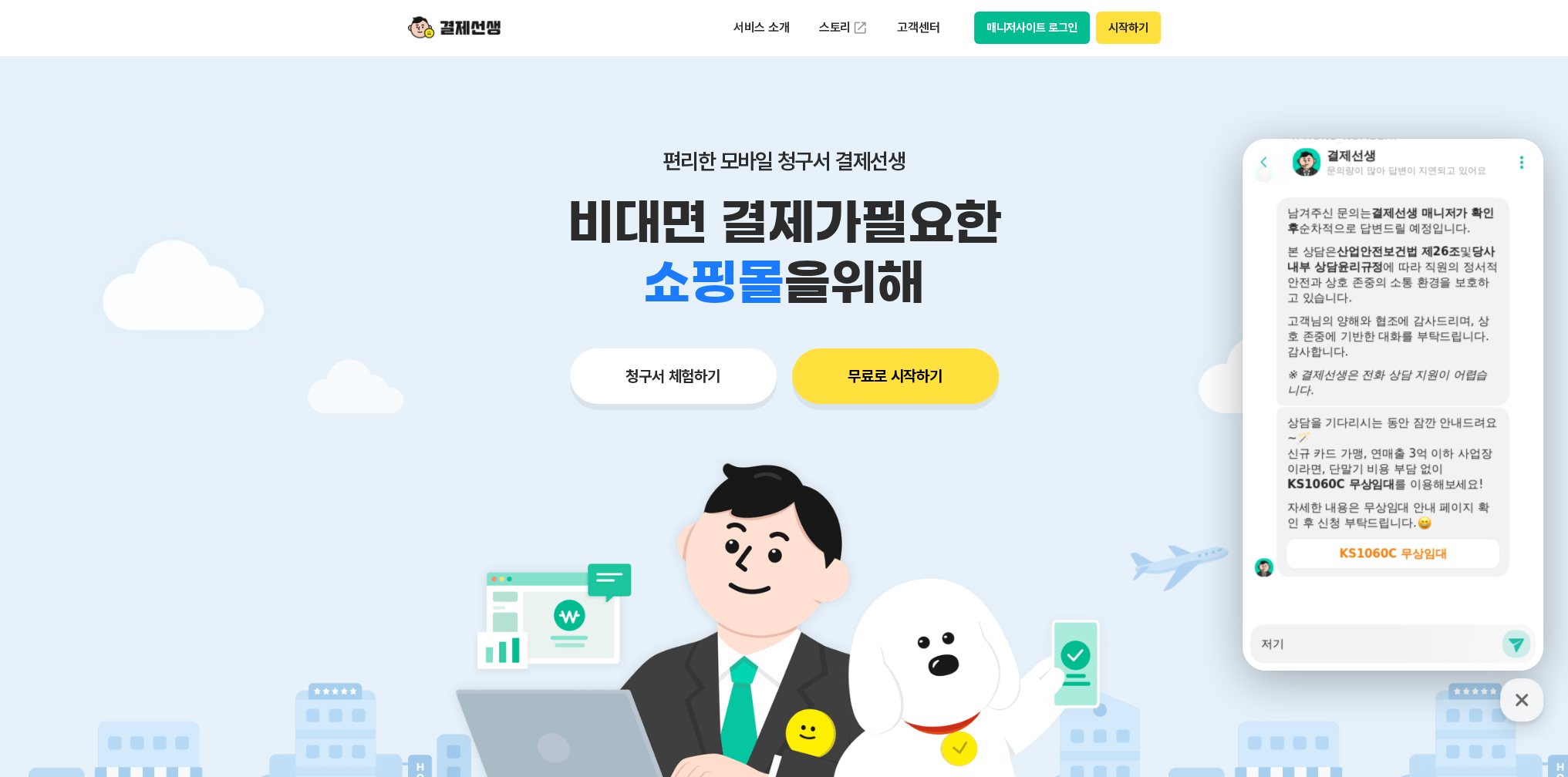
type textarea "x"
type textarea "저깅"
type textarea "x"
type textarea "저기요"
type textarea "x"
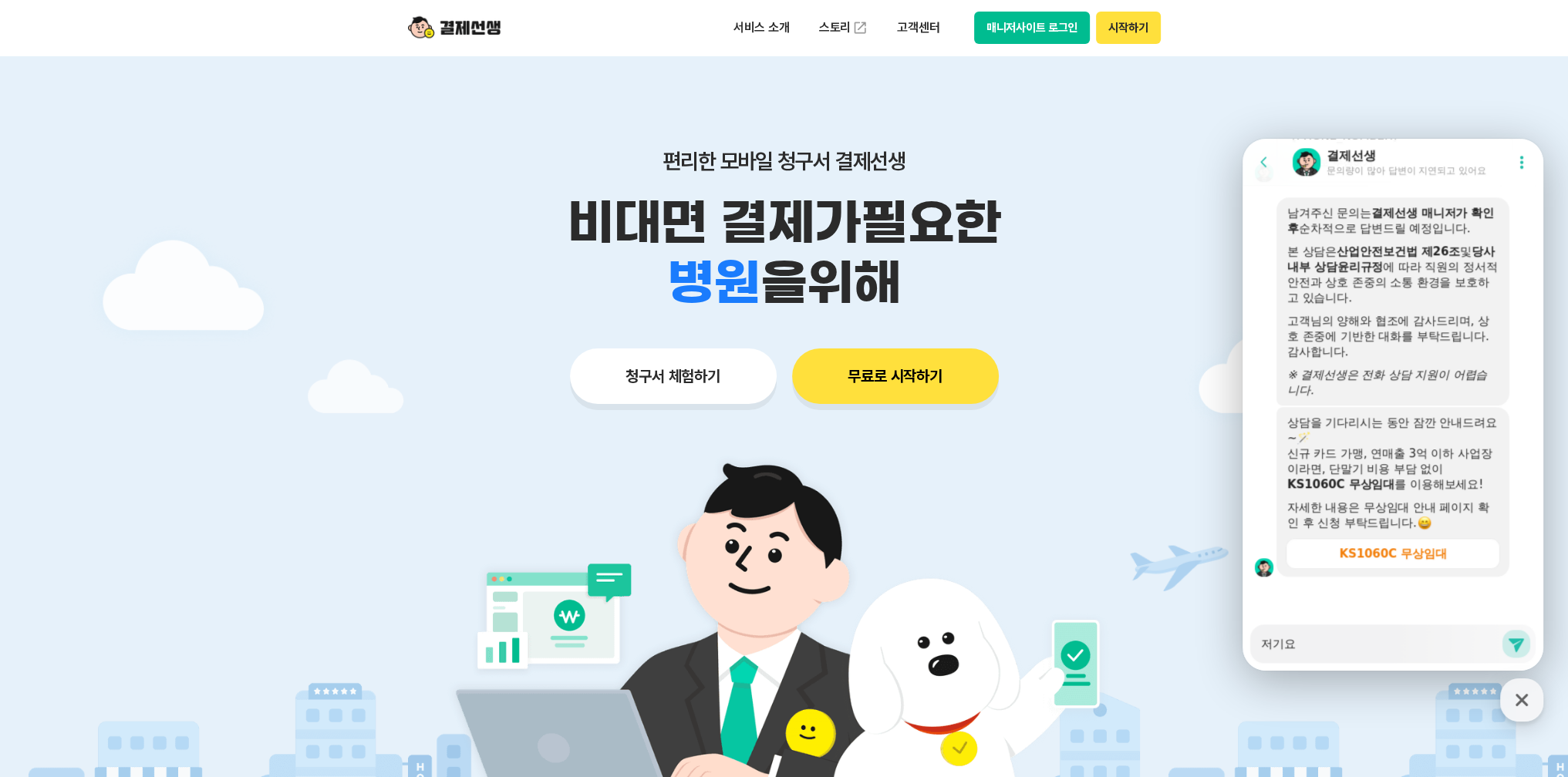
type textarea "저기요?"
type textarea "x"
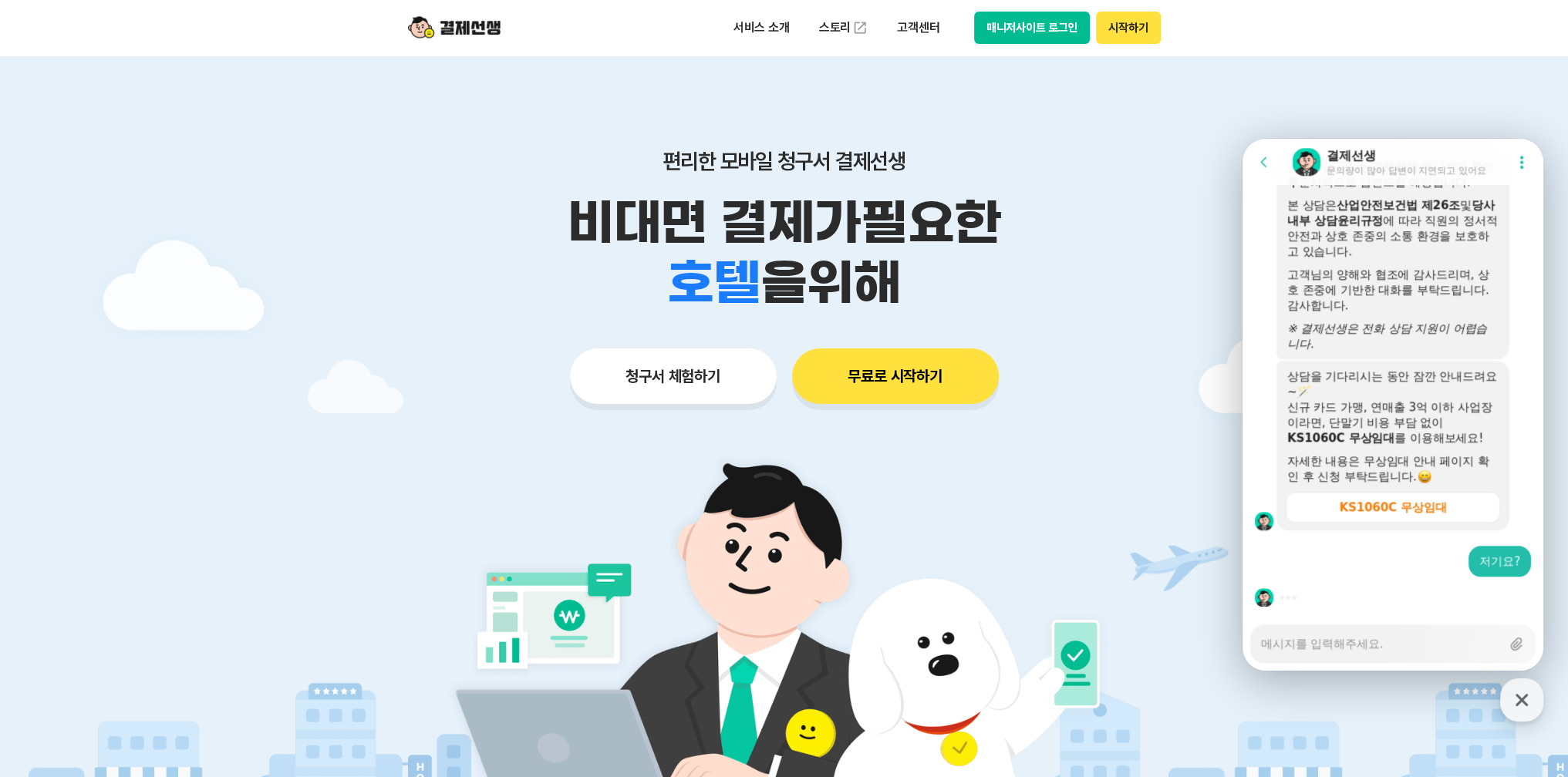
click at [1302, 642] on textarea "Messenger Input Textarea" at bounding box center [1381, 638] width 240 height 27
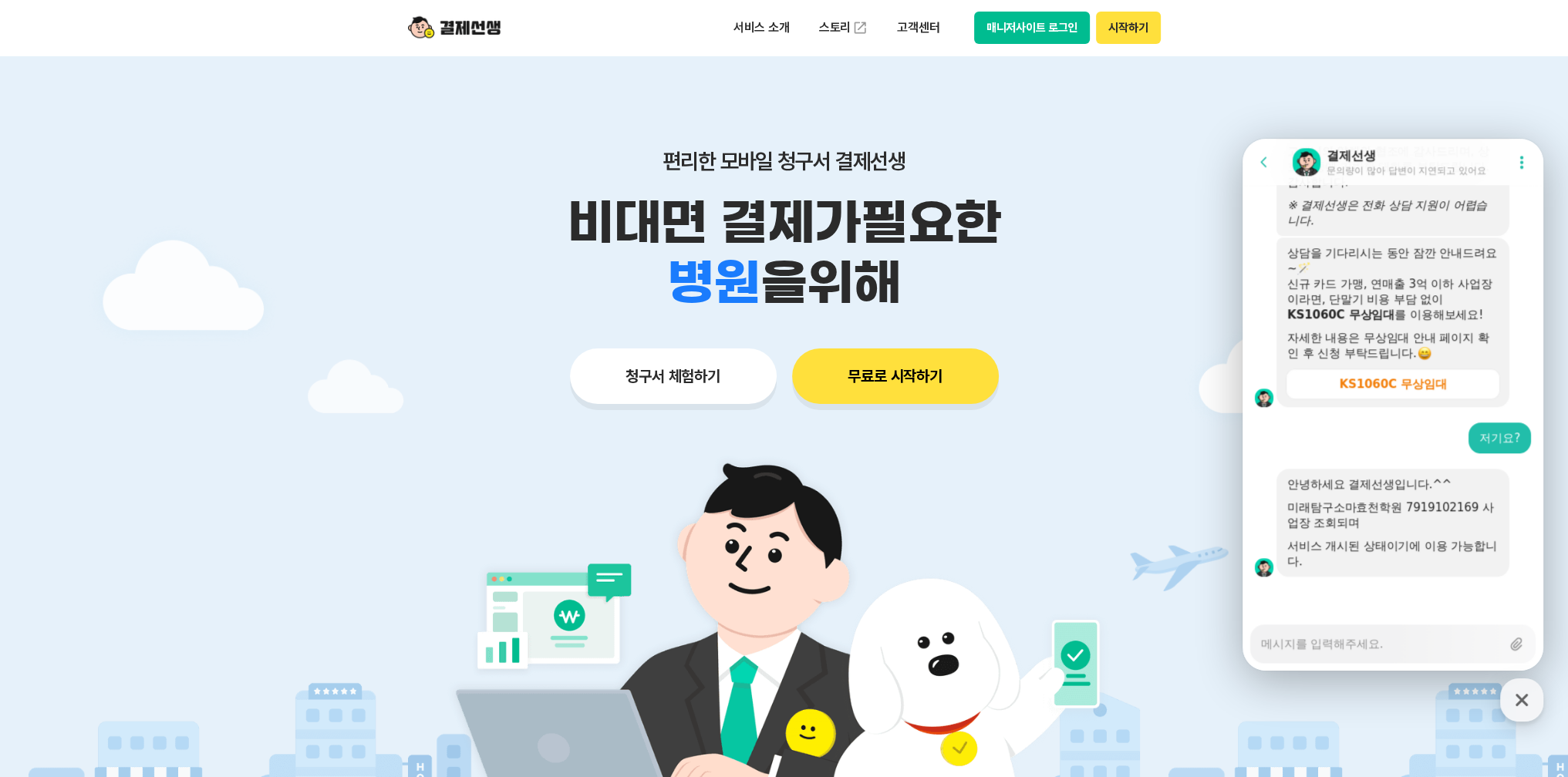
scroll to position [2178, 0]
type textarea "x"
type textarea "ㄱ"
type textarea "x"
type textarea "그"
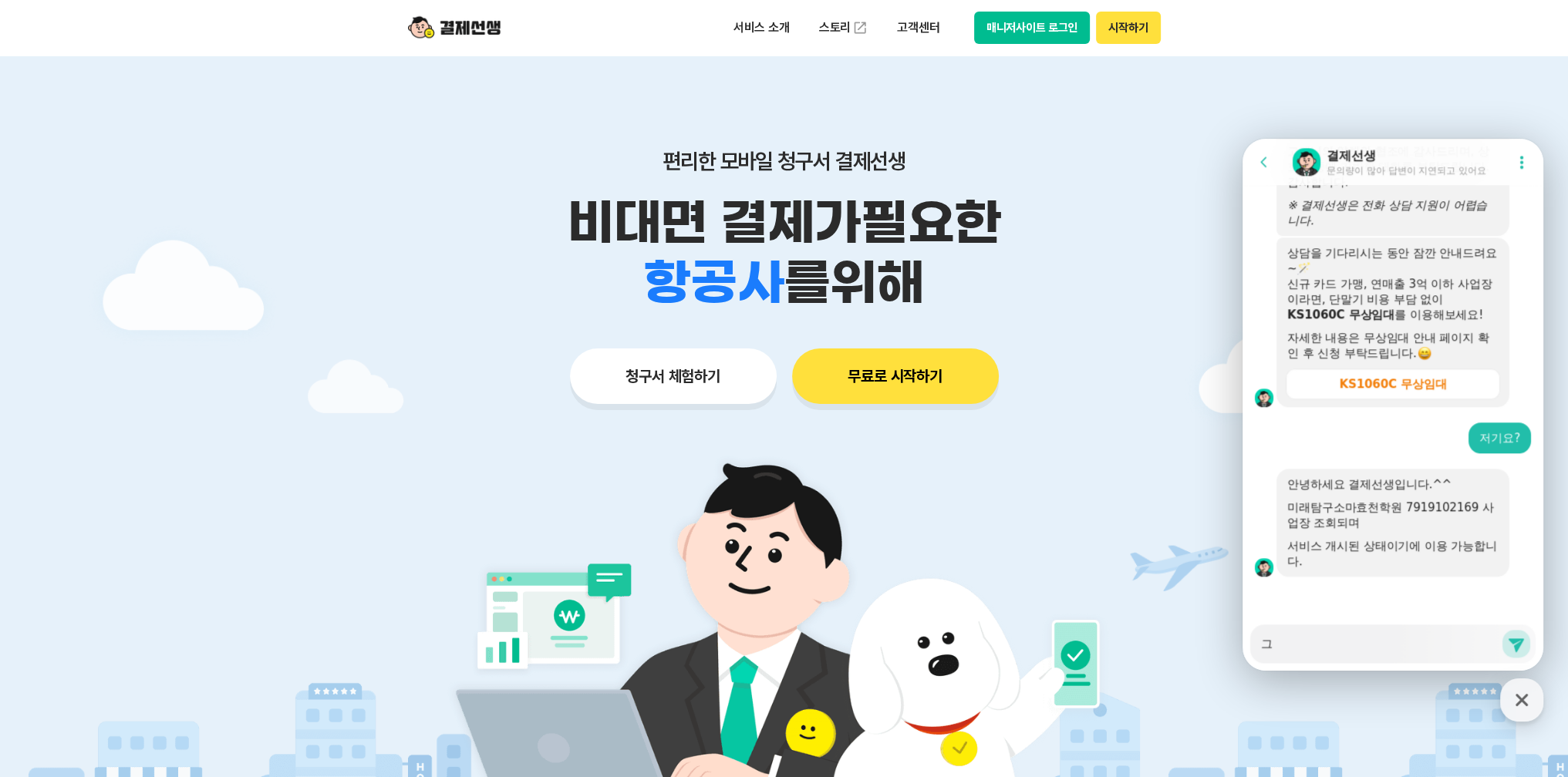
type textarea "x"
type textarea "근"
type textarea "x"
type textarea "근ㄷ"
type textarea "x"
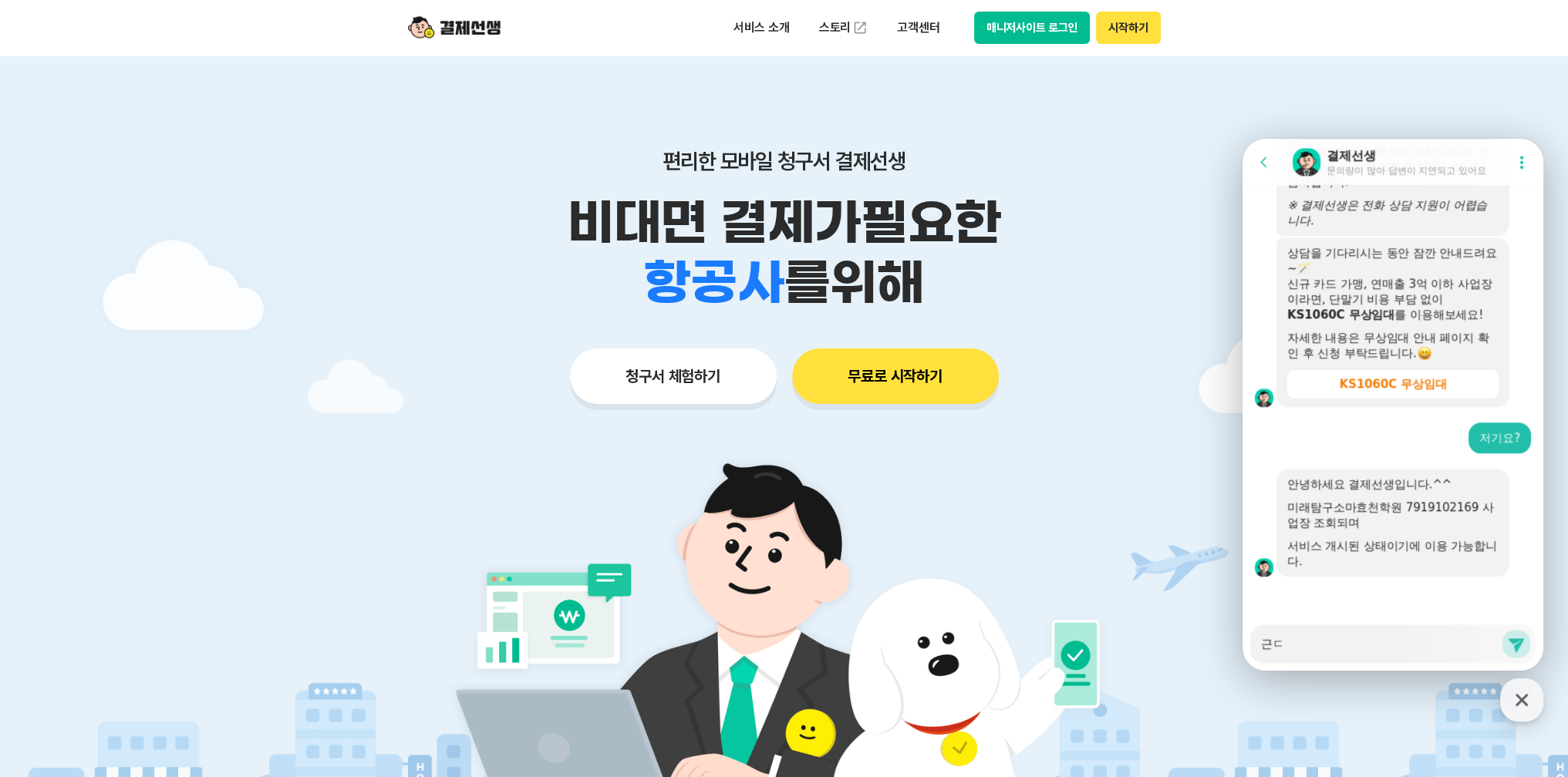
type textarea "근데"
type textarea "x"
type textarea "근데"
type textarea "x"
type textarea "근데 ㅈ"
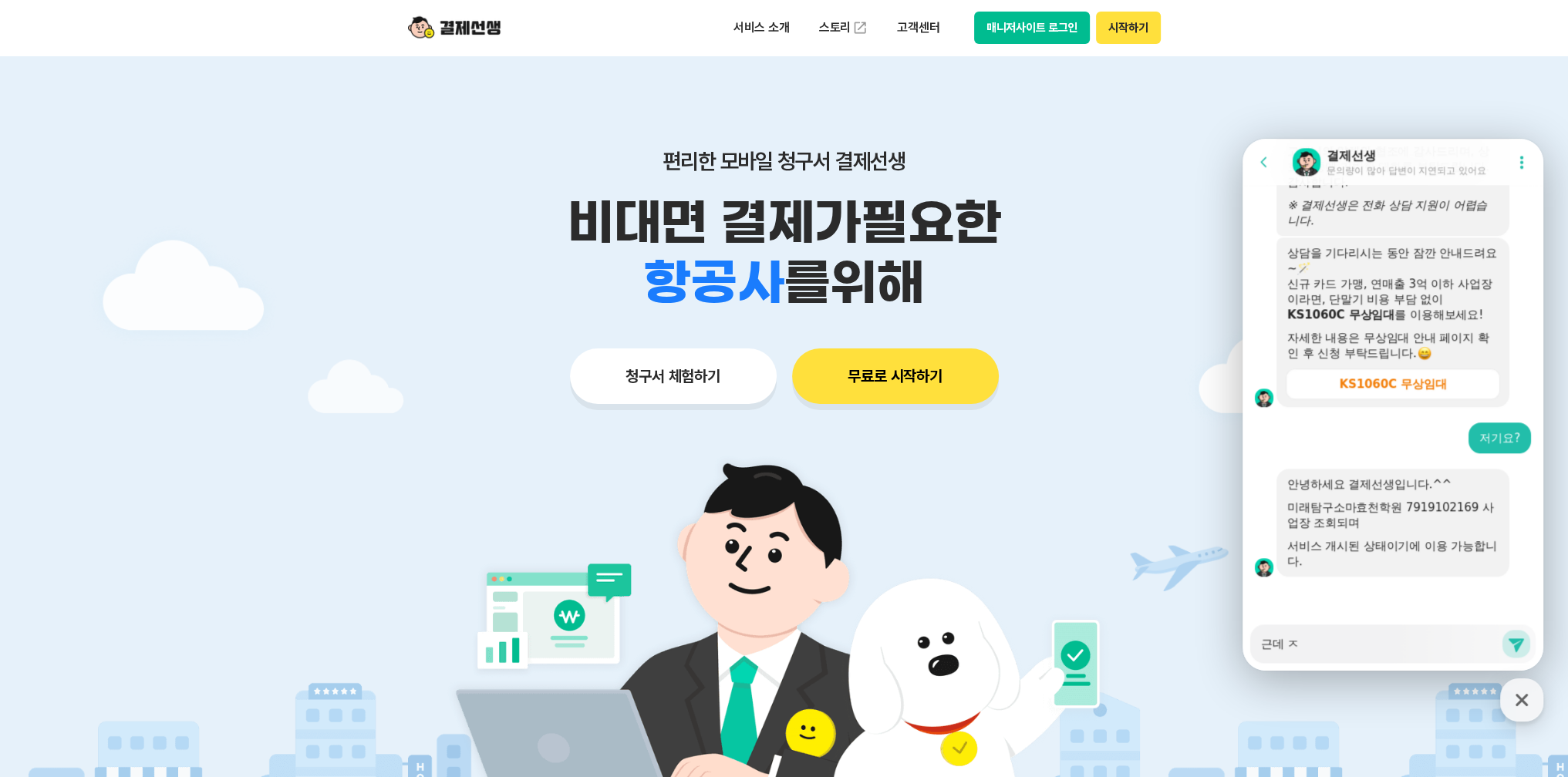
type textarea "x"
type textarea "근데 자"
type textarea "x"
type textarea "근데 ㅈ"
type textarea "x"
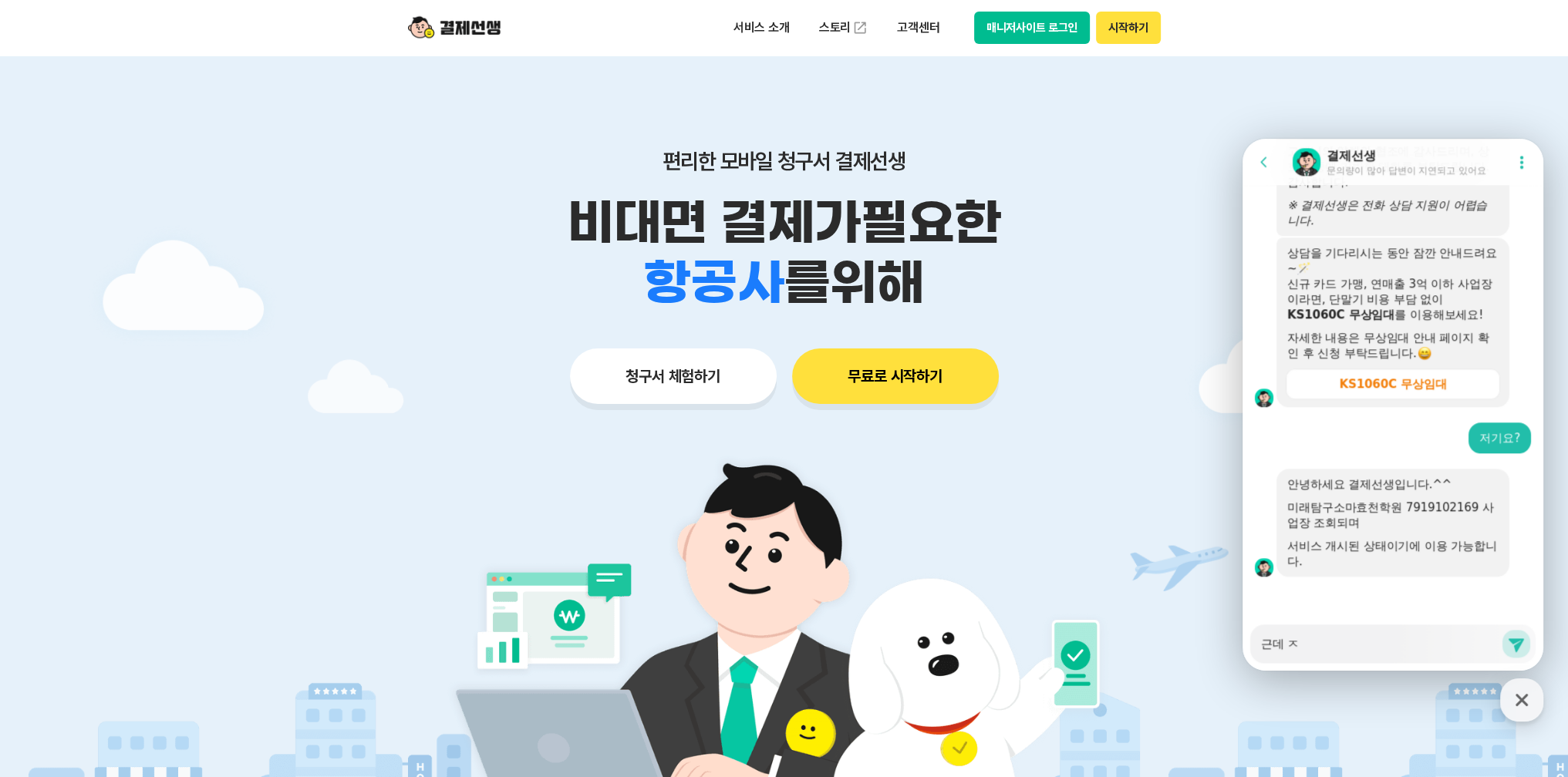
type textarea "근데"
type textarea "x"
type textarea "근데 ㅇ"
type textarea "x"
type textarea "근데 아"
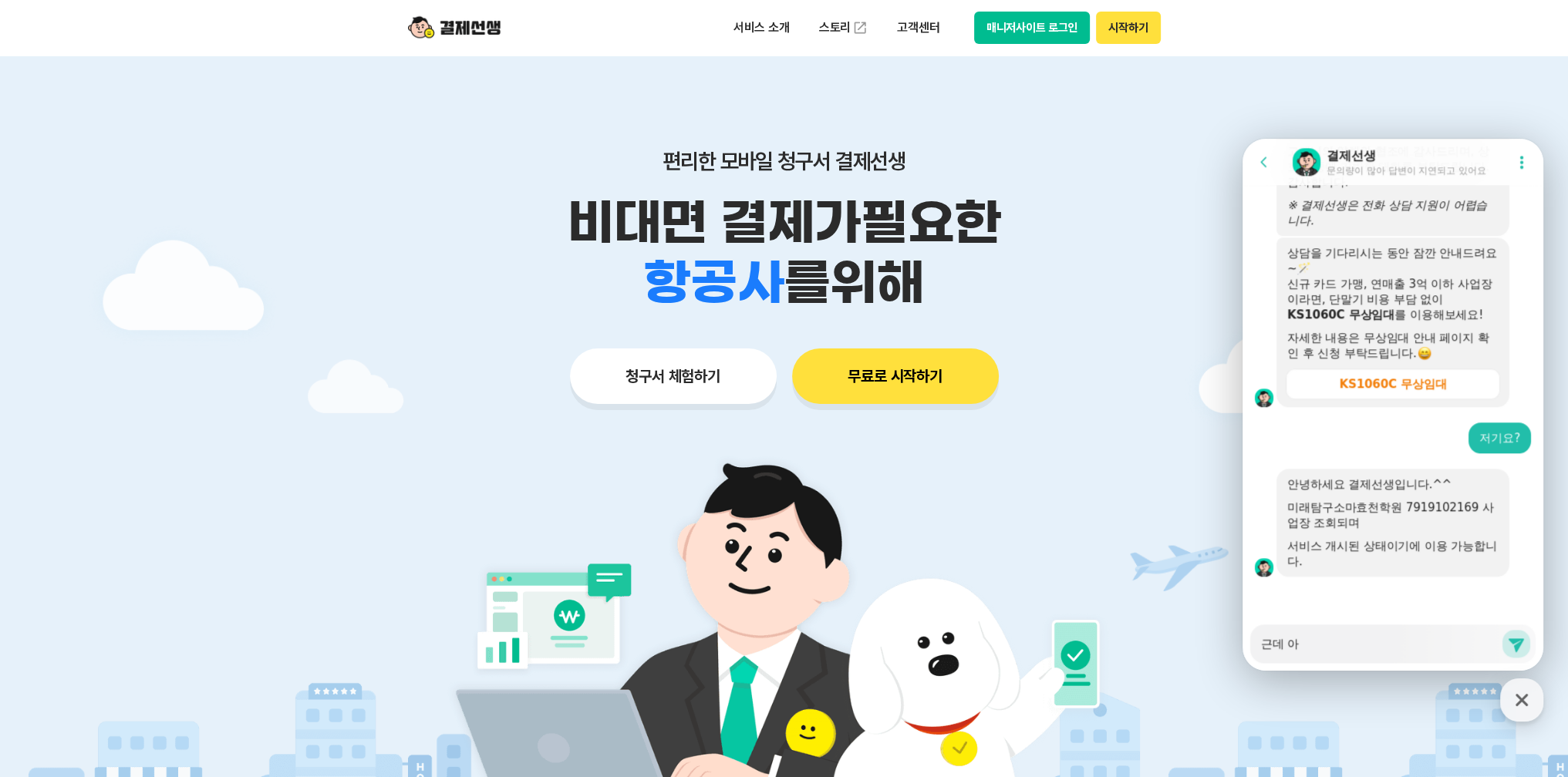
type textarea "x"
type textarea "근데 안"
type textarea "x"
type textarea "근데 안ㄸ"
type textarea "x"
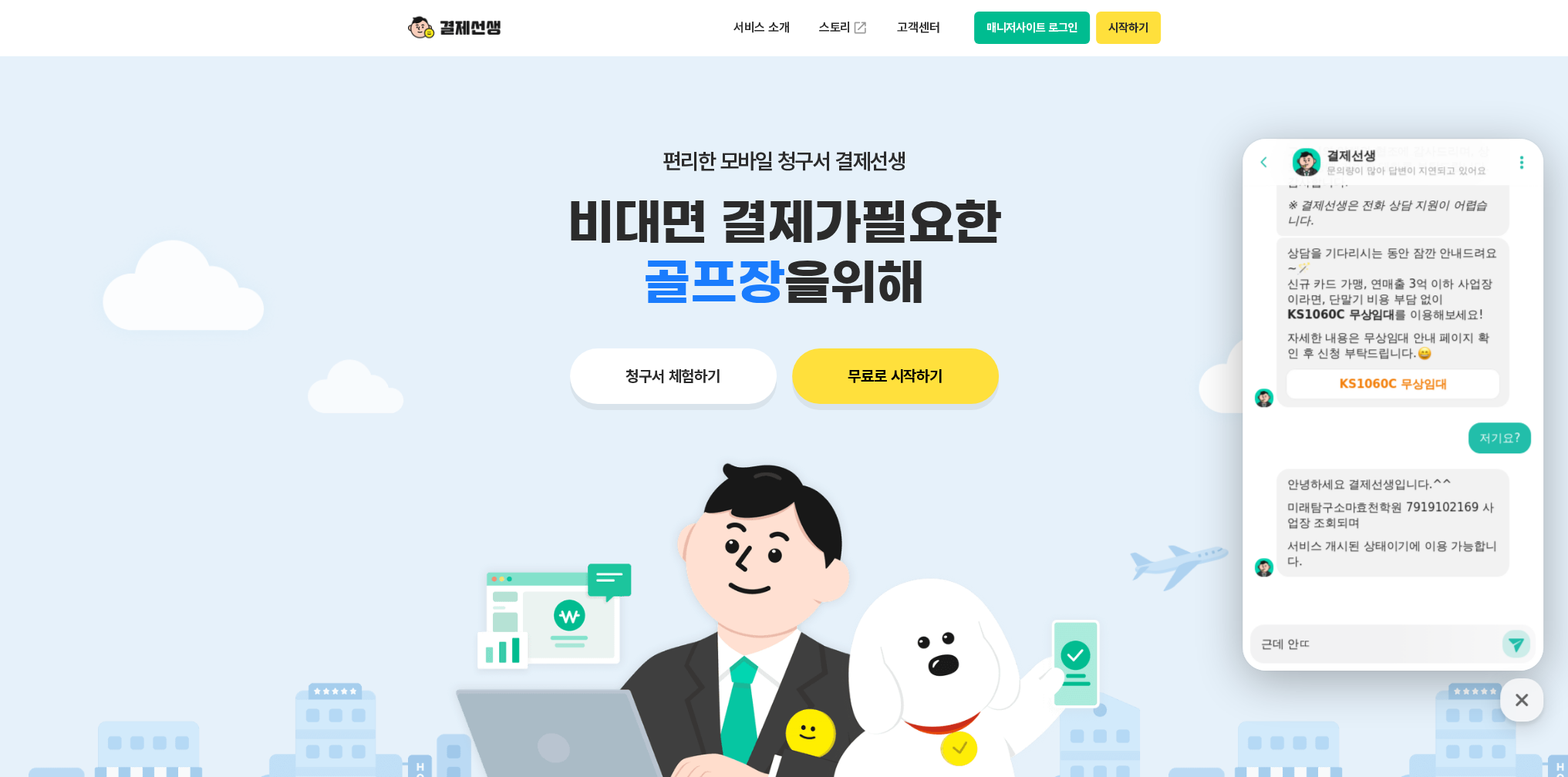
type textarea "근데 안떠"
type textarea "x"
type textarea "근데 안떳"
type textarea "x"
type textarea "근데 안떠서"
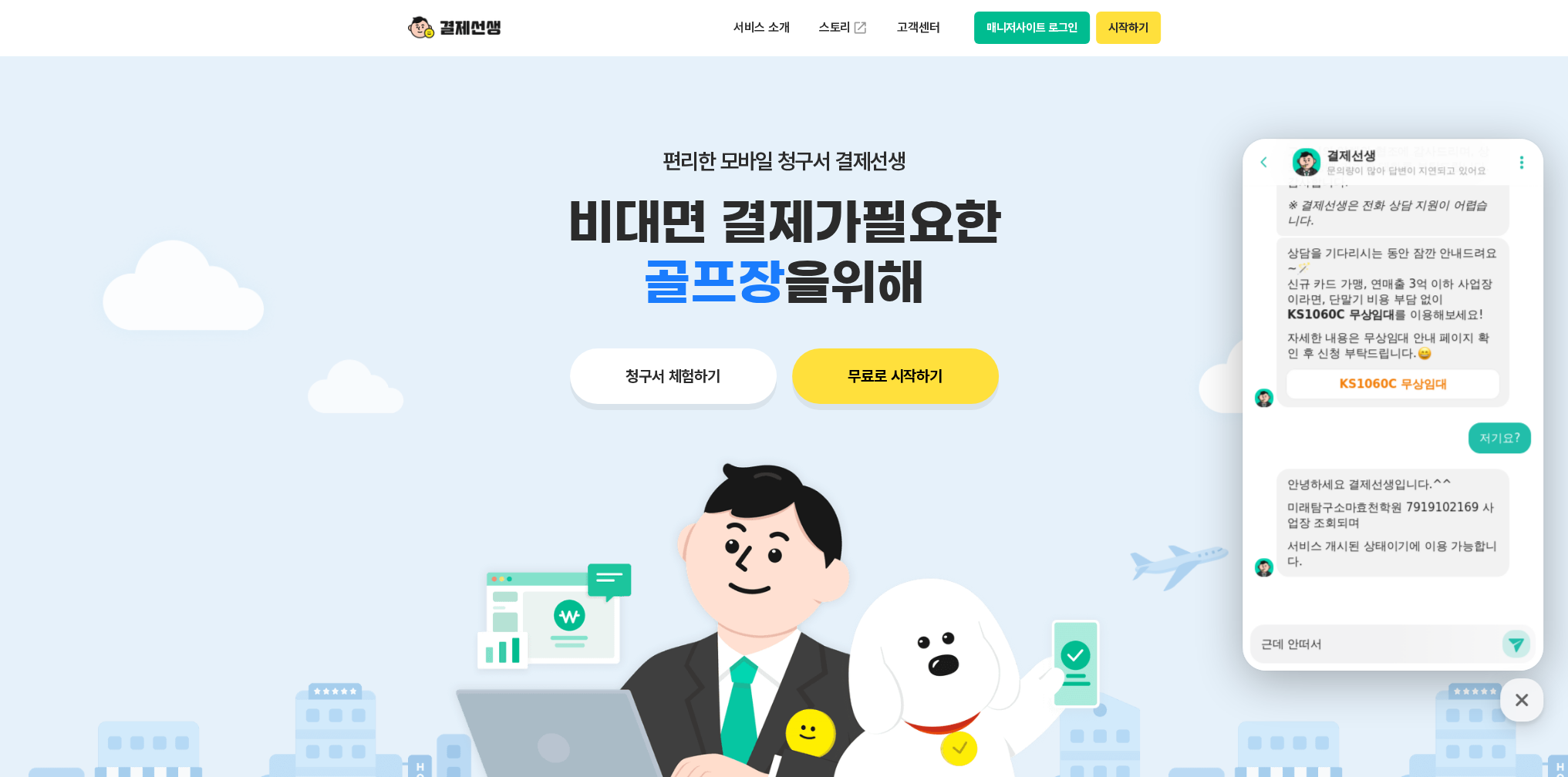
type textarea "x"
type textarea "근데 안떠서 ㅠ"
type textarea "x"
type textarea "근데 안떠서 ㅠㅜ"
type textarea "x"
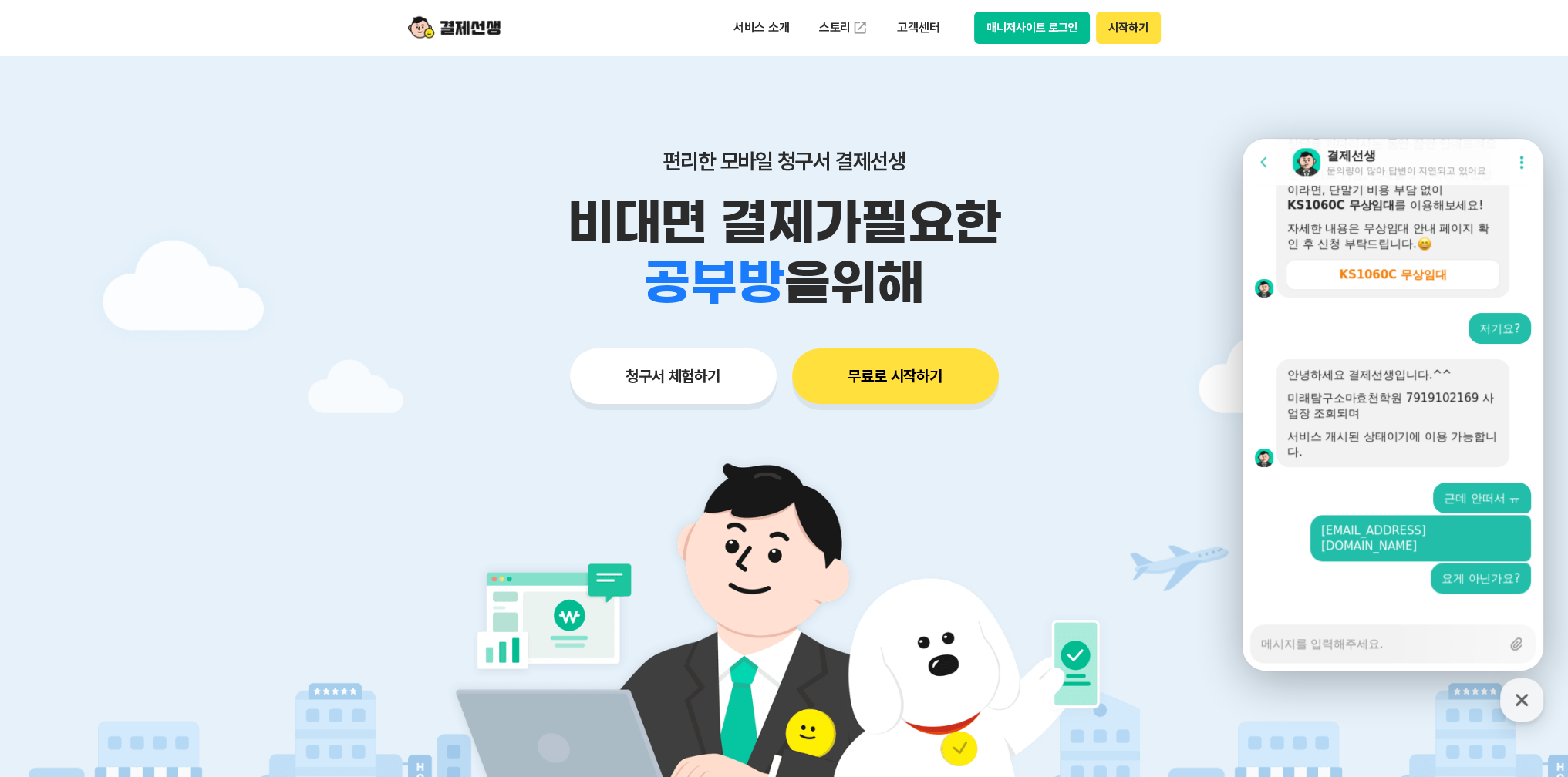
scroll to position [2290, 0]
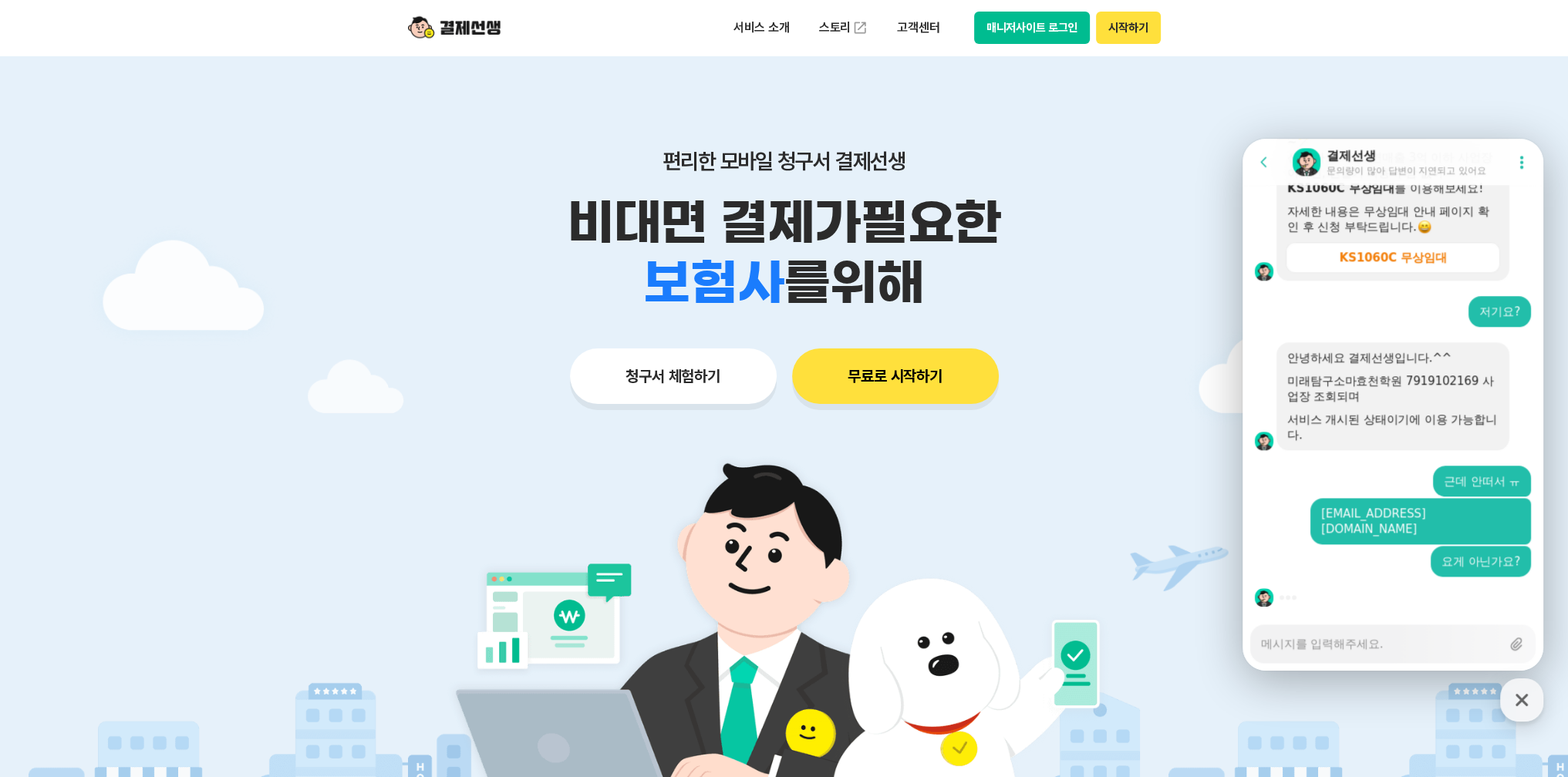
click at [1377, 635] on textarea "Messenger Input Textarea" at bounding box center [1381, 638] width 240 height 27
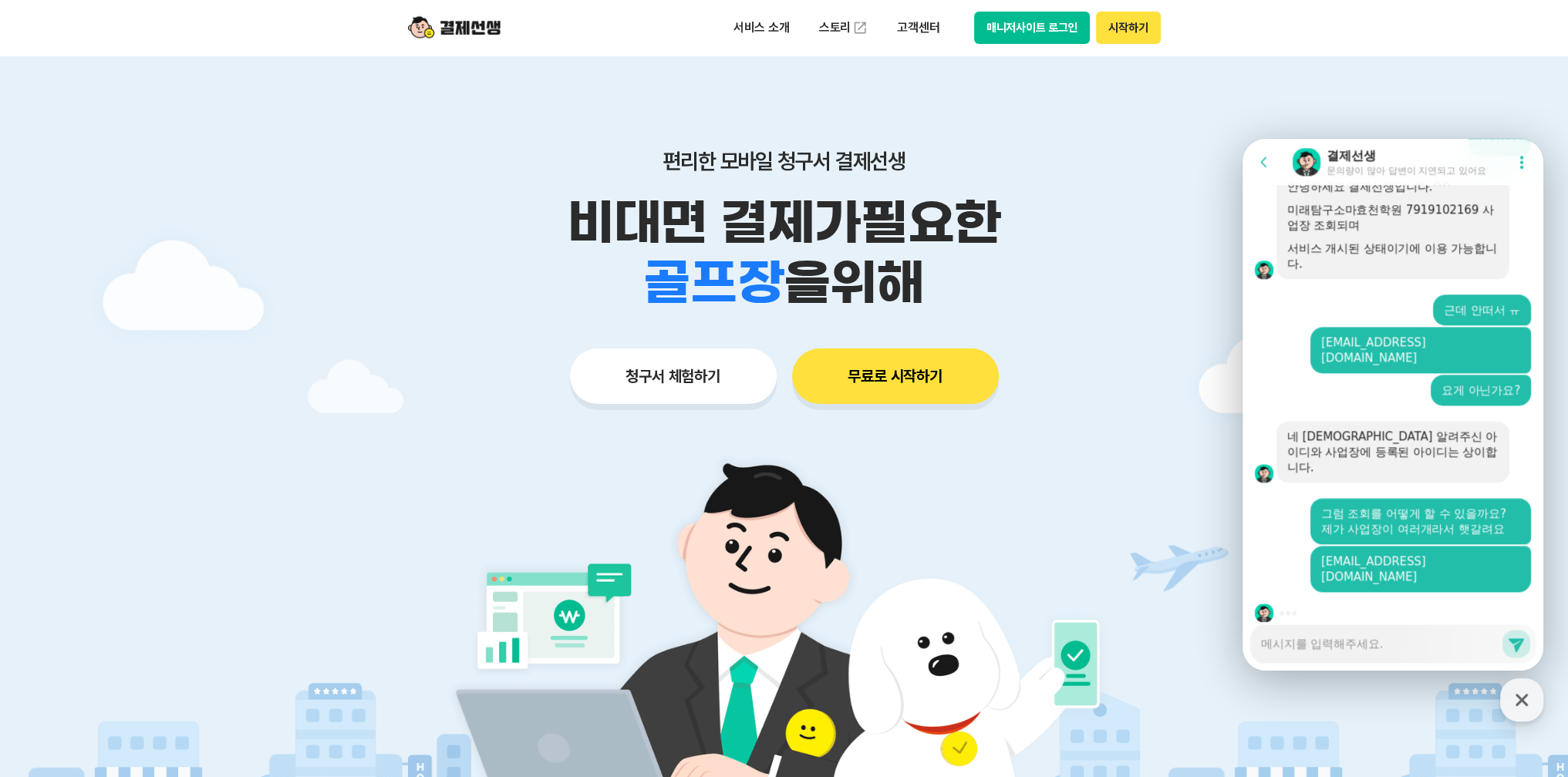
scroll to position [2478, 0]
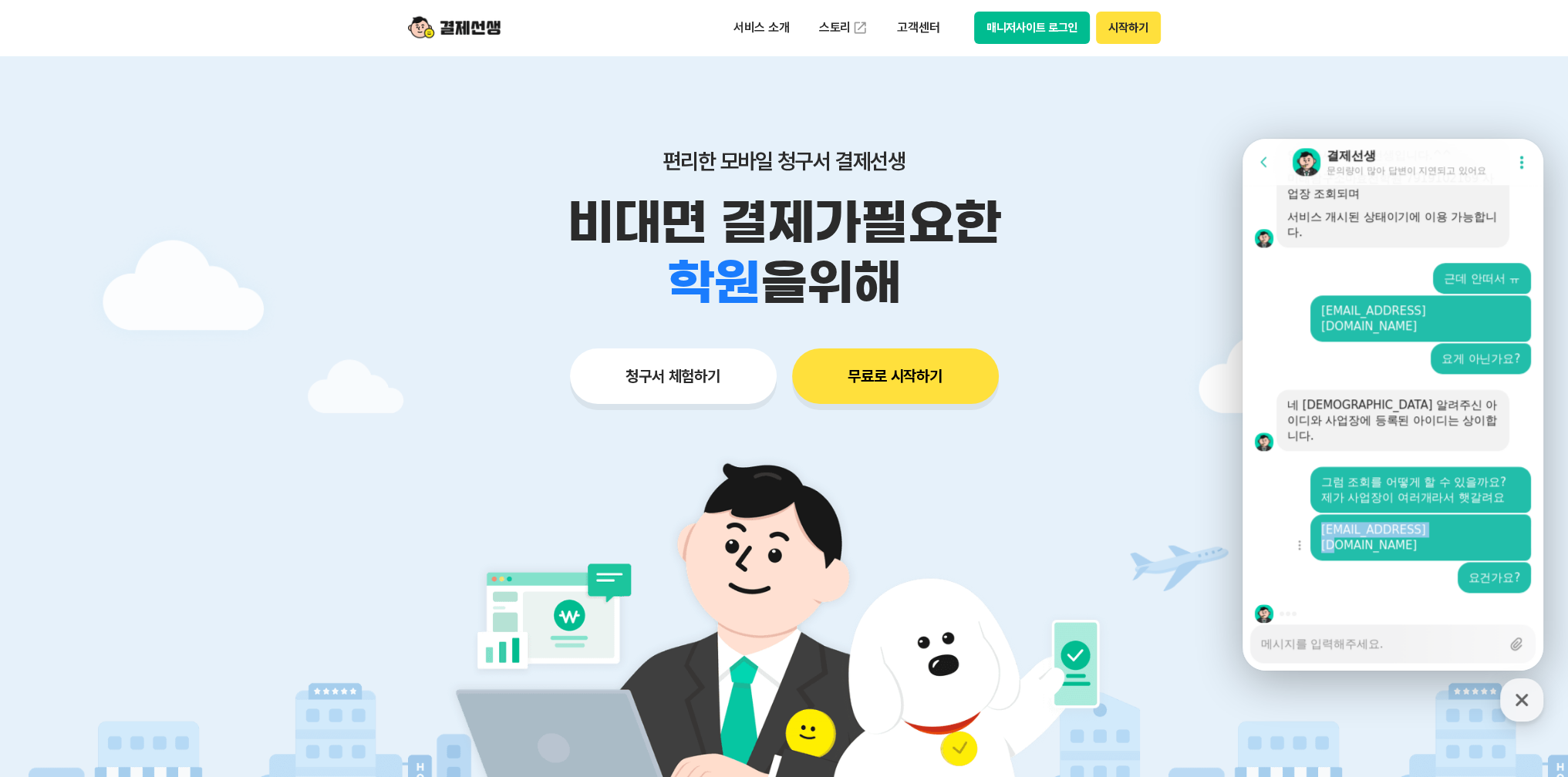
drag, startPoint x: 1407, startPoint y: 533, endPoint x: 1513, endPoint y: 536, distance: 106.0
click at [1517, 533] on div "[EMAIL_ADDRESS][DOMAIN_NAME]" at bounding box center [1420, 537] width 221 height 46
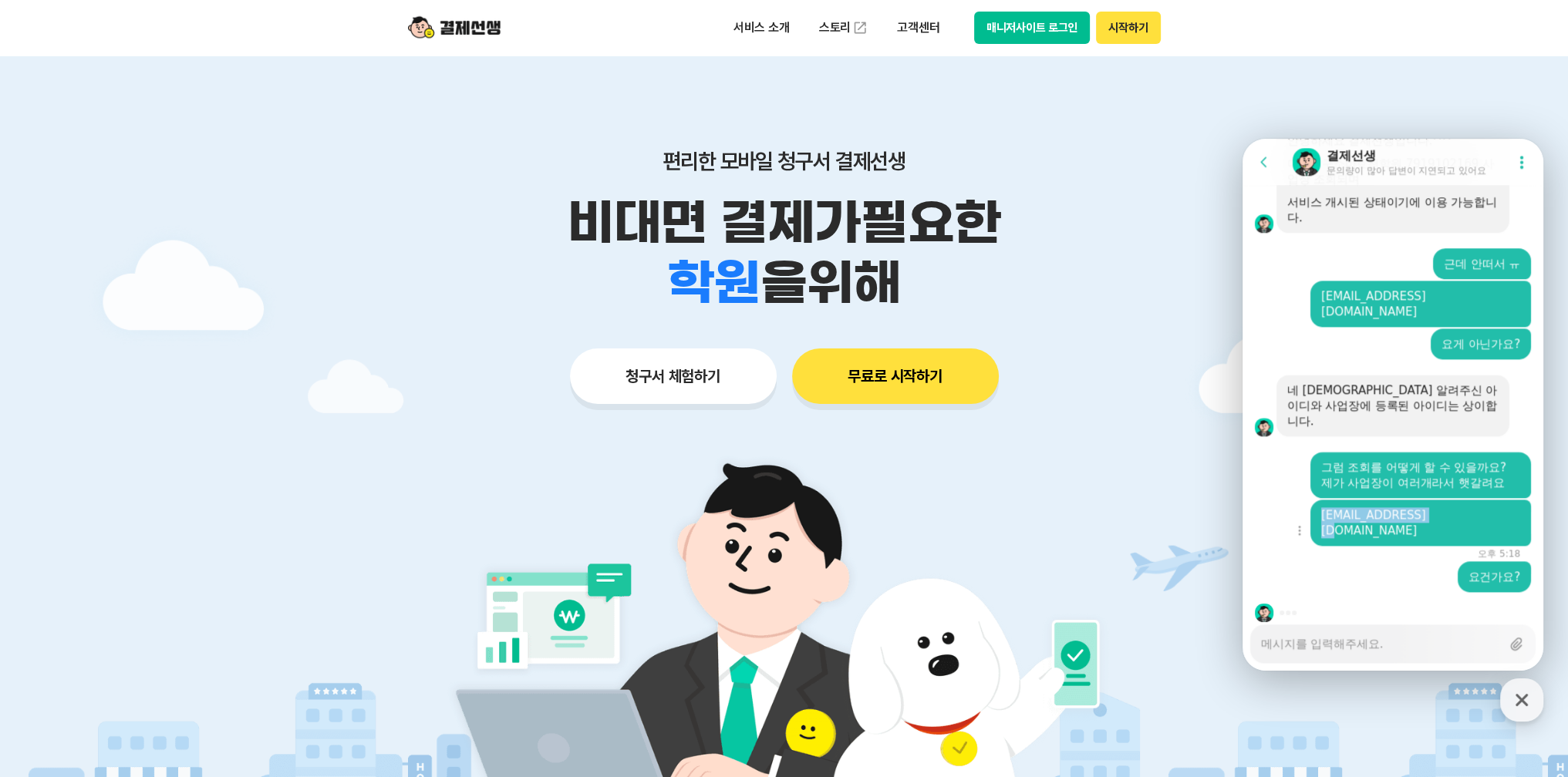
copy link "[EMAIL_ADDRESS][DOMAIN_NAME]"
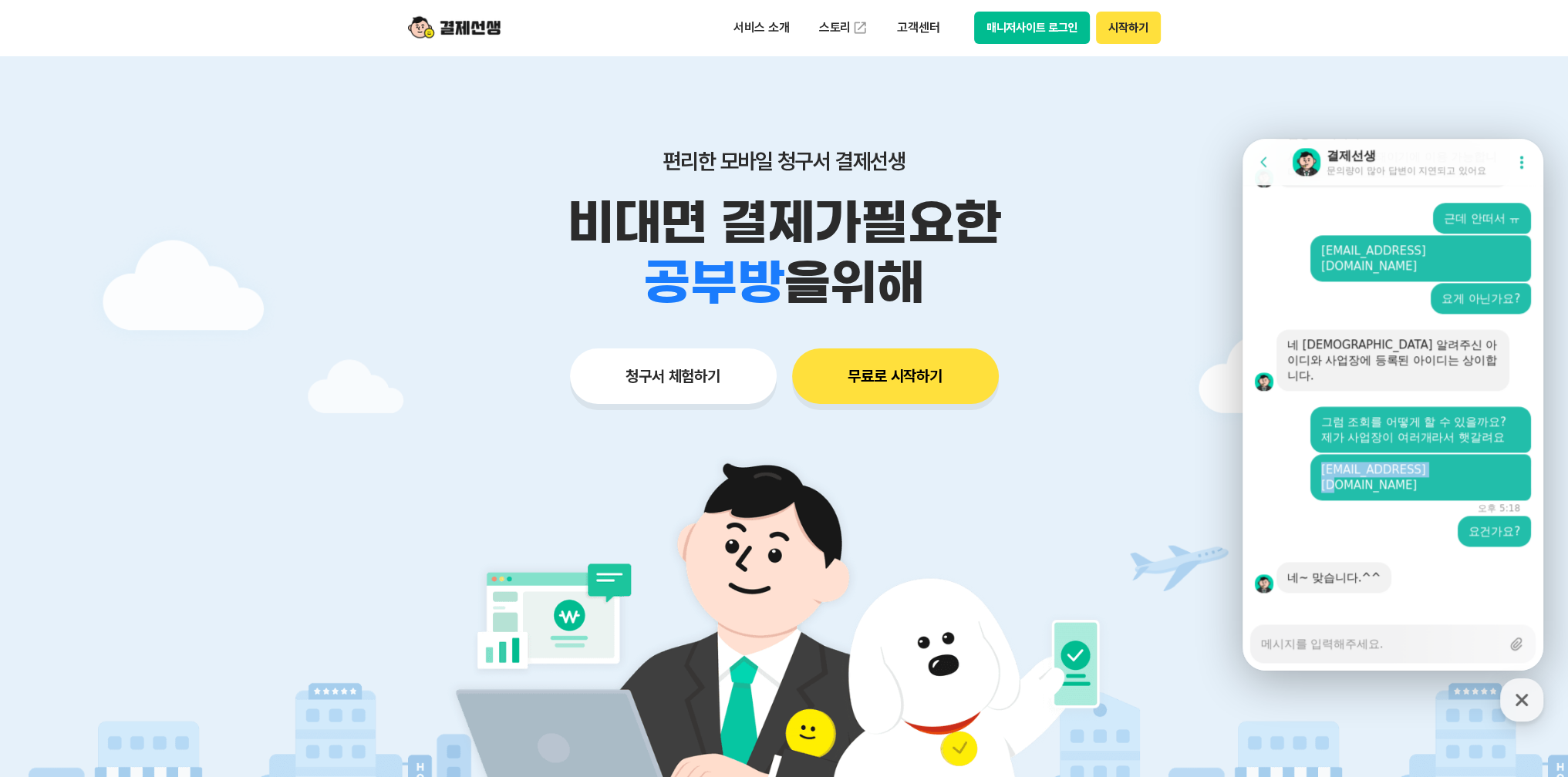
scroll to position [2539, 0]
click at [1378, 646] on textarea "Messenger Input Textarea" at bounding box center [1381, 638] width 240 height 27
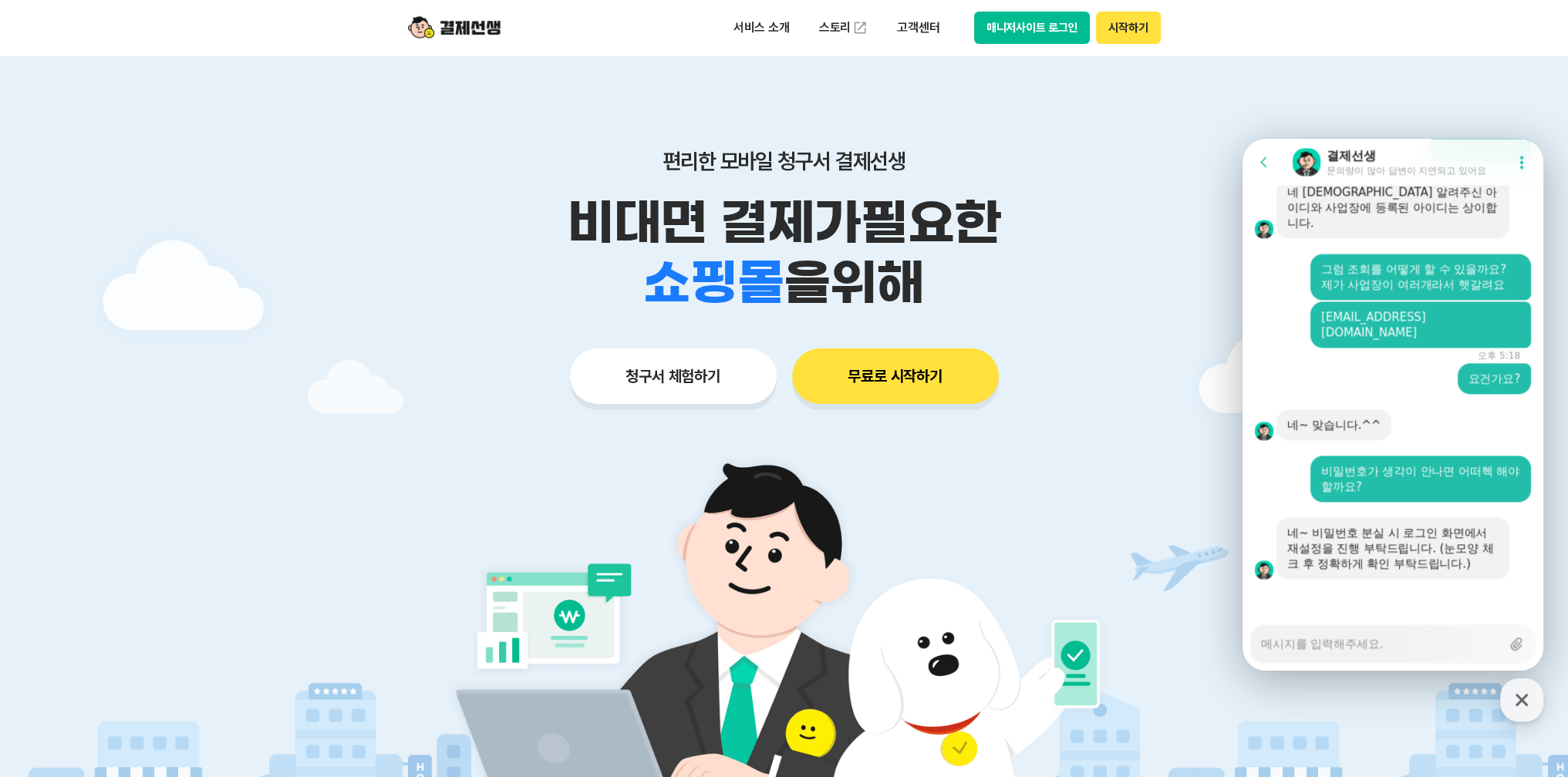
scroll to position [2693, 0]
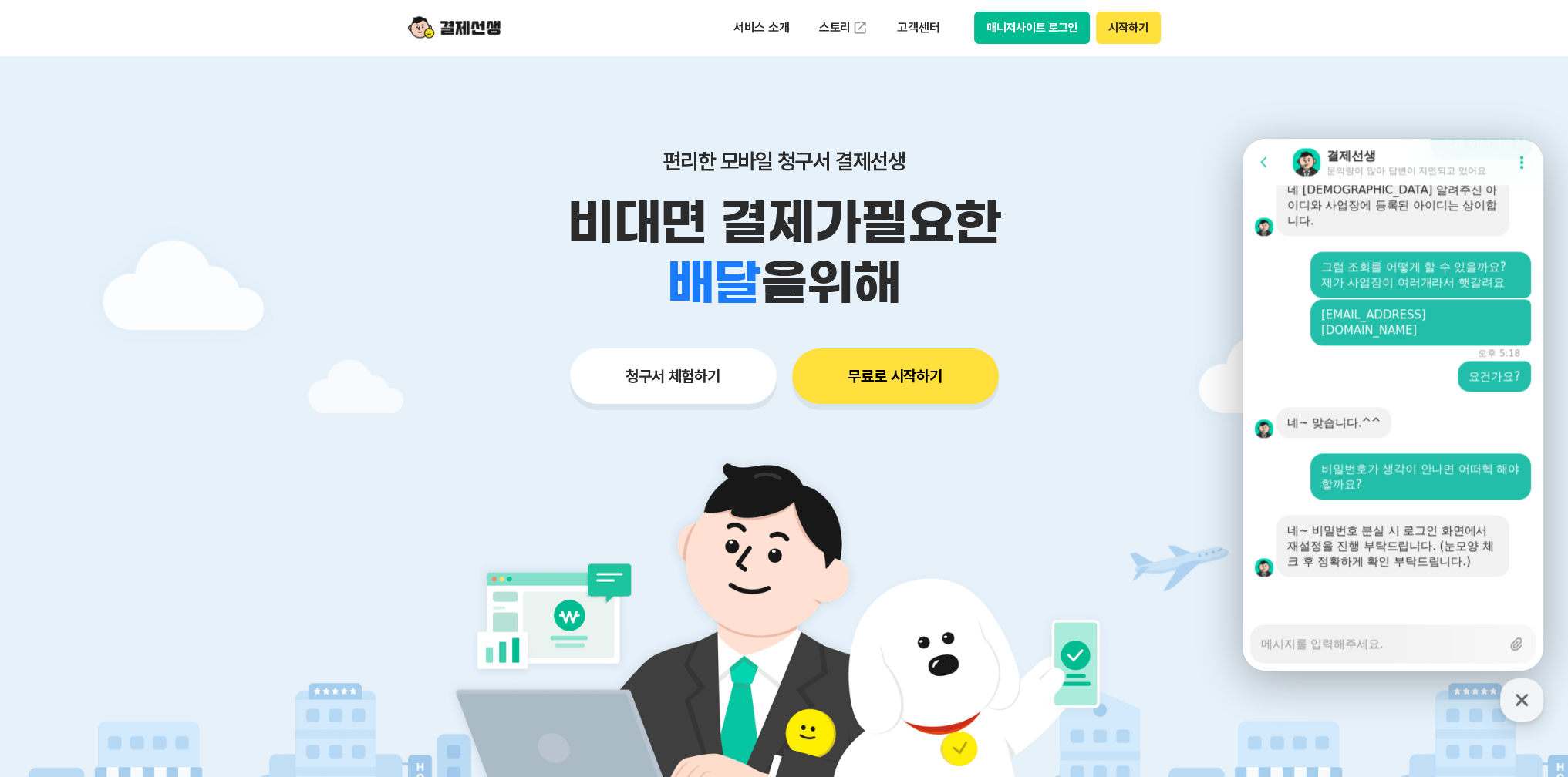
click at [1359, 641] on textarea "Messenger Input Textarea" at bounding box center [1381, 638] width 240 height 27
